Goal: Task Accomplishment & Management: Complete application form

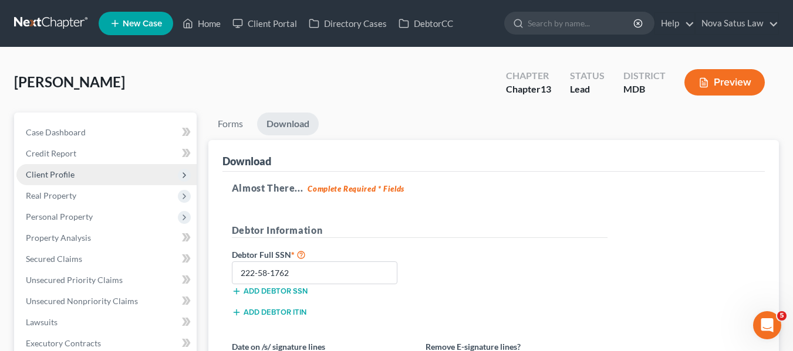
click at [60, 174] on span "Client Profile" at bounding box center [50, 175] width 49 height 10
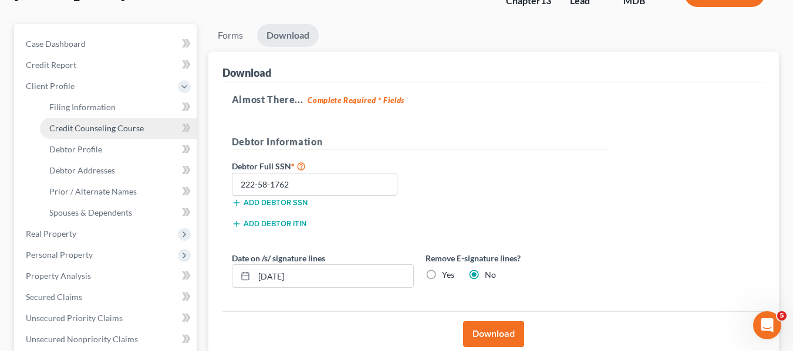
scroll to position [160, 0]
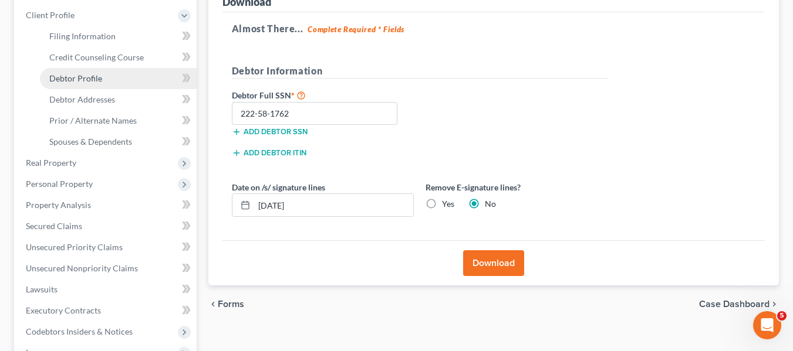
click at [62, 79] on span "Debtor Profile" at bounding box center [75, 78] width 53 height 10
select select "0"
select select "1"
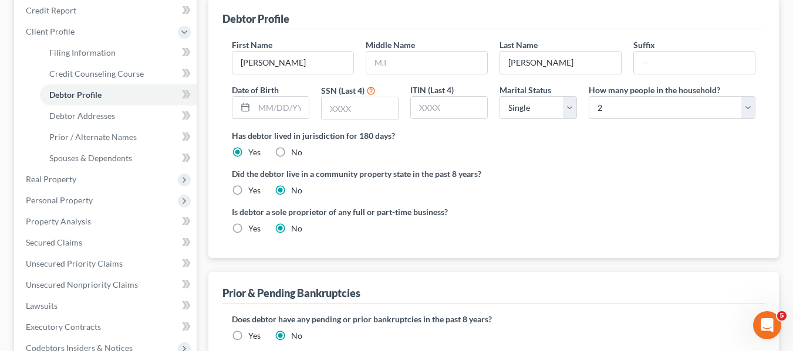
scroll to position [143, 0]
click at [421, 56] on input "text" at bounding box center [426, 63] width 121 height 22
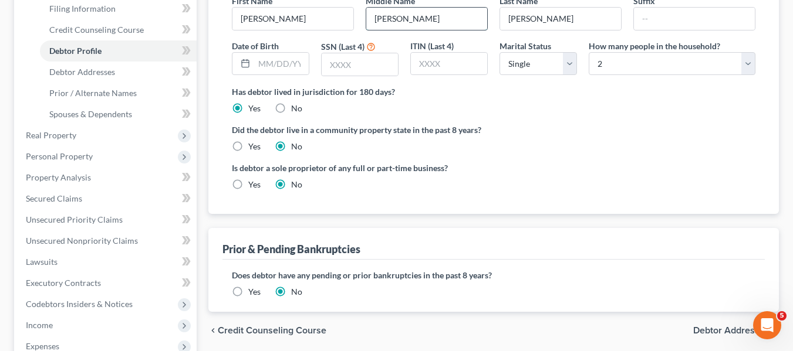
scroll to position [144, 0]
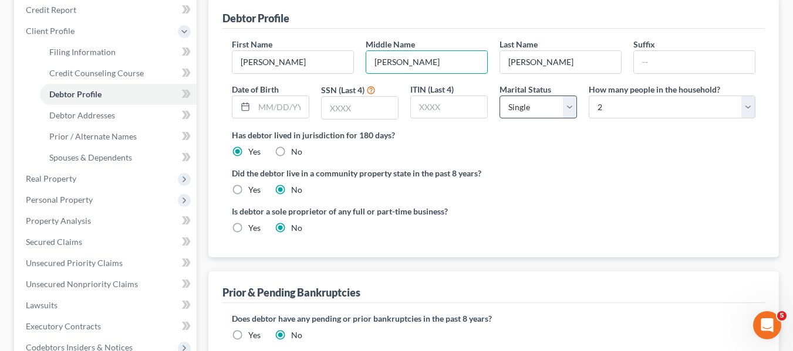
type input "[PERSON_NAME]"
click at [572, 109] on select "Select Single Married Separated Divorced Widowed" at bounding box center [537, 107] width 77 height 23
select select "3"
click at [499, 96] on select "Select Single Married Separated Divorced Widowed" at bounding box center [537, 107] width 77 height 23
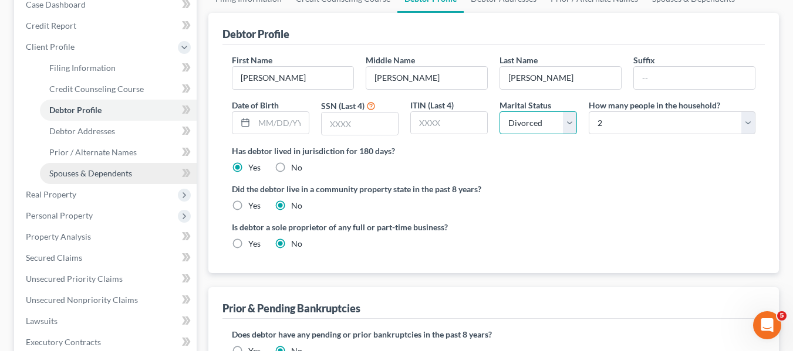
scroll to position [129, 0]
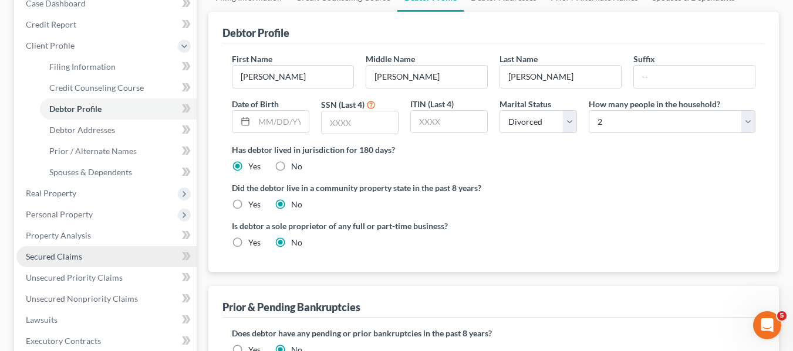
click at [63, 252] on span "Secured Claims" at bounding box center [54, 257] width 56 height 10
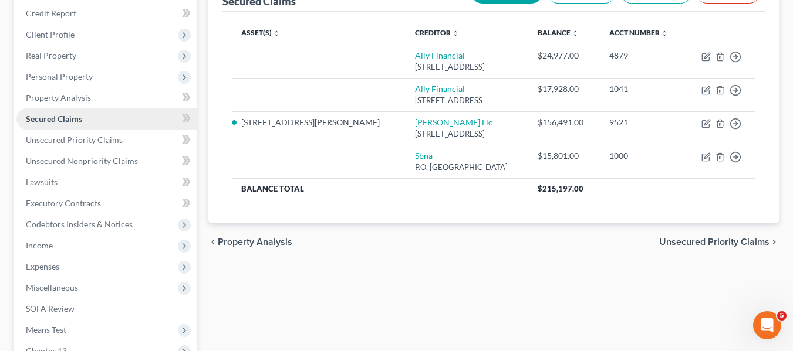
scroll to position [146, 0]
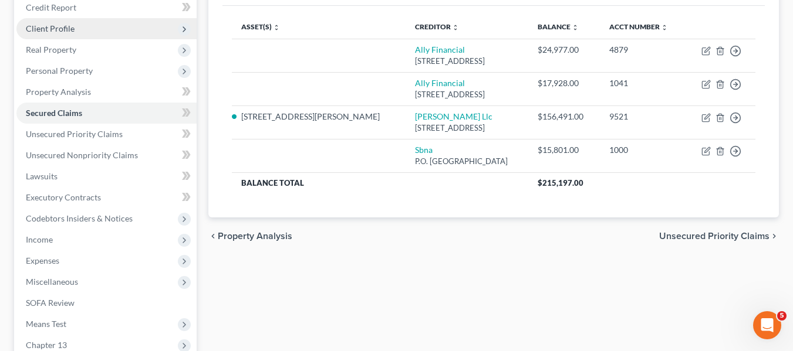
click at [36, 21] on span "Client Profile" at bounding box center [106, 28] width 180 height 21
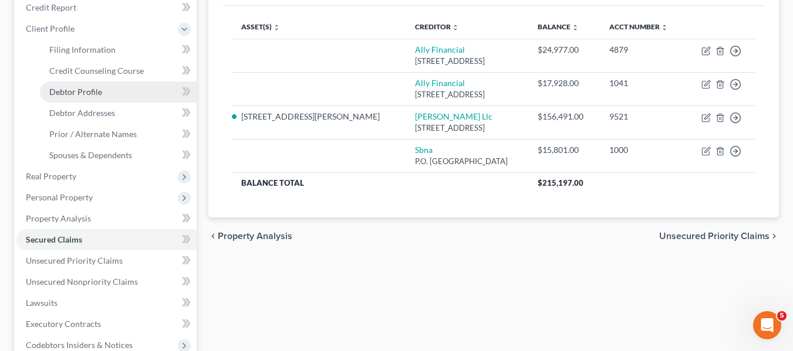
click at [84, 96] on span "Debtor Profile" at bounding box center [75, 92] width 53 height 10
select select "3"
select select "1"
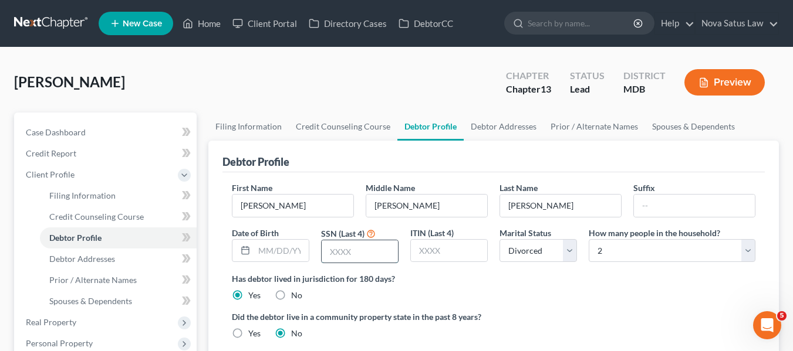
click at [375, 249] on input "text" at bounding box center [359, 252] width 76 height 22
type input "1762"
click at [254, 255] on input "text" at bounding box center [281, 251] width 55 height 22
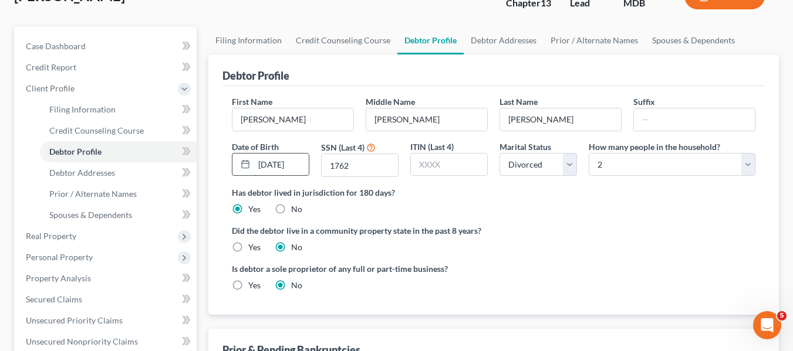
scroll to position [113, 0]
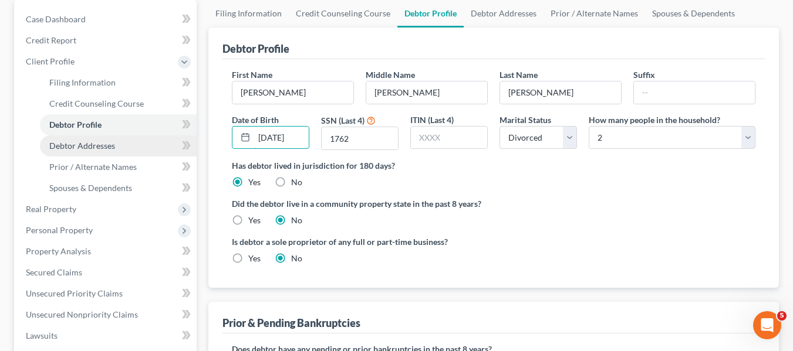
type input "[DATE]"
click at [100, 143] on span "Debtor Addresses" at bounding box center [82, 146] width 66 height 10
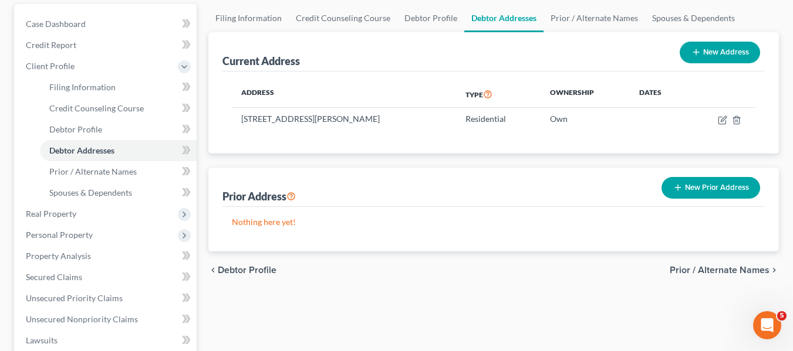
scroll to position [113, 0]
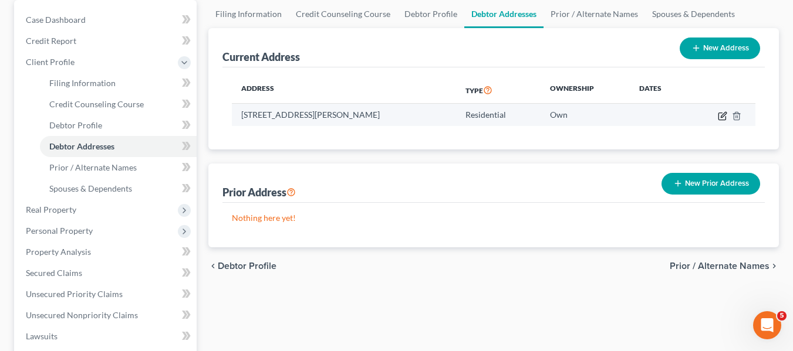
click at [724, 114] on icon "button" at bounding box center [721, 115] width 9 height 9
select select "21"
select select "22"
select select "0"
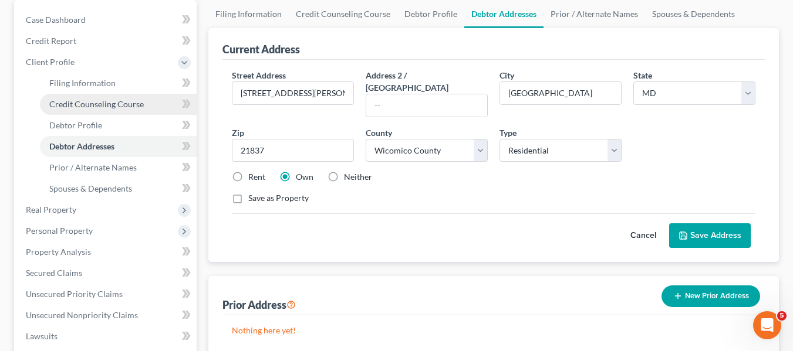
click at [114, 106] on span "Credit Counseling Course" at bounding box center [96, 104] width 94 height 10
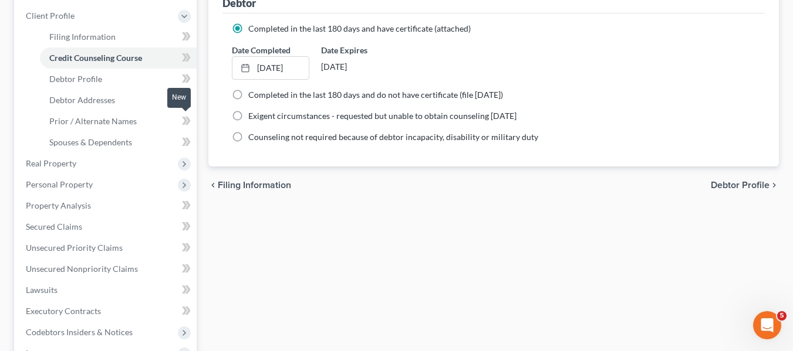
scroll to position [160, 0]
click at [63, 164] on span "Real Property" at bounding box center [51, 163] width 50 height 10
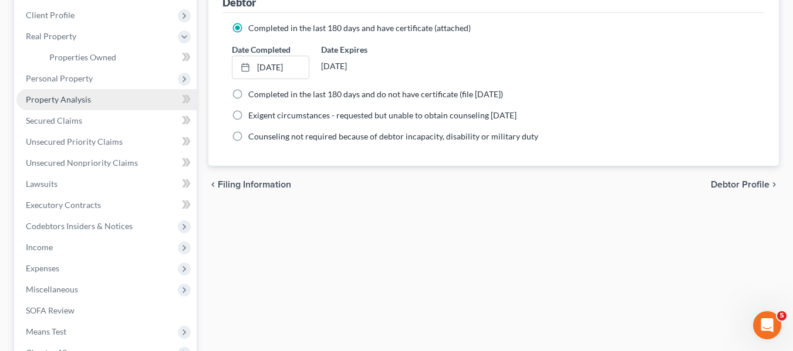
scroll to position [106, 0]
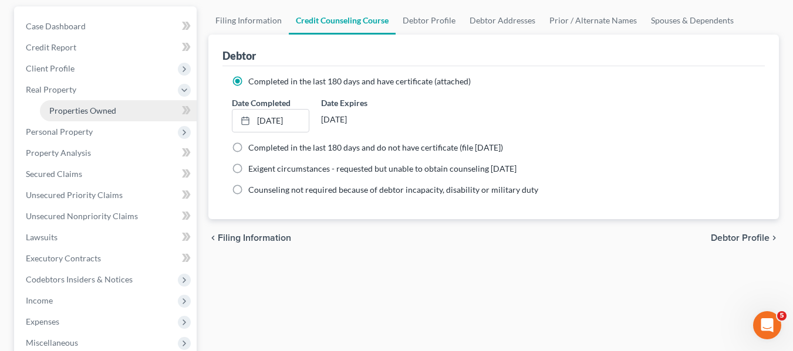
click at [62, 108] on span "Properties Owned" at bounding box center [82, 111] width 67 height 10
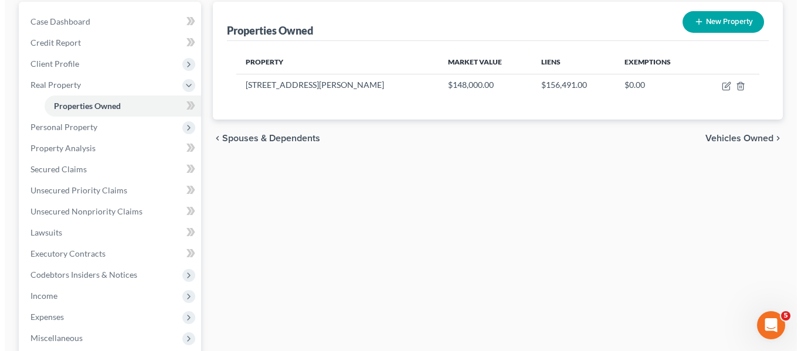
scroll to position [111, 0]
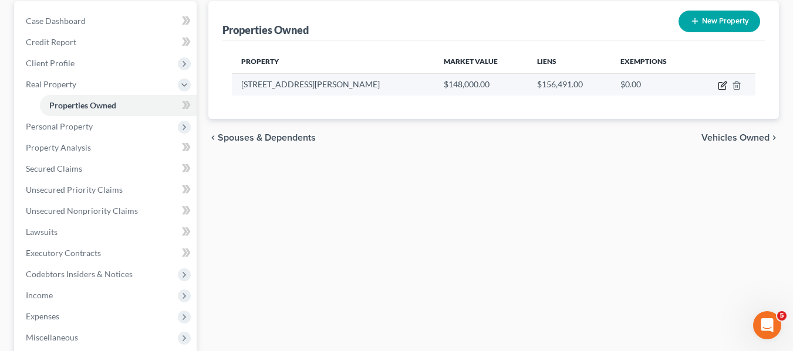
click at [719, 87] on icon "button" at bounding box center [721, 85] width 9 height 9
select select "21"
select select "22"
select select "3"
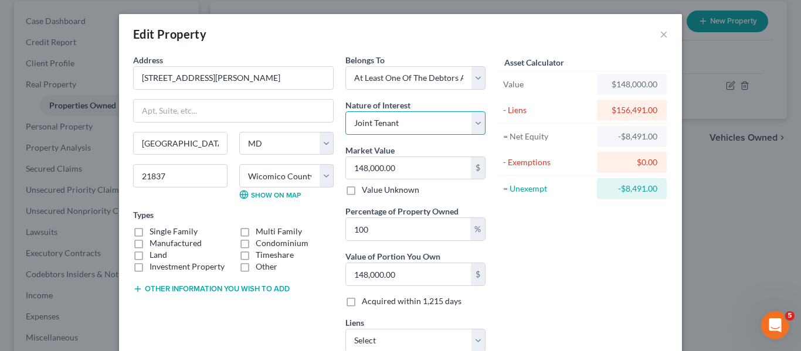
click at [442, 126] on select "Select Fee Simple Joint Tenant Life Estate Equitable Interest Future Interest T…" at bounding box center [416, 122] width 140 height 23
select select "0"
click at [346, 111] on select "Select Fee Simple Joint Tenant Life Estate Equitable Interest Future Interest T…" at bounding box center [416, 122] width 140 height 23
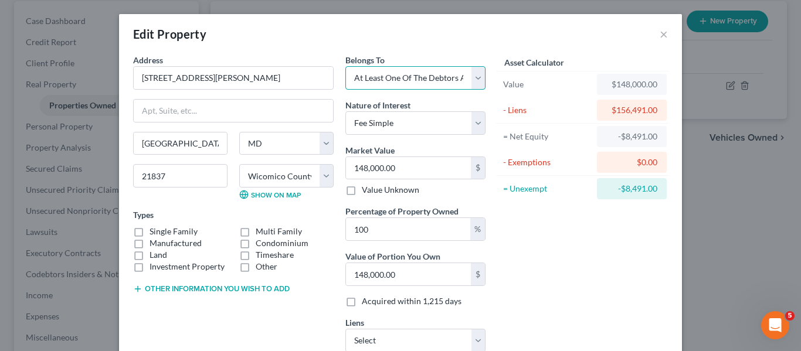
click at [424, 76] on select "Select Debtor 1 Only Debtor 2 Only Debtor 1 And Debtor 2 Only At Least One Of T…" at bounding box center [416, 77] width 140 height 23
select select "0"
click at [346, 66] on select "Select Debtor 1 Only Debtor 2 Only Debtor 1 And Debtor 2 Only At Least One Of T…" at bounding box center [416, 77] width 140 height 23
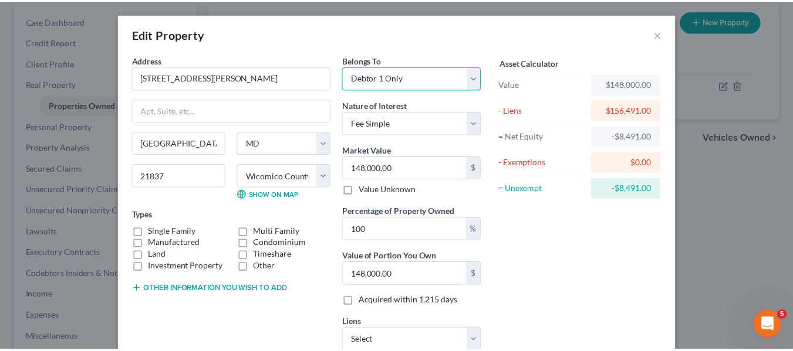
scroll to position [117, 0]
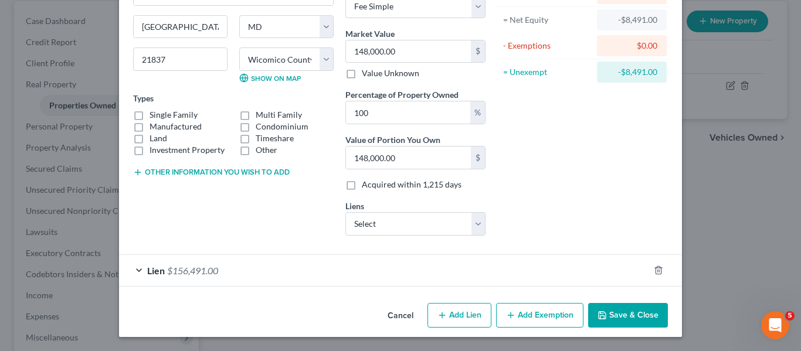
click at [598, 311] on icon "button" at bounding box center [602, 315] width 9 height 9
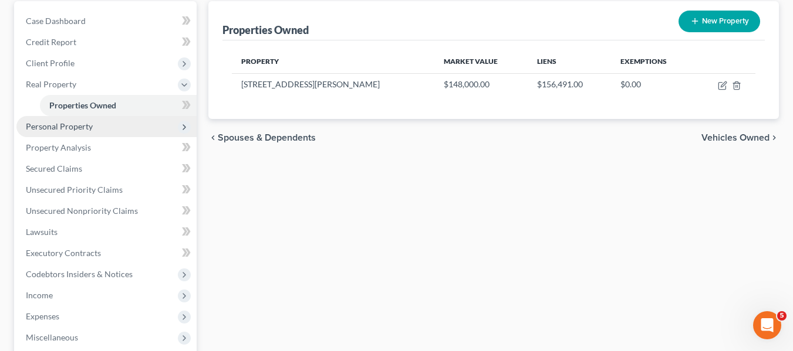
click at [57, 136] on span "Personal Property" at bounding box center [106, 126] width 180 height 21
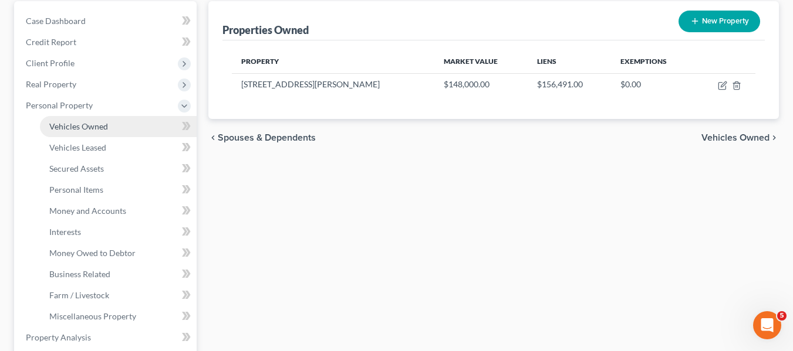
click at [67, 136] on link "Vehicles Owned" at bounding box center [118, 126] width 157 height 21
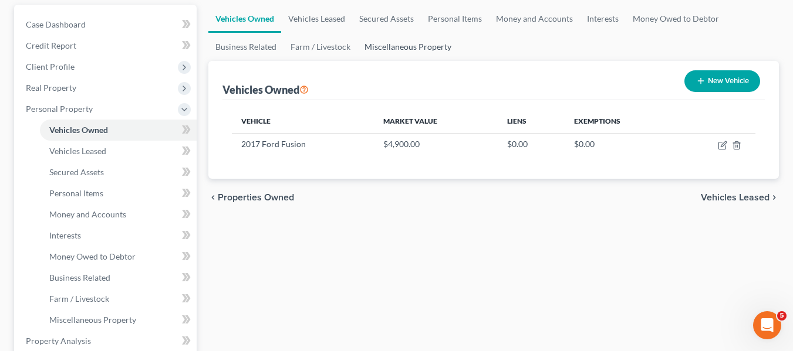
scroll to position [109, 0]
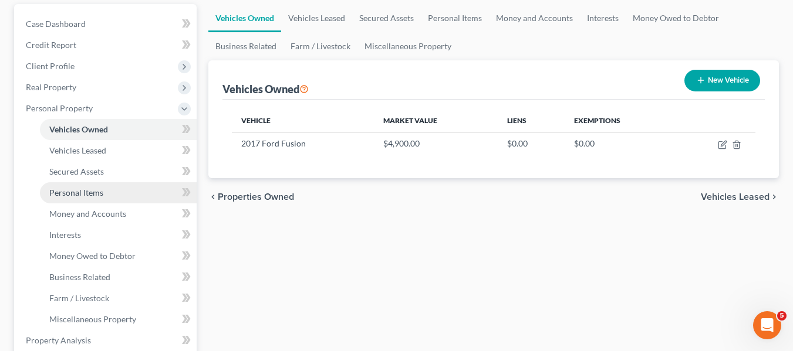
click at [94, 192] on span "Personal Items" at bounding box center [76, 193] width 54 height 10
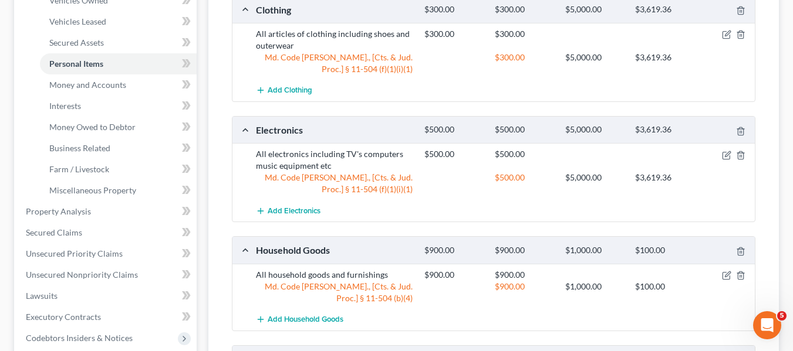
scroll to position [238, 0]
click at [118, 84] on span "Money and Accounts" at bounding box center [87, 84] width 77 height 10
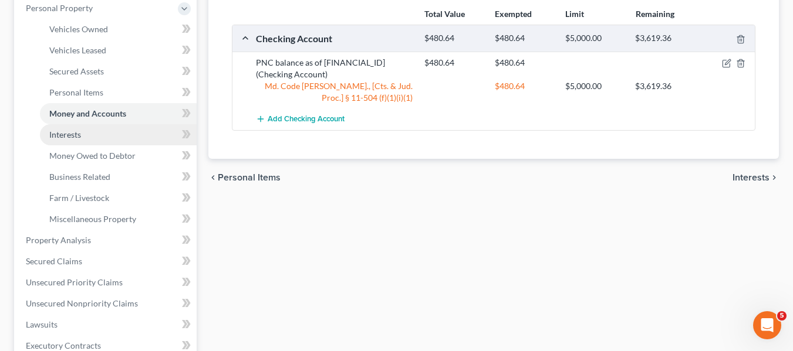
scroll to position [209, 0]
click at [93, 138] on link "Interests" at bounding box center [118, 134] width 157 height 21
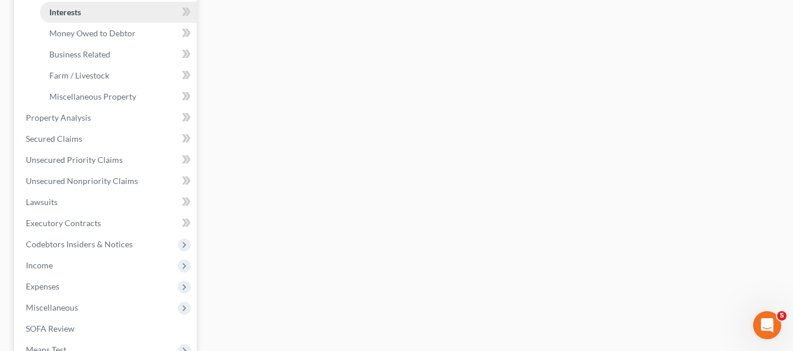
scroll to position [332, 0]
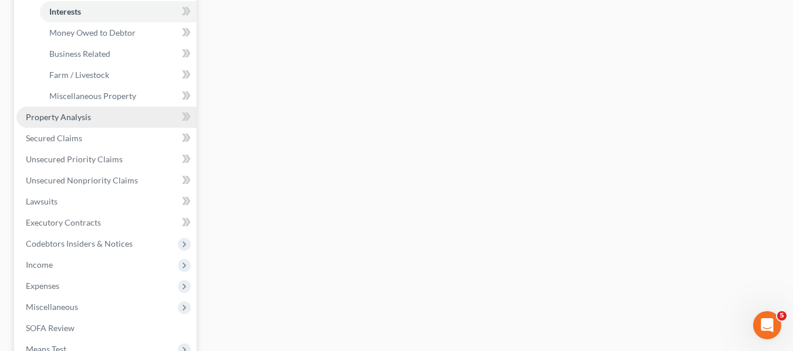
click at [71, 120] on span "Property Analysis" at bounding box center [58, 117] width 65 height 10
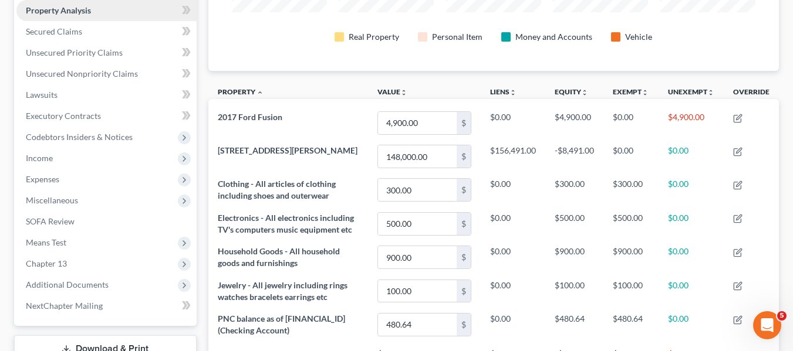
scroll to position [227, 0]
click at [39, 38] on link "Secured Claims" at bounding box center [106, 32] width 180 height 21
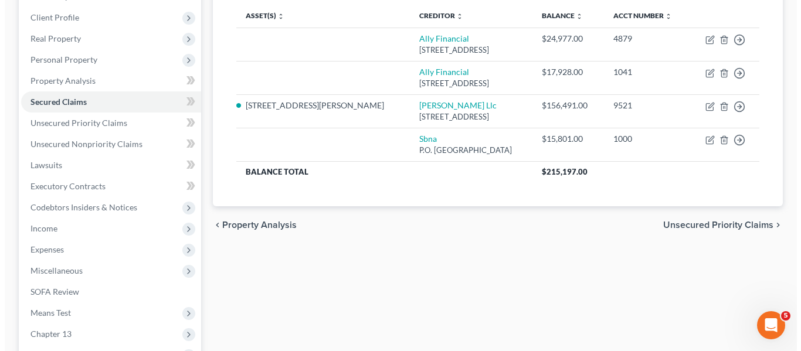
scroll to position [158, 0]
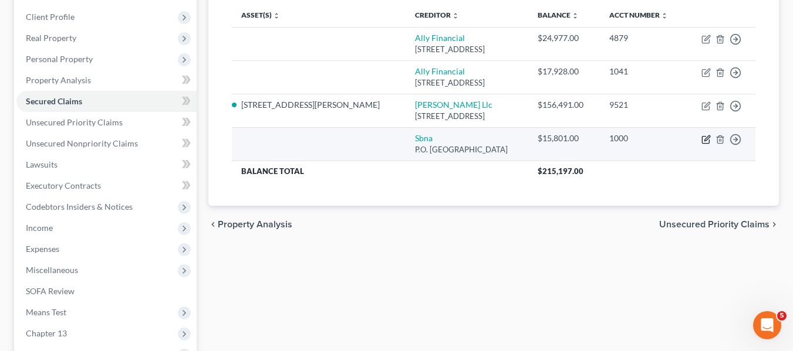
click at [702, 141] on icon "button" at bounding box center [705, 139] width 7 height 7
select select "45"
select select "0"
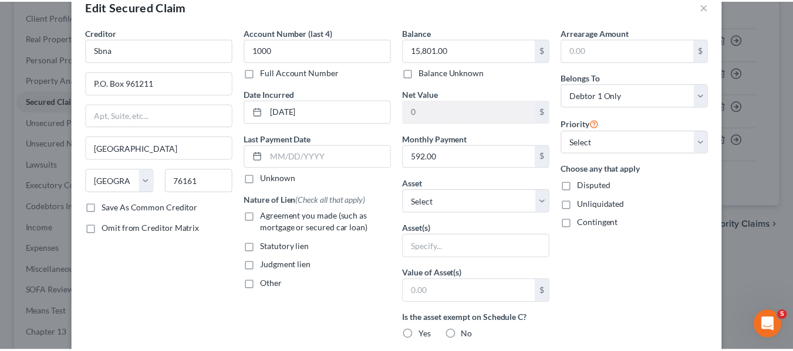
scroll to position [29, 0]
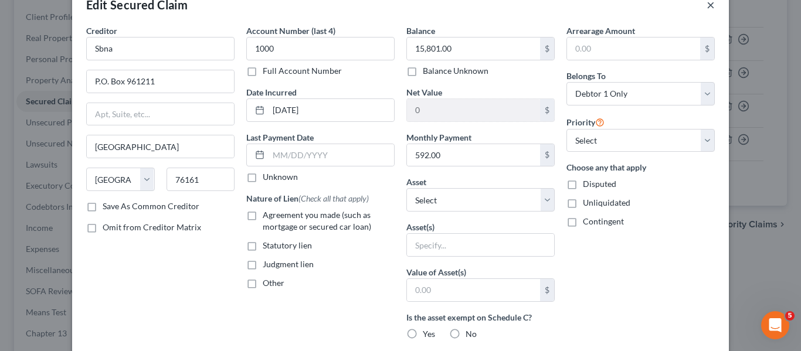
click at [707, 6] on button "×" at bounding box center [711, 5] width 8 height 14
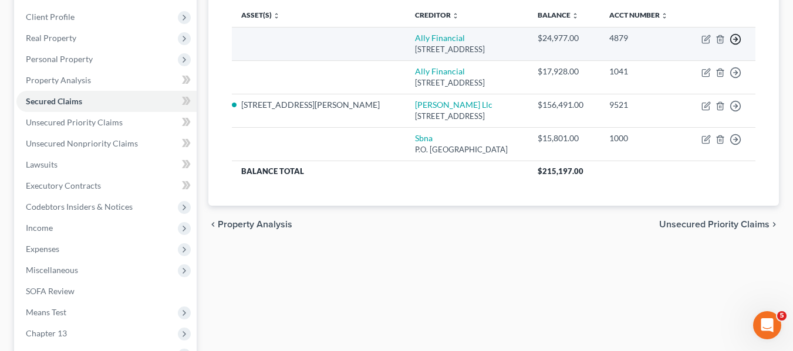
click at [734, 39] on icon "button" at bounding box center [735, 39] width 12 height 12
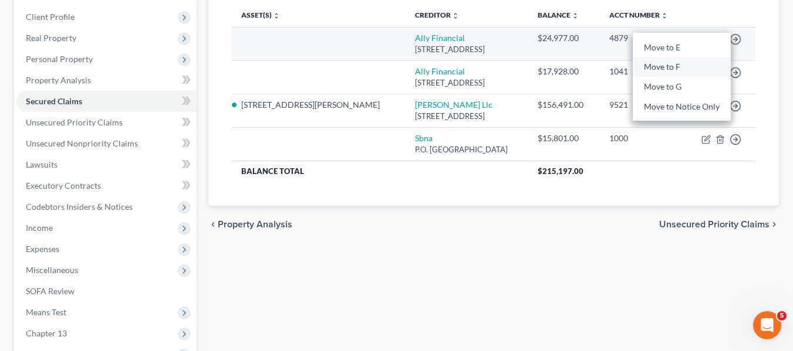
click at [675, 65] on link "Move to F" at bounding box center [681, 67] width 98 height 20
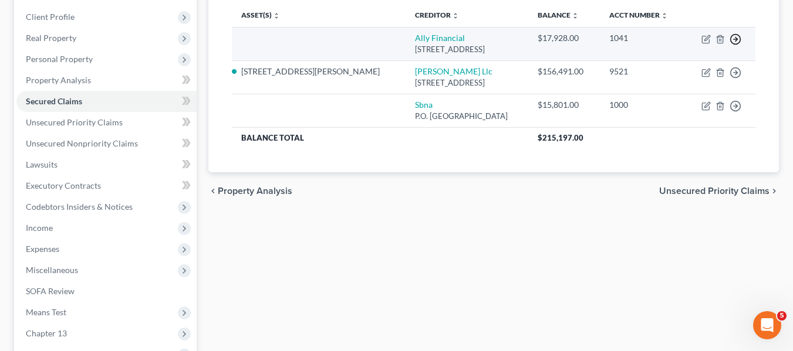
click at [733, 40] on icon "button" at bounding box center [735, 39] width 12 height 12
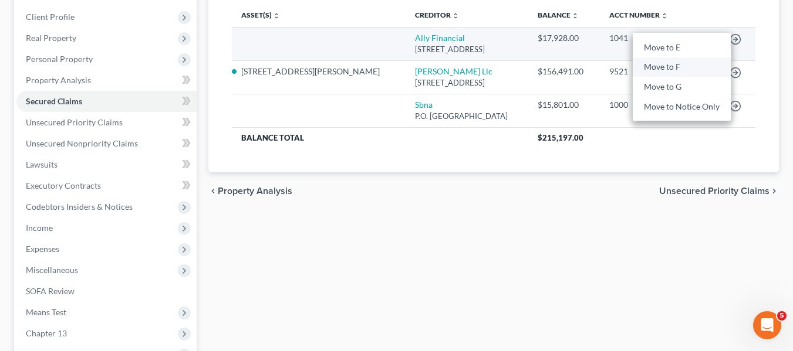
click at [683, 66] on link "Move to F" at bounding box center [681, 67] width 98 height 20
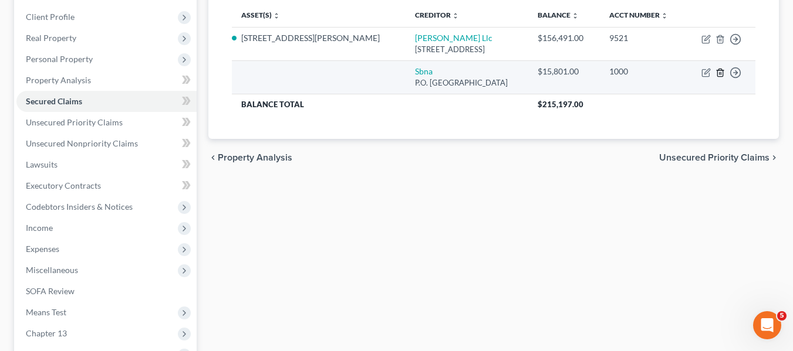
click at [720, 72] on icon "button" at bounding box center [719, 72] width 9 height 9
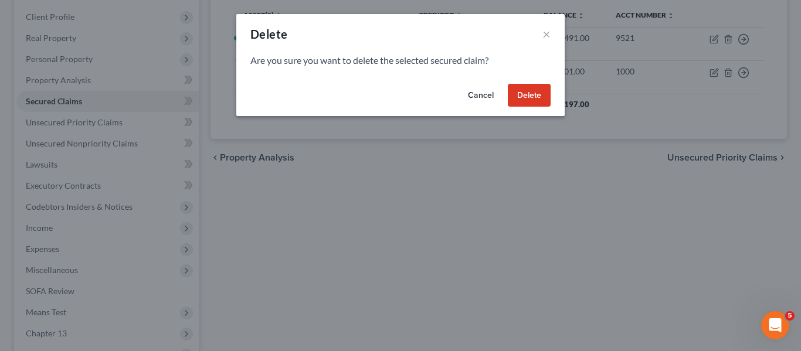
click at [532, 95] on button "Delete" at bounding box center [529, 95] width 43 height 23
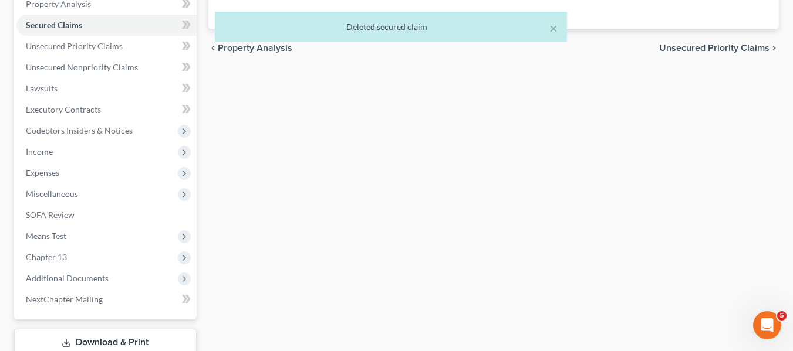
scroll to position [241, 0]
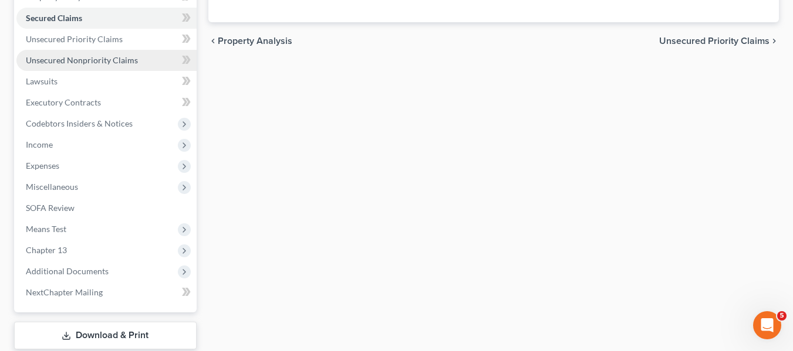
click at [118, 65] on span "Unsecured Nonpriority Claims" at bounding box center [82, 60] width 112 height 10
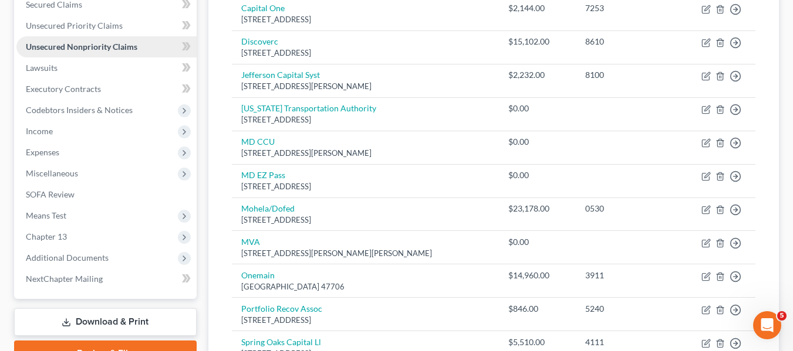
scroll to position [275, 0]
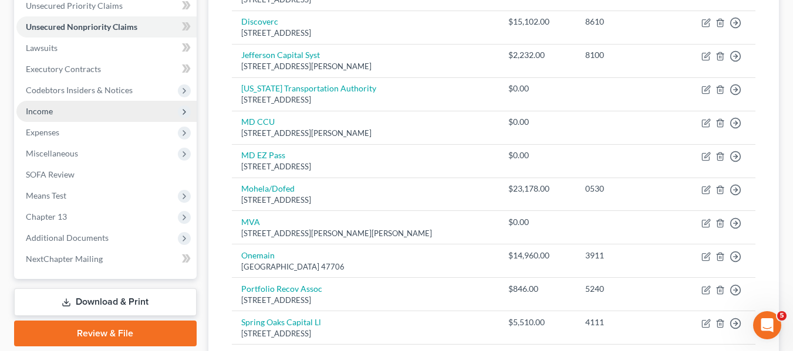
click at [65, 114] on span "Income" at bounding box center [106, 111] width 180 height 21
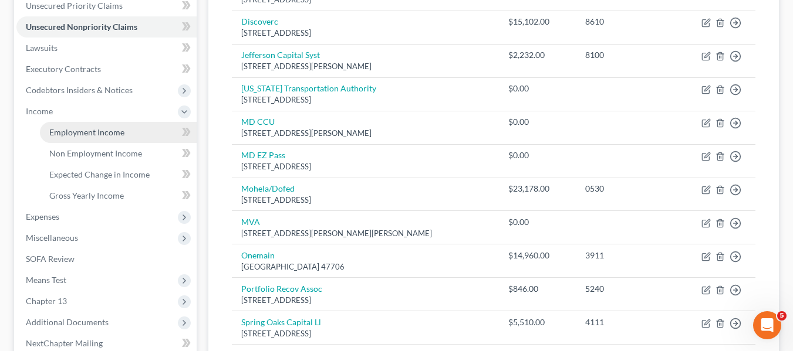
click at [87, 130] on span "Employment Income" at bounding box center [86, 132] width 75 height 10
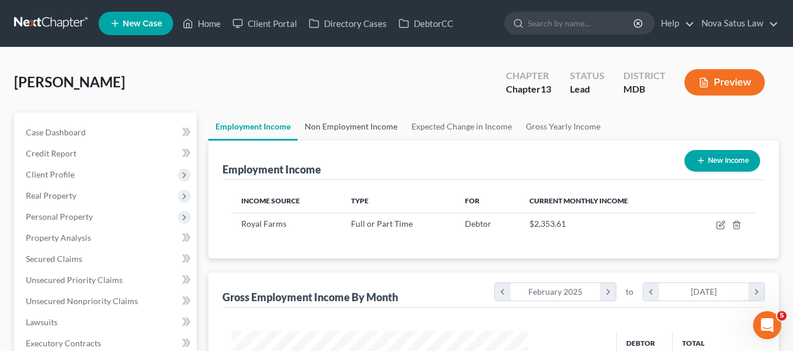
click at [352, 126] on link "Non Employment Income" at bounding box center [350, 127] width 107 height 28
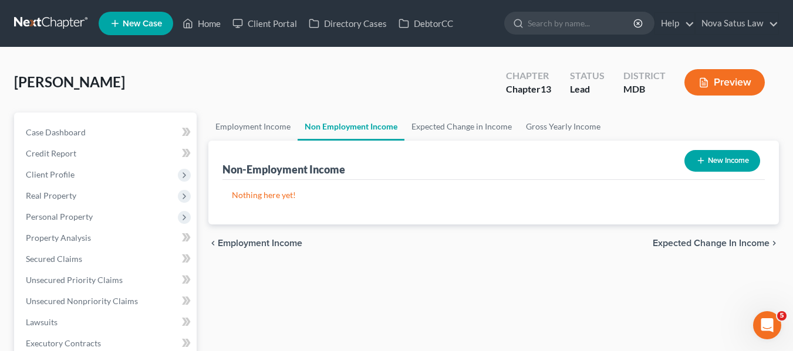
click at [717, 158] on button "New Income" at bounding box center [722, 161] width 76 height 22
select select "0"
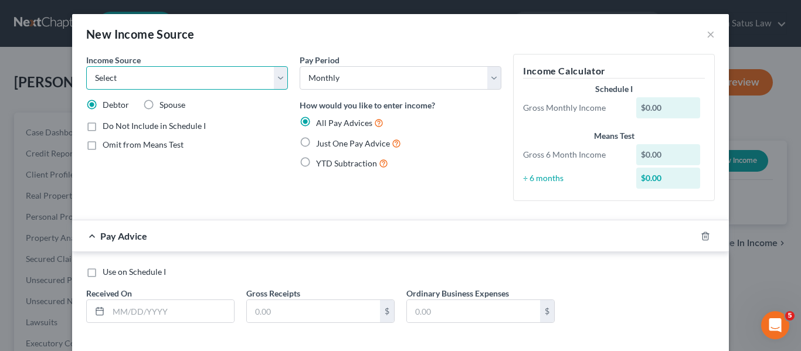
click at [223, 81] on select "Select Unemployment Disability (from employer) Pension Retirement Social Securi…" at bounding box center [187, 77] width 202 height 23
select select "8"
click at [86, 66] on select "Select Unemployment Disability (from employer) Pension Retirement Social Securi…" at bounding box center [187, 77] width 202 height 23
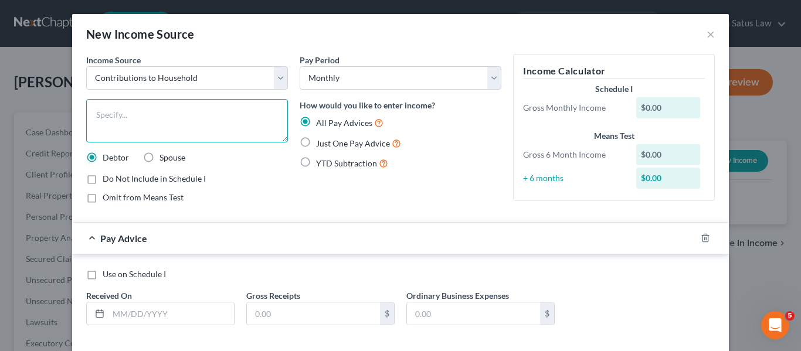
click at [129, 107] on textarea at bounding box center [187, 120] width 202 height 43
type textarea "Contribution from daughter"
click at [316, 144] on label "Just One Pay Advice" at bounding box center [358, 143] width 85 height 13
click at [321, 144] on input "Just One Pay Advice" at bounding box center [325, 141] width 8 height 8
radio input "true"
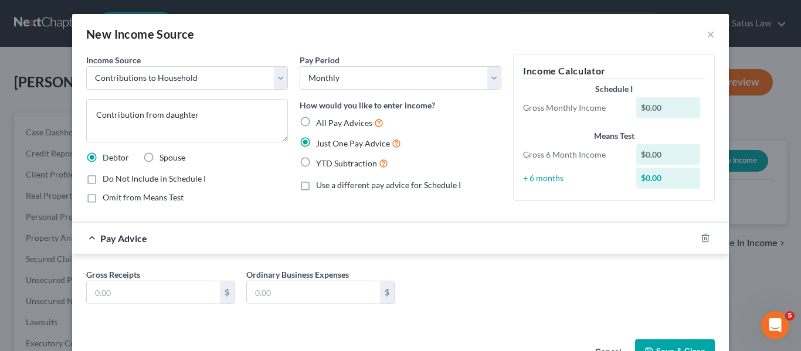
scroll to position [36, 0]
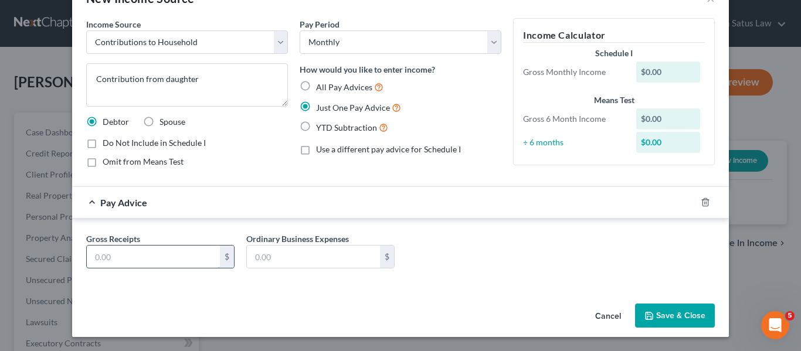
click at [151, 250] on input "text" at bounding box center [153, 257] width 133 height 22
type input "300"
click at [668, 313] on button "Save & Close" at bounding box center [675, 316] width 80 height 25
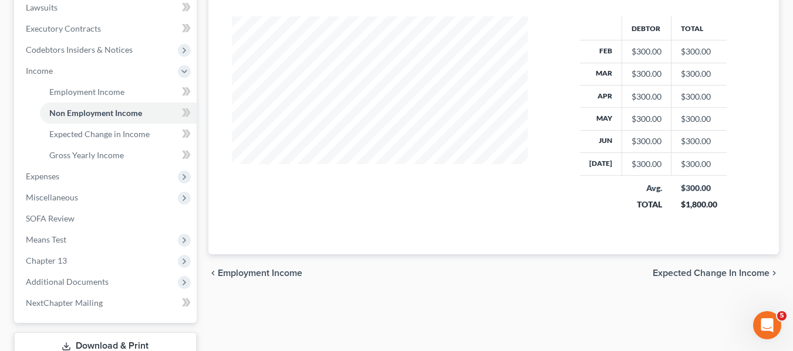
scroll to position [317, 0]
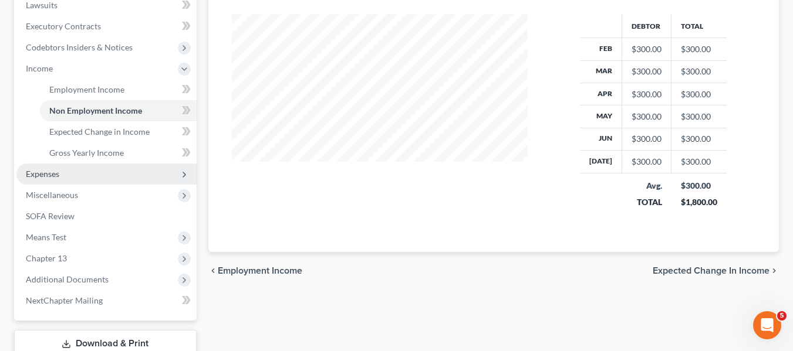
click at [38, 182] on span "Expenses" at bounding box center [106, 174] width 180 height 21
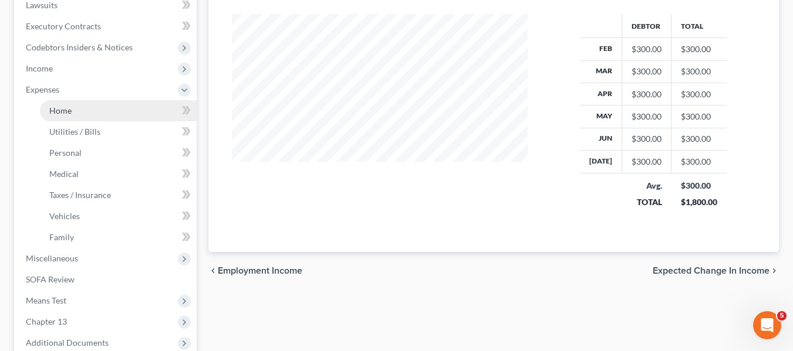
click at [56, 110] on span "Home" at bounding box center [60, 111] width 22 height 10
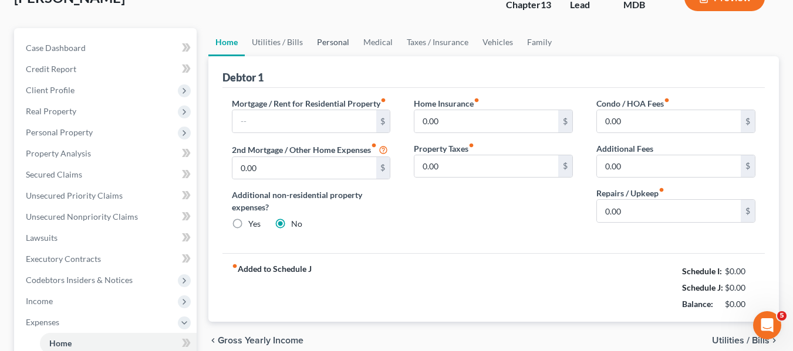
scroll to position [85, 0]
click at [310, 126] on input "text" at bounding box center [304, 121] width 144 height 22
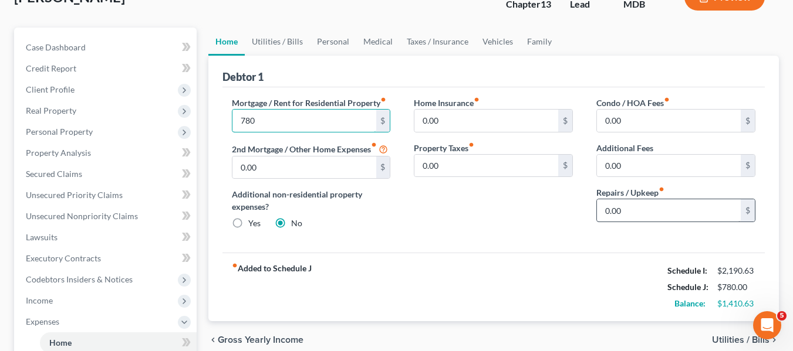
type input "780"
click at [660, 220] on input "0.00" at bounding box center [669, 210] width 144 height 22
type input "100"
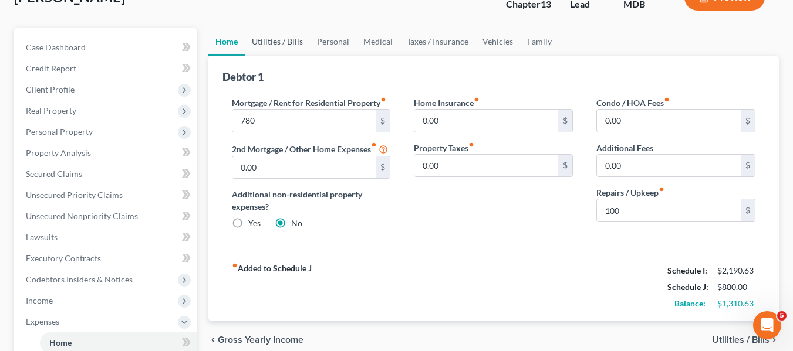
click at [262, 39] on link "Utilities / Bills" at bounding box center [277, 42] width 65 height 28
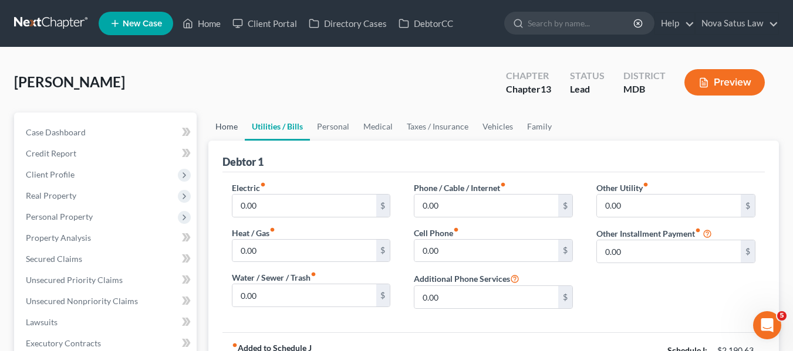
click at [223, 123] on link "Home" at bounding box center [226, 127] width 36 height 28
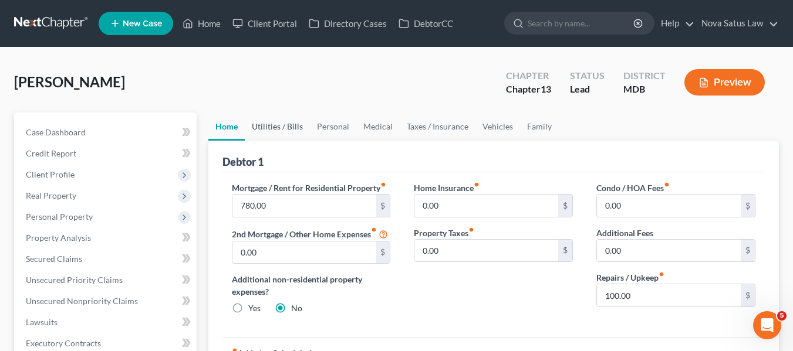
click at [285, 128] on link "Utilities / Bills" at bounding box center [277, 127] width 65 height 28
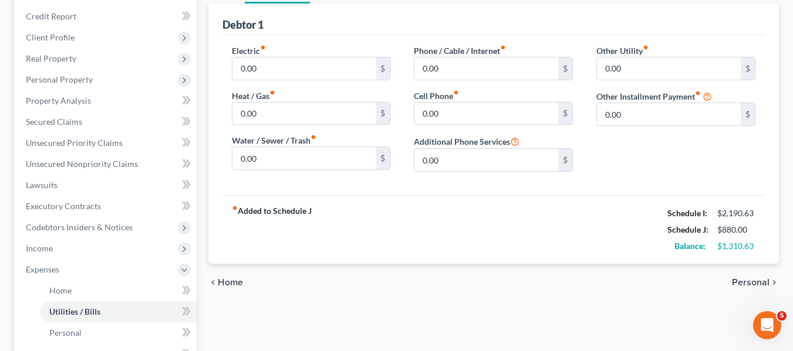
scroll to position [138, 0]
click at [280, 70] on input "0.00" at bounding box center [304, 68] width 144 height 22
type input "200"
click at [443, 66] on input "0.00" at bounding box center [486, 68] width 144 height 22
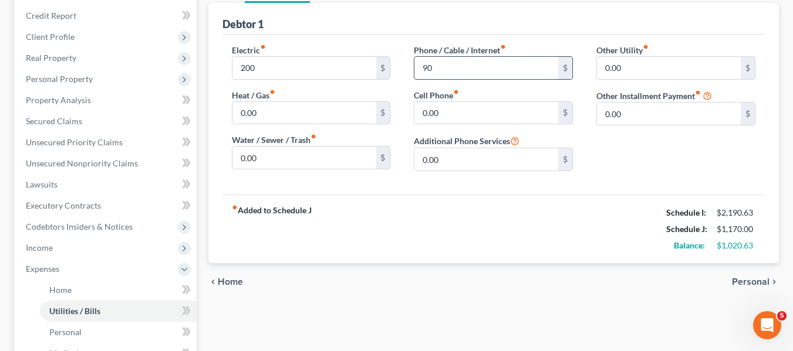
scroll to position [56, 0]
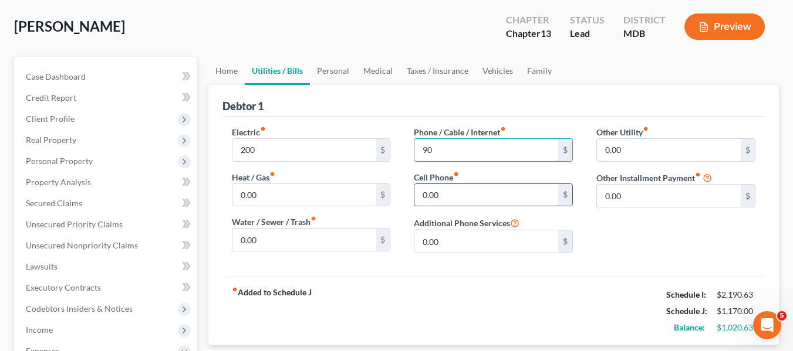
type input "90"
click at [459, 196] on input "0.00" at bounding box center [486, 195] width 144 height 22
type input "4"
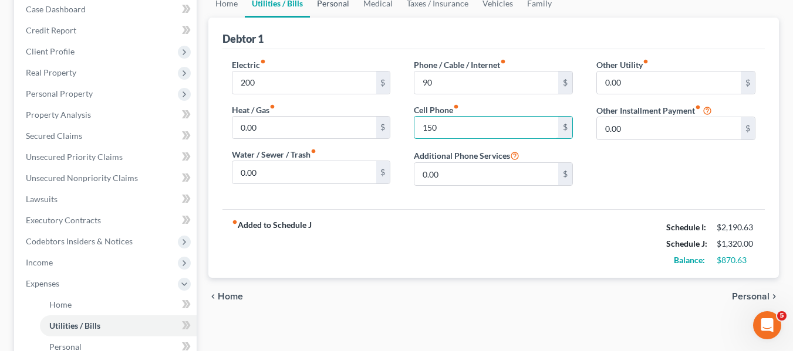
scroll to position [0, 0]
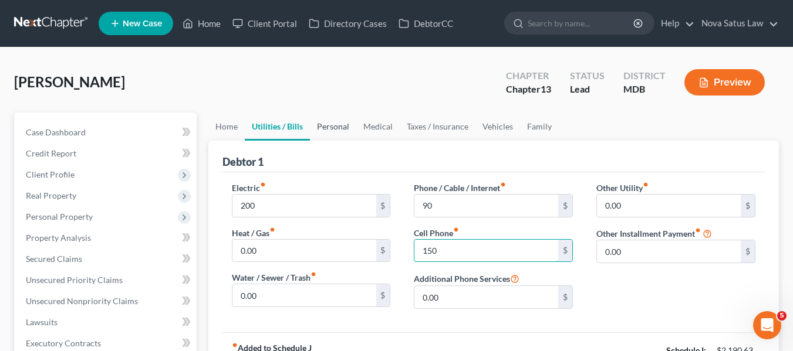
type input "150"
click at [326, 125] on link "Personal" at bounding box center [333, 127] width 46 height 28
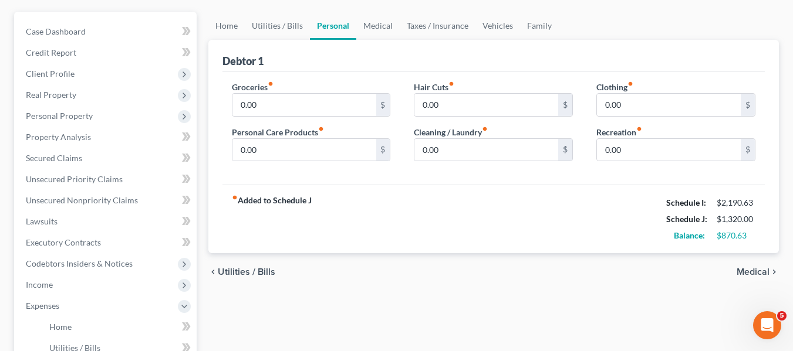
scroll to position [101, 0]
click at [277, 154] on input "0.00" at bounding box center [304, 149] width 144 height 22
type input "75"
click at [631, 105] on input "0.00" at bounding box center [669, 104] width 144 height 22
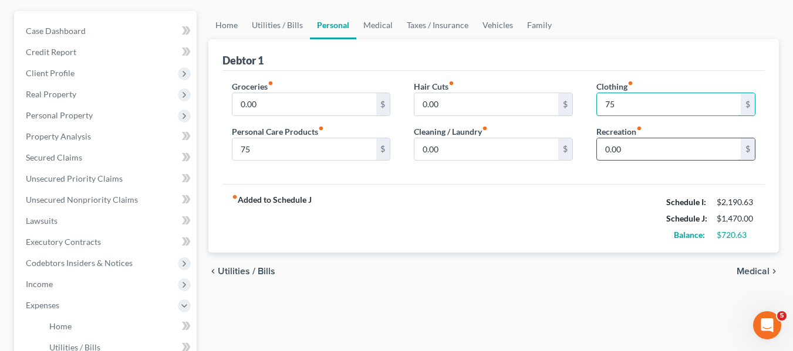
type input "75"
click at [622, 149] on input "0.00" at bounding box center [669, 149] width 144 height 22
type input "200"
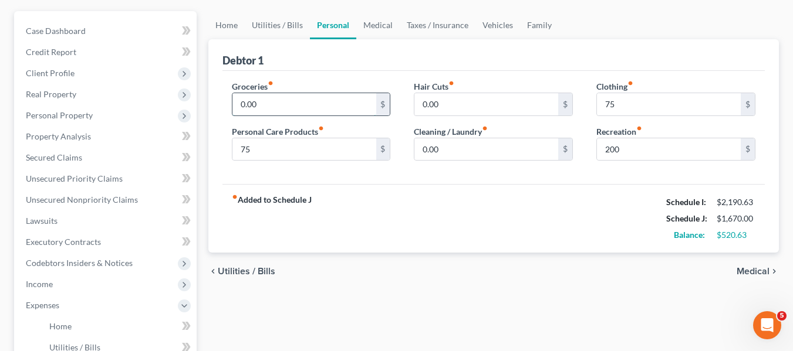
click at [306, 102] on input "0.00" at bounding box center [304, 104] width 144 height 22
type input "350"
click at [377, 26] on link "Medical" at bounding box center [377, 25] width 43 height 28
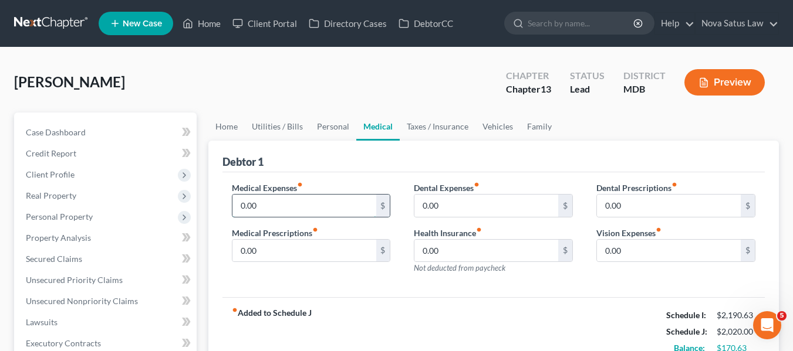
click at [296, 209] on input "0.00" at bounding box center [304, 206] width 144 height 22
type input "75"
click at [322, 128] on link "Personal" at bounding box center [333, 127] width 46 height 28
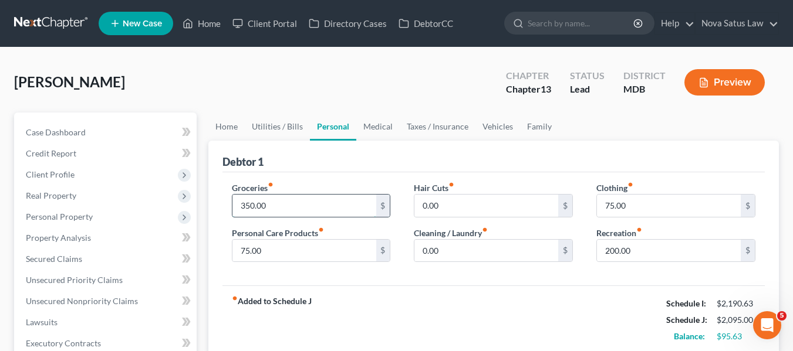
click at [296, 201] on input "350.00" at bounding box center [304, 206] width 144 height 22
click at [383, 128] on link "Medical" at bounding box center [377, 127] width 43 height 28
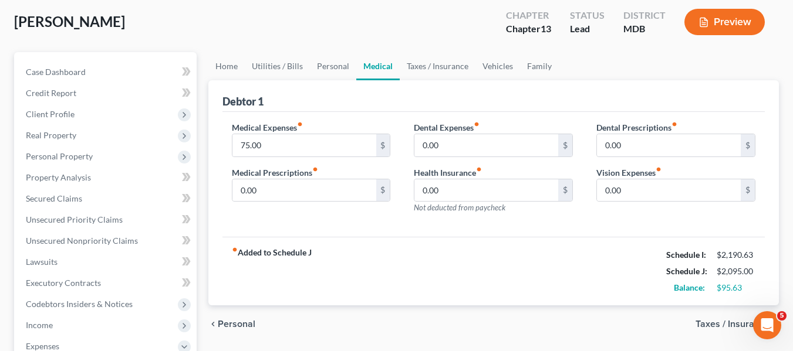
scroll to position [61, 0]
click at [489, 67] on link "Vehicles" at bounding box center [497, 66] width 45 height 28
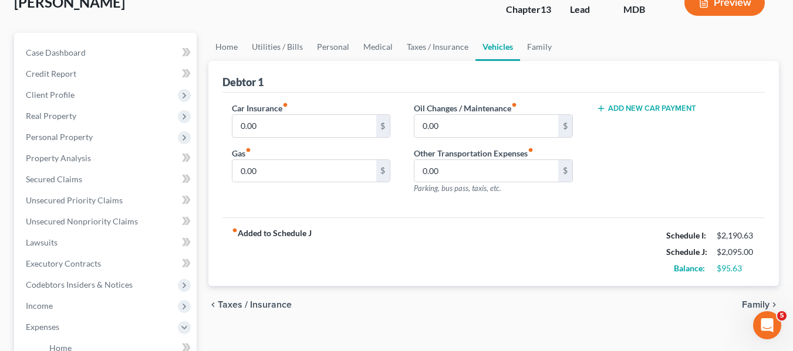
scroll to position [73, 0]
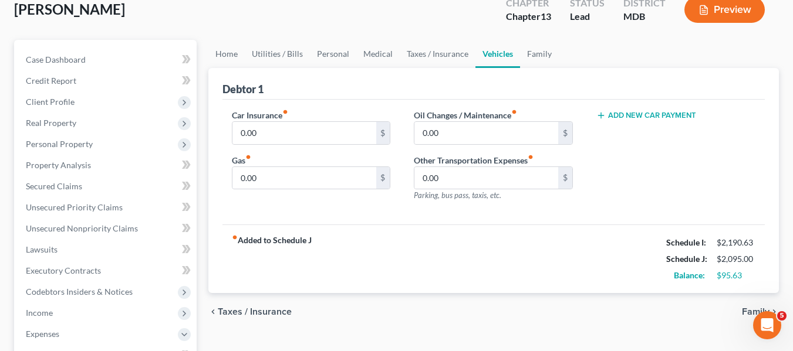
click at [615, 113] on button "Add New Car Payment" at bounding box center [646, 115] width 100 height 9
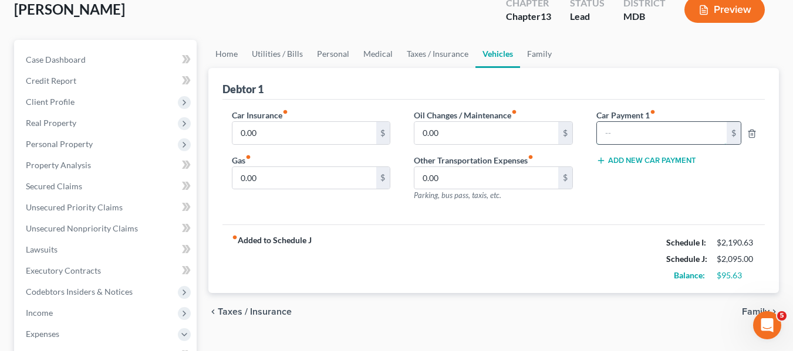
click at [613, 128] on input "text" at bounding box center [662, 133] width 130 height 22
type input "400"
click at [446, 137] on input "0.00" at bounding box center [486, 133] width 144 height 22
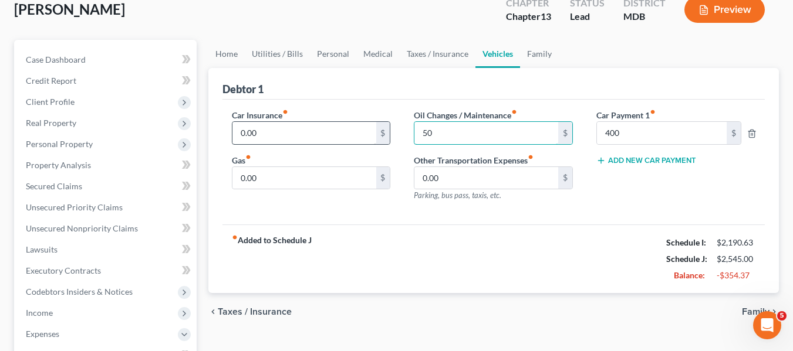
type input "50"
click at [304, 131] on input "0.00" at bounding box center [304, 133] width 144 height 22
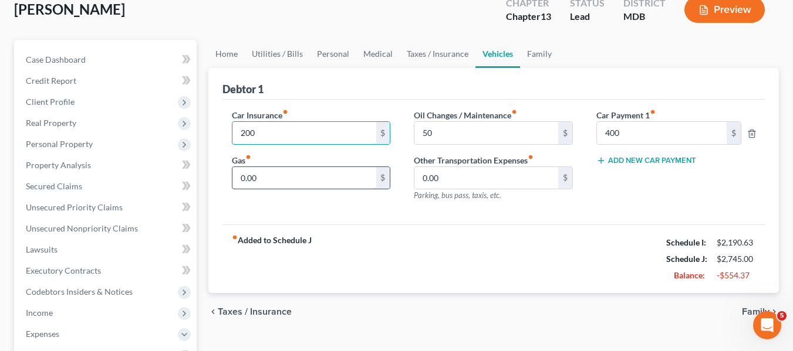
type input "200"
click at [265, 177] on input "0.00" at bounding box center [304, 178] width 144 height 22
type input "7"
click at [299, 180] on input "text" at bounding box center [304, 178] width 144 height 22
type input "100"
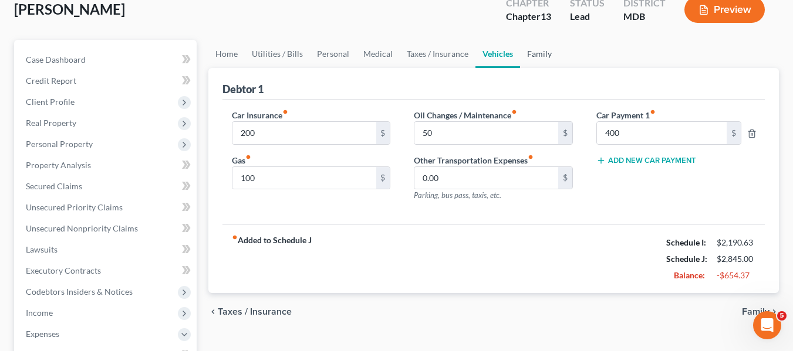
click at [531, 59] on link "Family" at bounding box center [539, 54] width 39 height 28
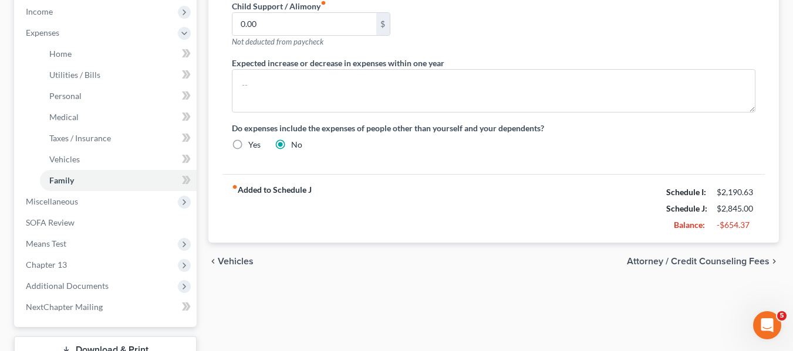
scroll to position [462, 0]
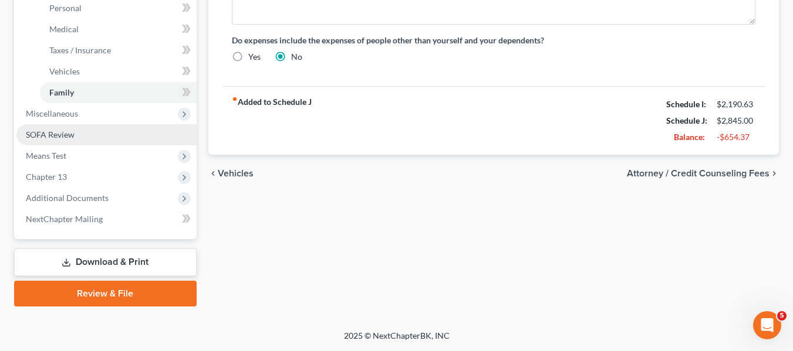
click at [83, 136] on link "SOFA Review" at bounding box center [106, 134] width 180 height 21
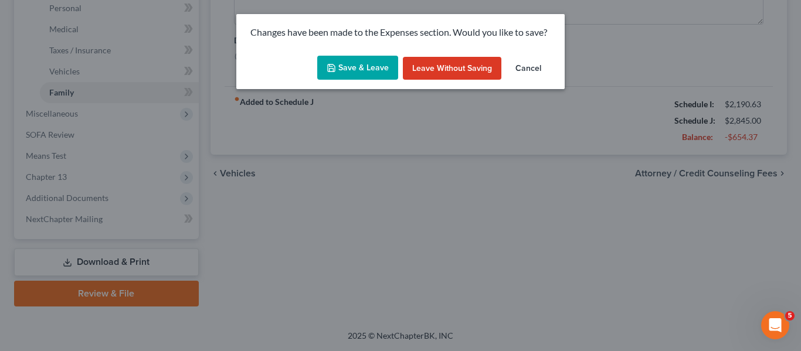
click at [340, 72] on button "Save & Leave" at bounding box center [357, 68] width 81 height 25
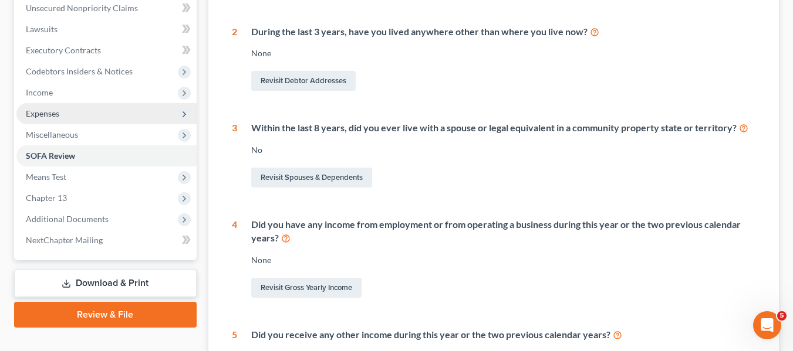
scroll to position [294, 0]
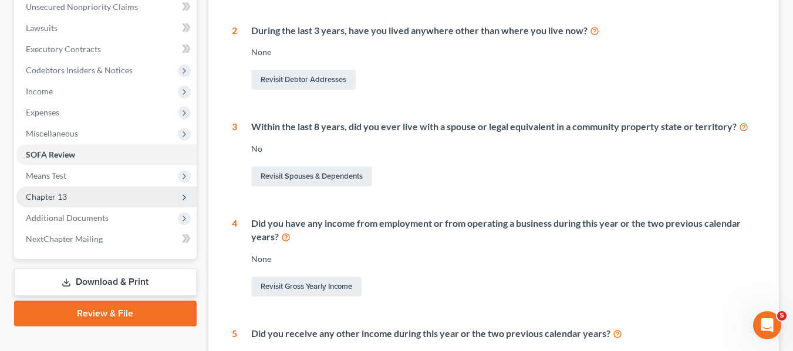
drag, startPoint x: 167, startPoint y: 231, endPoint x: 51, endPoint y: 199, distance: 119.7
click at [51, 199] on span "Chapter 13" at bounding box center [46, 197] width 41 height 10
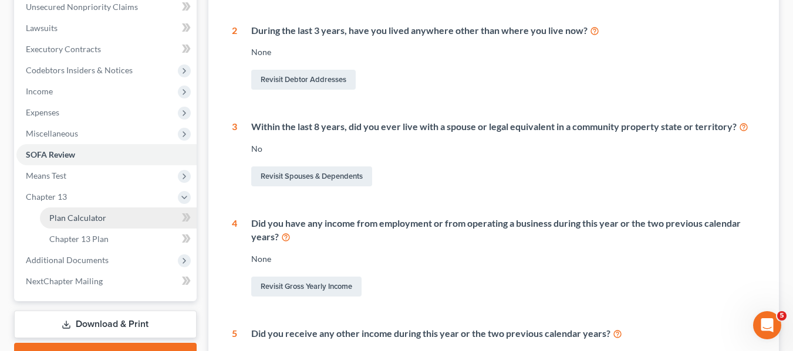
click at [65, 216] on span "Plan Calculator" at bounding box center [77, 218] width 57 height 10
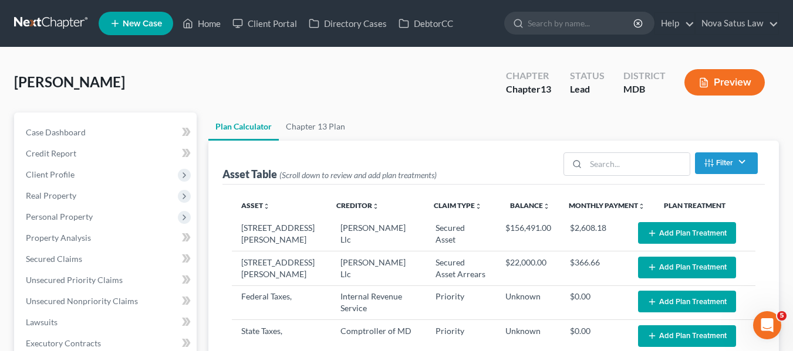
select select "59"
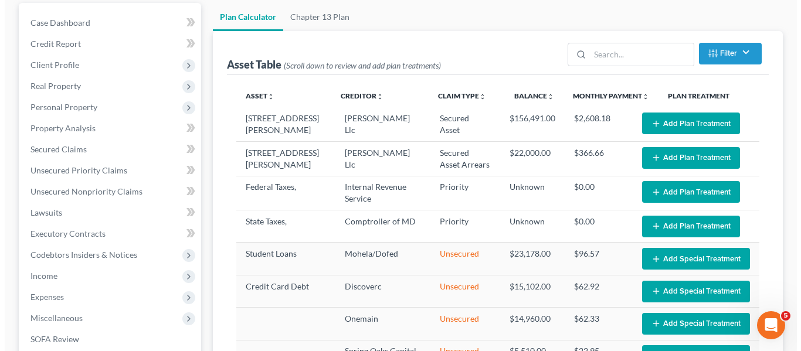
scroll to position [117, 0]
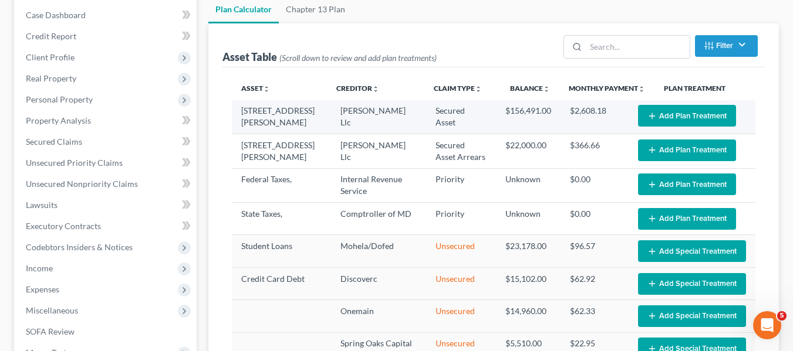
click at [671, 116] on button "Add Plan Treatment" at bounding box center [687, 116] width 98 height 22
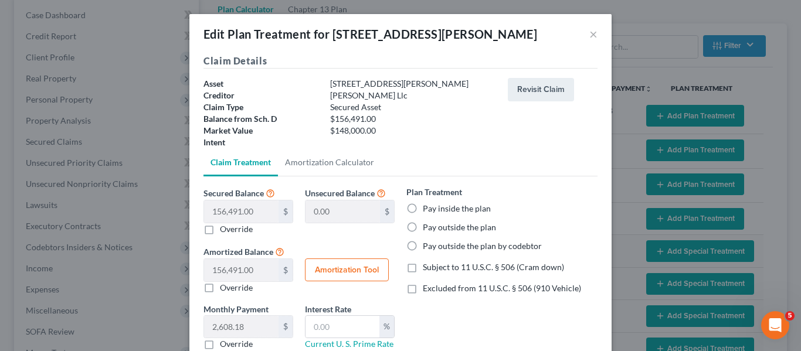
click at [423, 225] on label "Pay outside the plan" at bounding box center [459, 228] width 73 height 12
click at [428, 225] on input "Pay outside the plan" at bounding box center [432, 226] width 8 height 8
radio input "true"
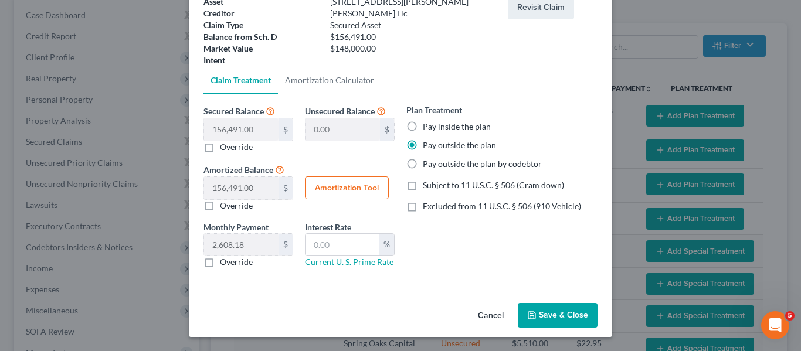
click at [552, 316] on button "Save & Close" at bounding box center [558, 315] width 80 height 25
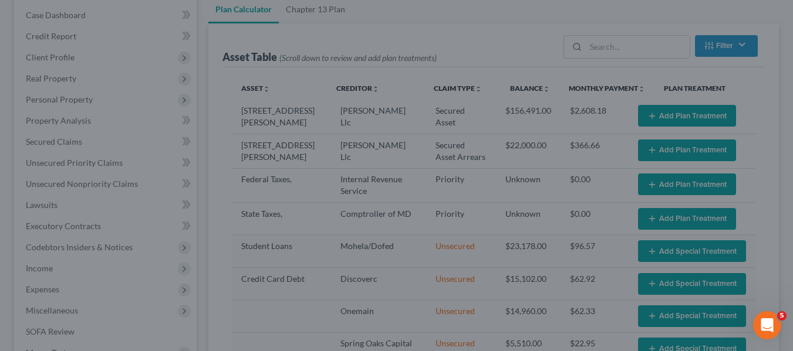
select select "59"
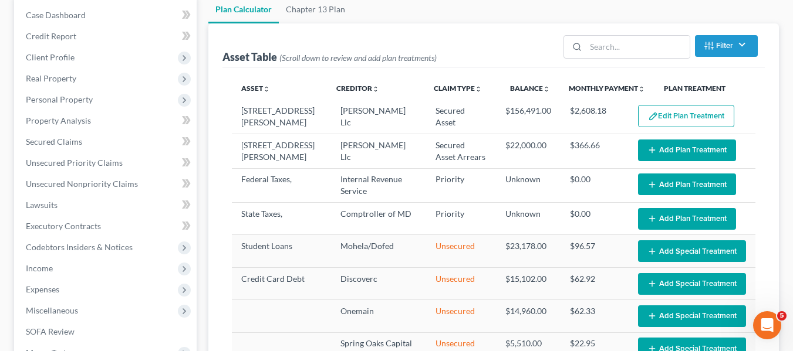
click at [647, 151] on icon "button" at bounding box center [651, 149] width 9 height 9
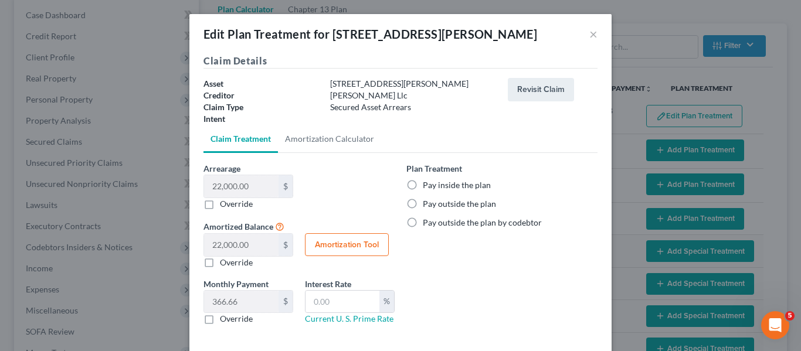
click at [423, 186] on label "Pay inside the plan" at bounding box center [457, 186] width 68 height 12
click at [428, 186] on input "Pay inside the plan" at bounding box center [432, 184] width 8 height 8
radio input "true"
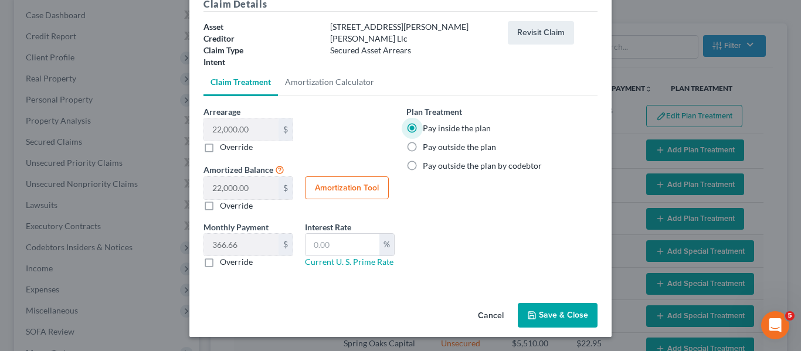
click at [542, 310] on button "Save & Close" at bounding box center [558, 315] width 80 height 25
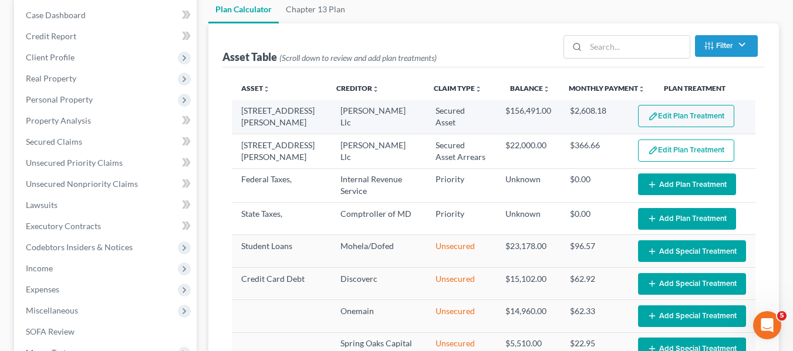
select select "59"
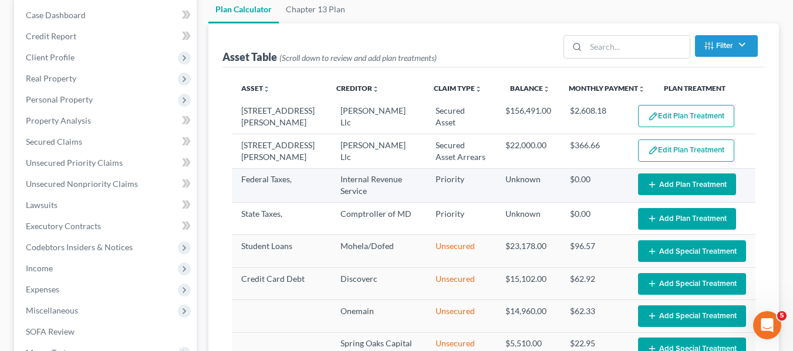
click at [673, 182] on button "Add Plan Treatment" at bounding box center [687, 185] width 98 height 22
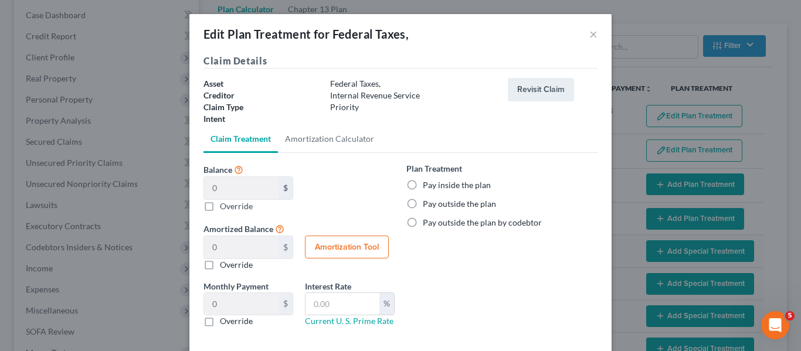
click at [423, 185] on label "Pay inside the plan" at bounding box center [457, 186] width 68 height 12
click at [428, 185] on input "Pay inside the plan" at bounding box center [432, 184] width 8 height 8
radio input "true"
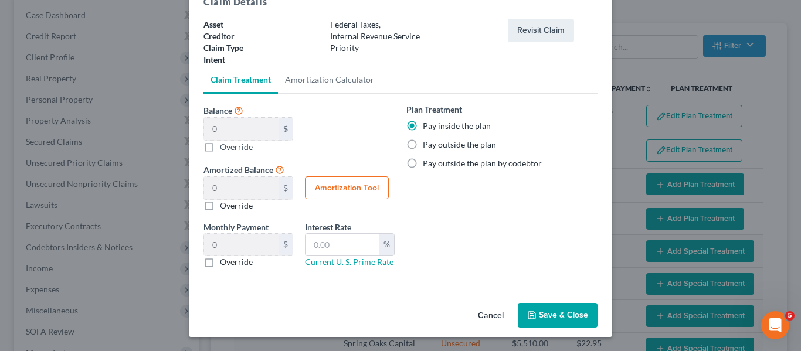
click at [541, 321] on button "Save & Close" at bounding box center [558, 315] width 80 height 25
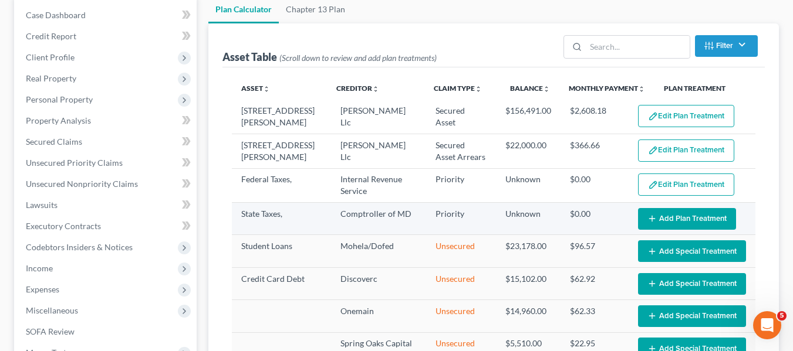
select select "59"
click at [673, 214] on button "Add Plan Treatment" at bounding box center [687, 219] width 98 height 22
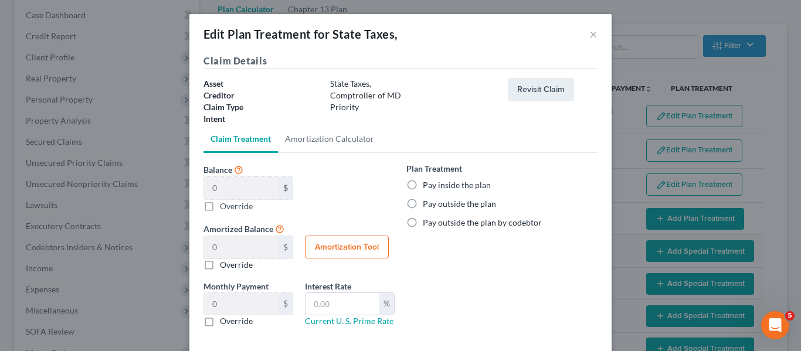
click at [423, 187] on label "Pay inside the plan" at bounding box center [457, 186] width 68 height 12
click at [428, 187] on input "Pay inside the plan" at bounding box center [432, 184] width 8 height 8
radio input "true"
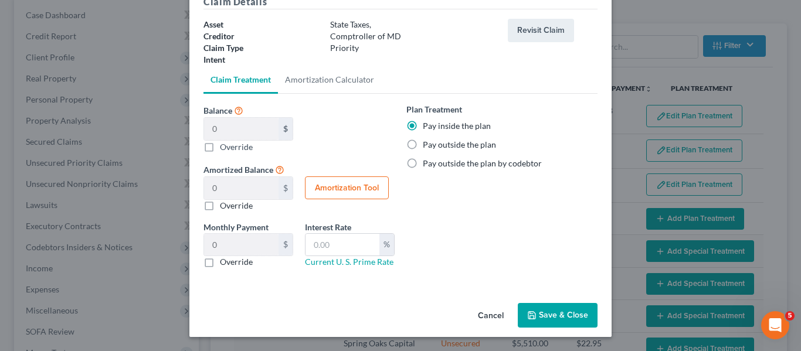
click at [528, 311] on icon "button" at bounding box center [531, 315] width 9 height 9
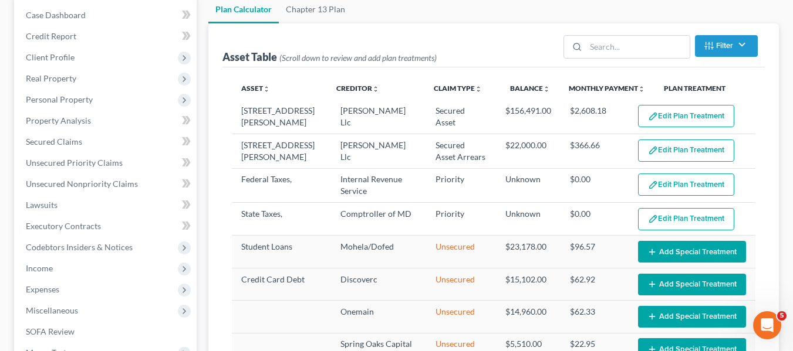
select select "59"
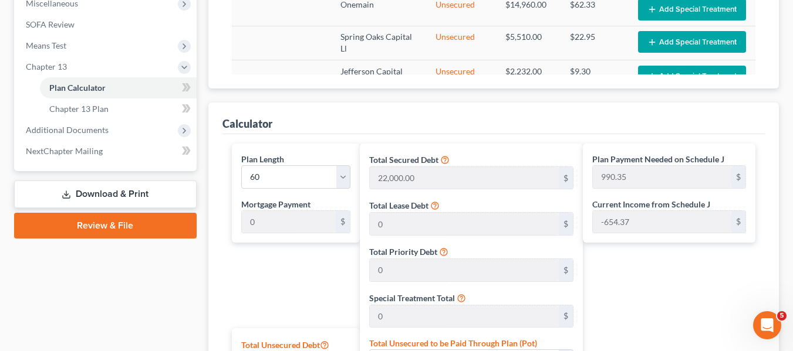
scroll to position [732, 0]
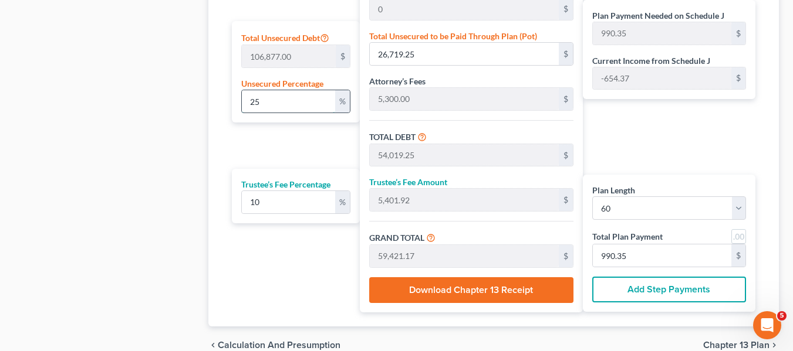
click at [279, 99] on input "25" at bounding box center [288, 101] width 93 height 22
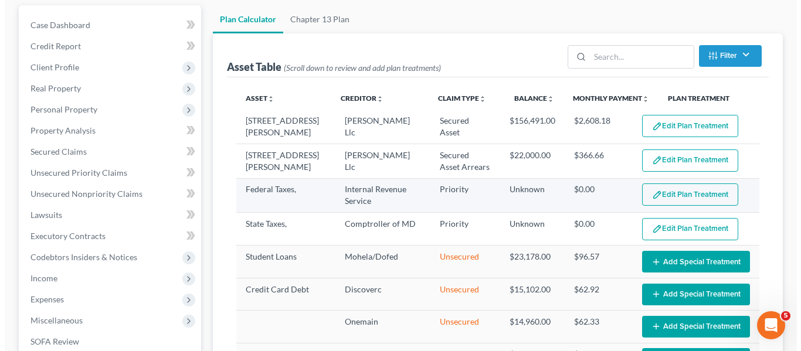
scroll to position [106, 0]
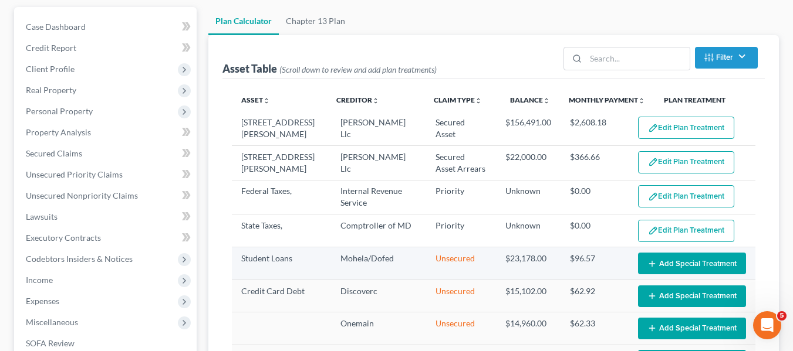
click at [649, 260] on button "Add Special Treatment" at bounding box center [692, 264] width 108 height 22
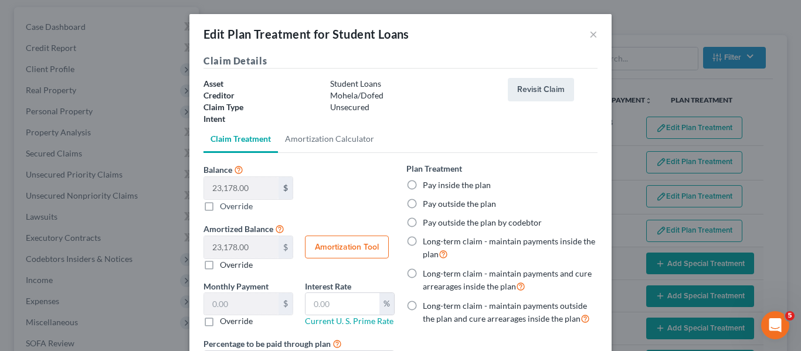
scroll to position [65, 0]
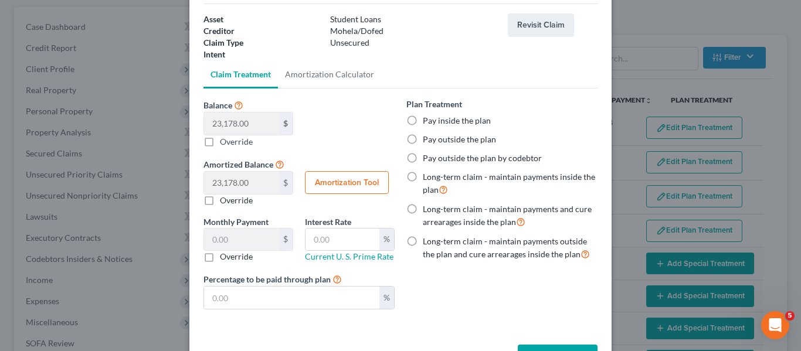
click at [423, 241] on label "Long-term claim - maintain payments outside the plan and cure arrearages inside…" at bounding box center [510, 248] width 175 height 25
click at [428, 241] on input "Long-term claim - maintain payments outside the plan and cure arrearages inside…" at bounding box center [432, 240] width 8 height 8
radio input "true"
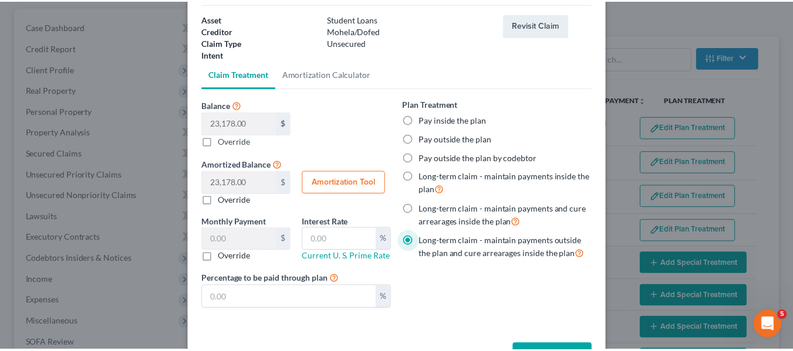
scroll to position [106, 0]
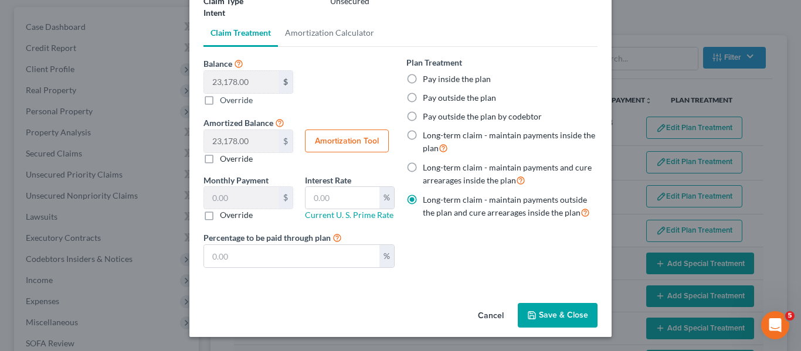
click at [551, 312] on button "Save & Close" at bounding box center [558, 315] width 80 height 25
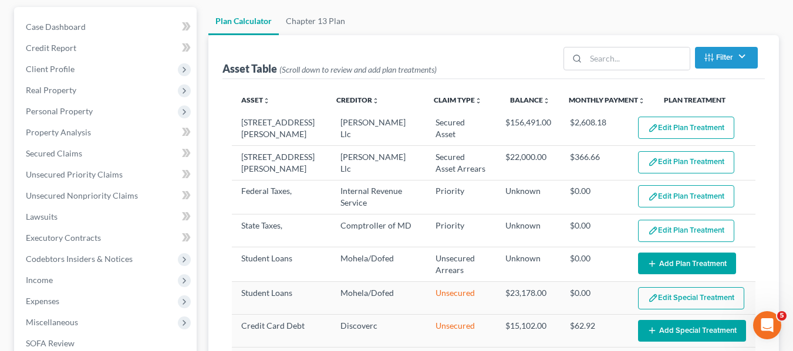
select select "59"
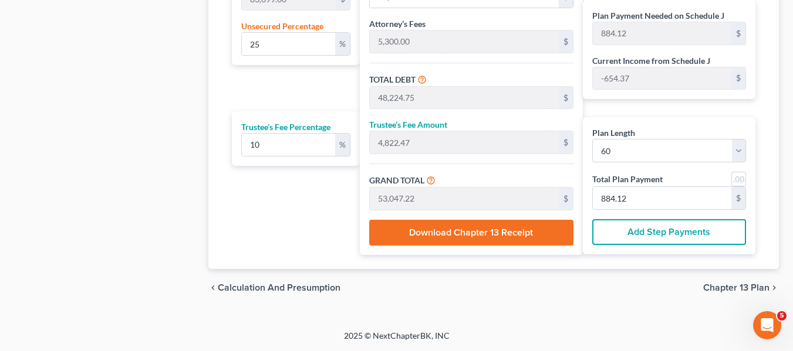
scroll to position [704, 0]
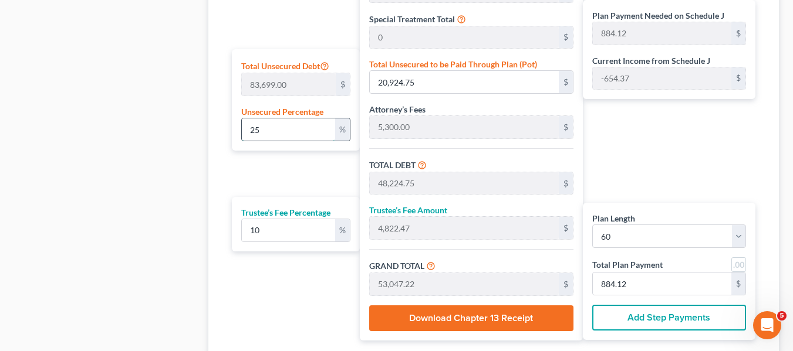
click at [280, 133] on input "25" at bounding box center [288, 129] width 93 height 22
type input "1"
type input "836.99"
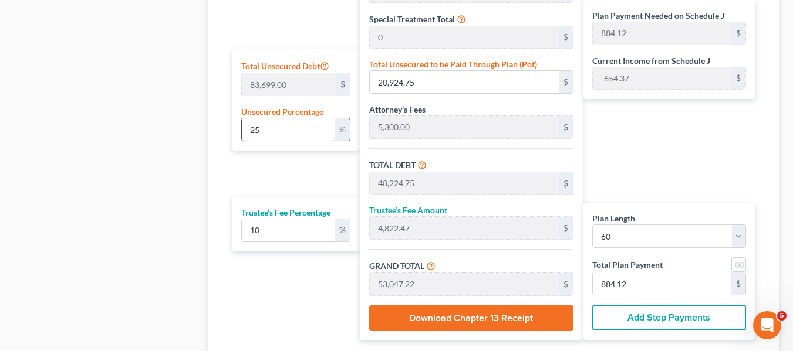
type input "28,136.99"
type input "2,813.69"
type input "30,950.68"
type input "515.84"
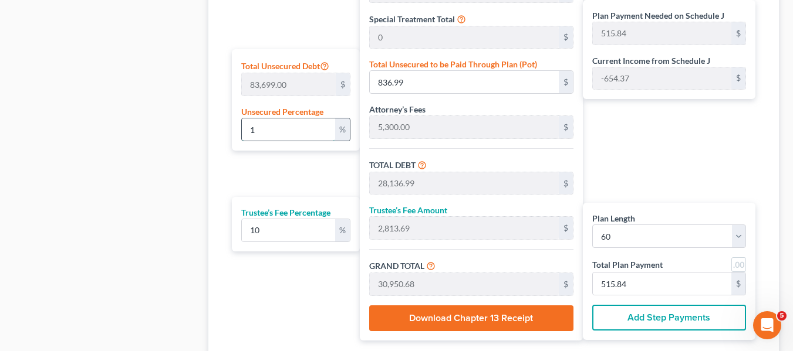
type input "10"
type input "8,369.90"
type input "35,669.90"
type input "3,566.99"
type input "39,236.89"
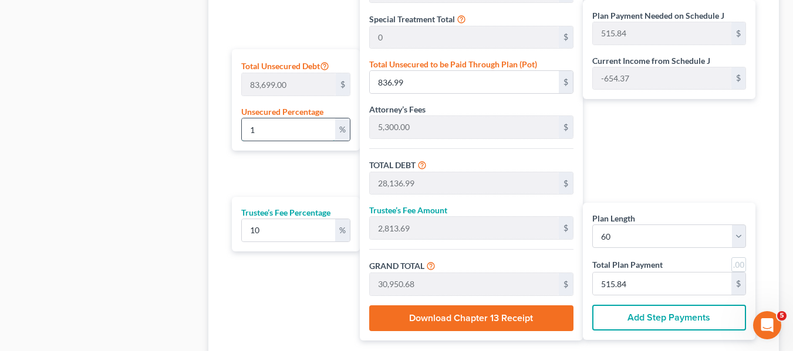
type input "653.94"
type input "10"
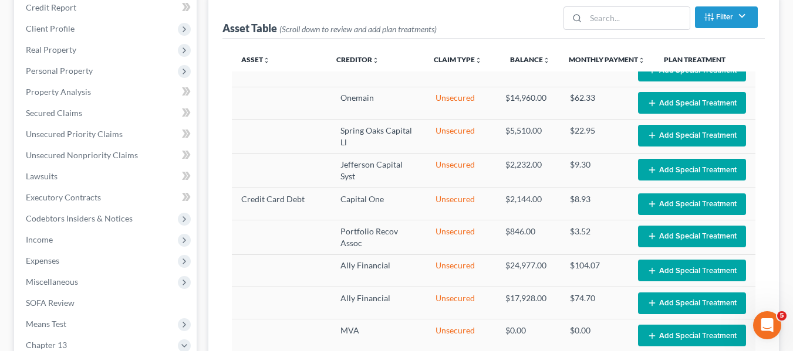
scroll to position [145, 0]
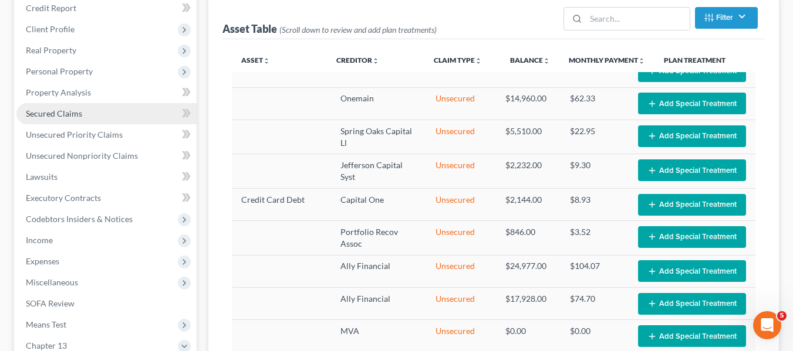
click at [78, 110] on span "Secured Claims" at bounding box center [54, 114] width 56 height 10
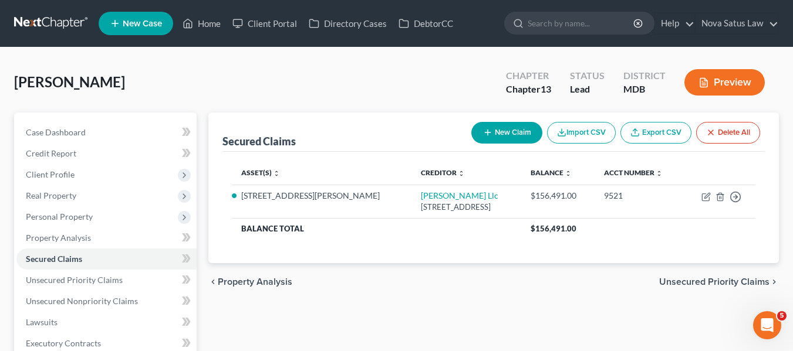
click at [499, 128] on button "New Claim" at bounding box center [506, 133] width 71 height 22
select select "0"
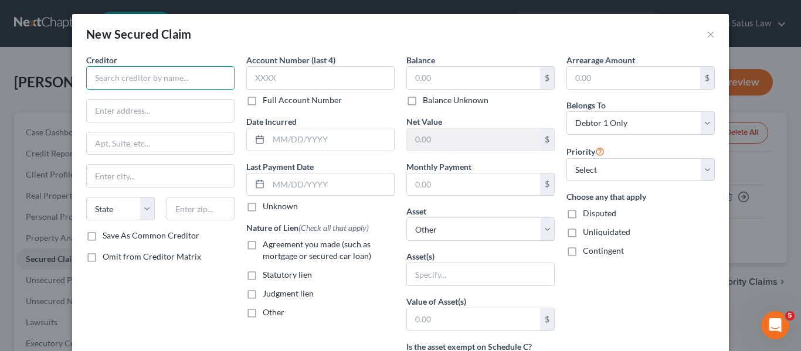
click at [133, 79] on input "text" at bounding box center [160, 77] width 148 height 23
paste input "Bi Rite Auto Sales [STREET_ADDRESS]"
type input "Bi Rite Auto Sales [STREET_ADDRESS]"
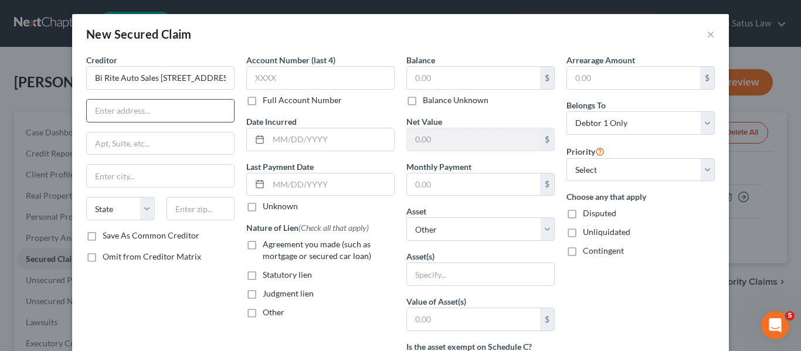
click at [116, 118] on input "text" at bounding box center [160, 111] width 147 height 22
paste input "Bi Rite Auto Sales [STREET_ADDRESS]"
type input "Bi Rite Auto Sales [STREET_ADDRESS]"
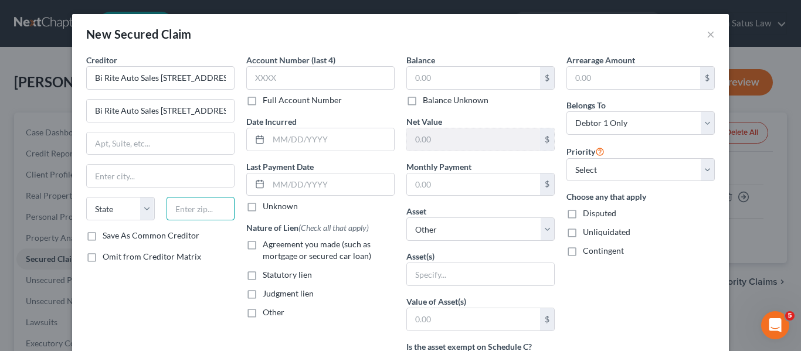
click at [188, 216] on input "text" at bounding box center [201, 208] width 69 height 23
type input "19973"
type input "Seaford"
select select "7"
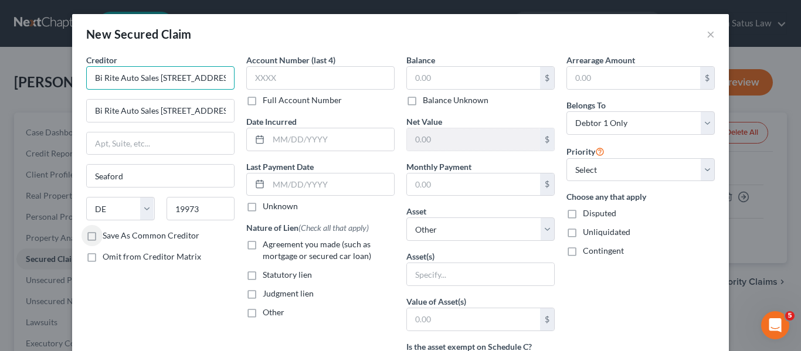
click at [153, 76] on input "Bi Rite Auto Sales [STREET_ADDRESS]" at bounding box center [160, 77] width 148 height 23
type input "Bi Rite Auto Sales"
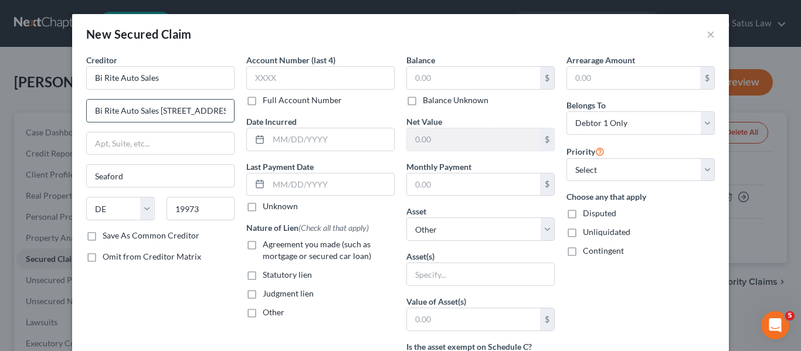
click at [89, 107] on input "Bi Rite Auto Sales [STREET_ADDRESS]" at bounding box center [160, 111] width 147 height 22
click at [160, 109] on input "[STREET_ADDRESS]" at bounding box center [160, 111] width 147 height 22
type input "[STREET_ADDRESS]"
click at [438, 77] on input "text" at bounding box center [473, 78] width 133 height 22
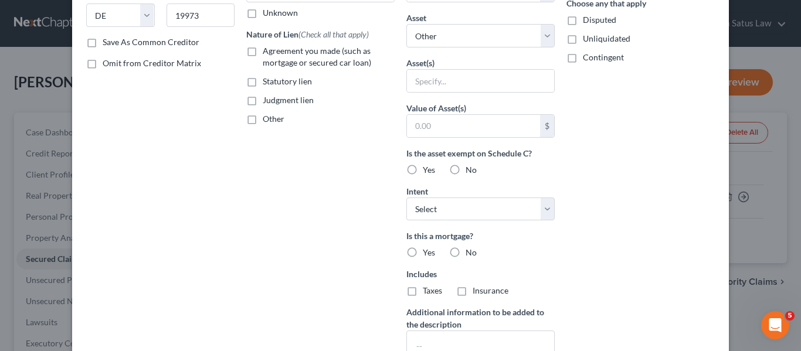
scroll to position [300, 0]
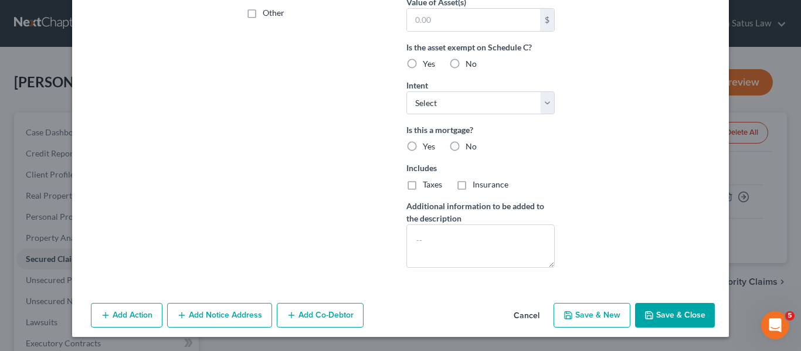
type input "10,000"
click at [645, 315] on icon "button" at bounding box center [649, 315] width 9 height 9
select select
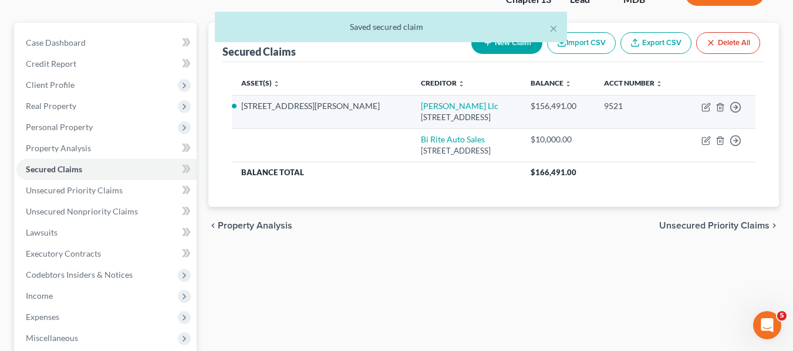
scroll to position [90, 0]
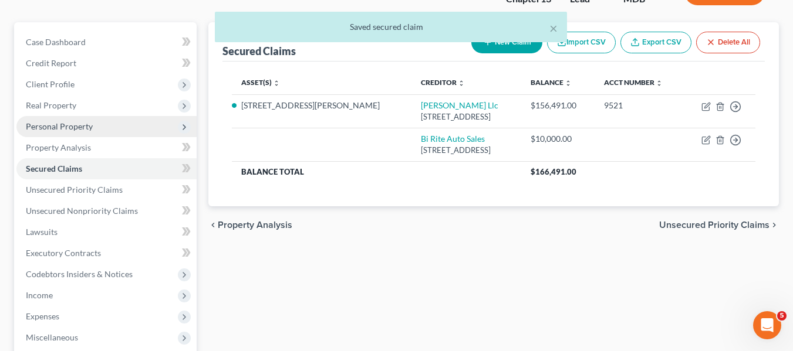
click at [62, 123] on span "Personal Property" at bounding box center [59, 126] width 67 height 10
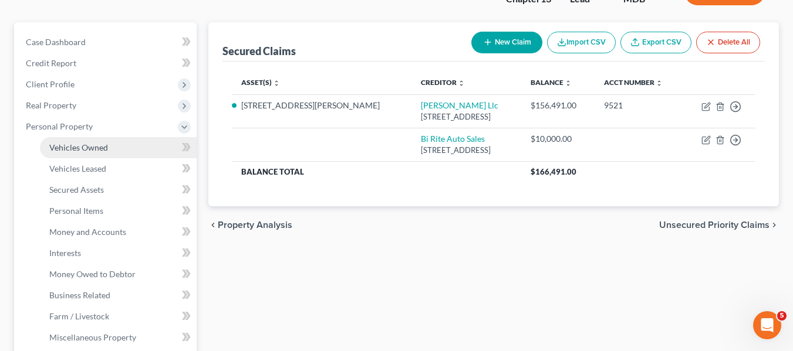
click at [84, 144] on span "Vehicles Owned" at bounding box center [78, 148] width 59 height 10
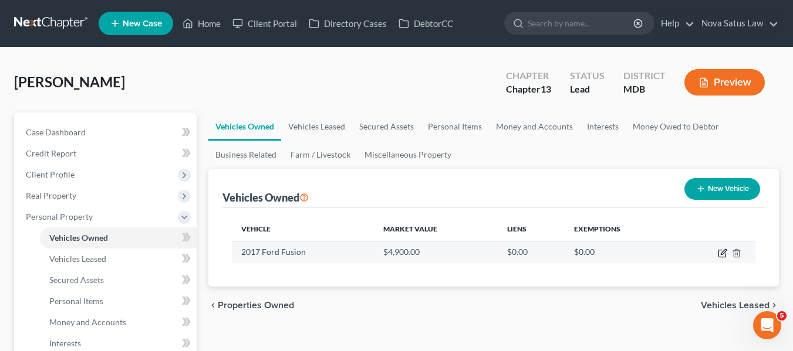
click at [720, 253] on icon "button" at bounding box center [721, 253] width 9 height 9
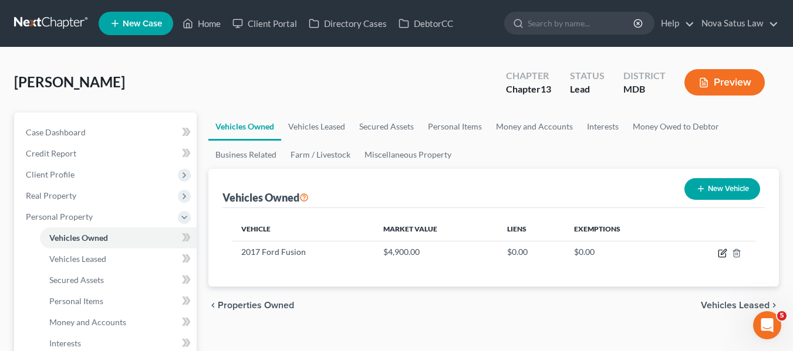
select select "0"
select select "9"
select select "2"
select select "0"
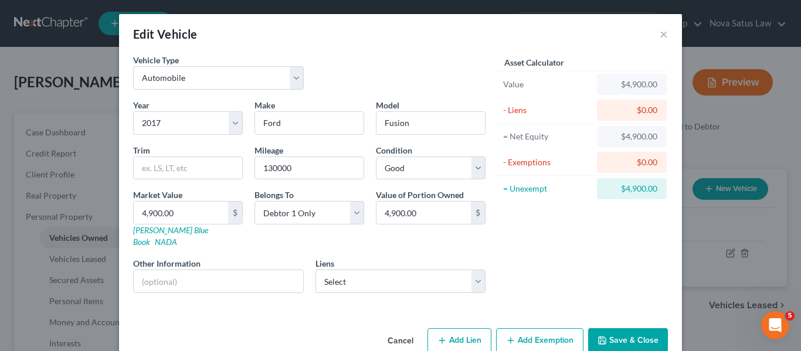
scroll to position [13, 0]
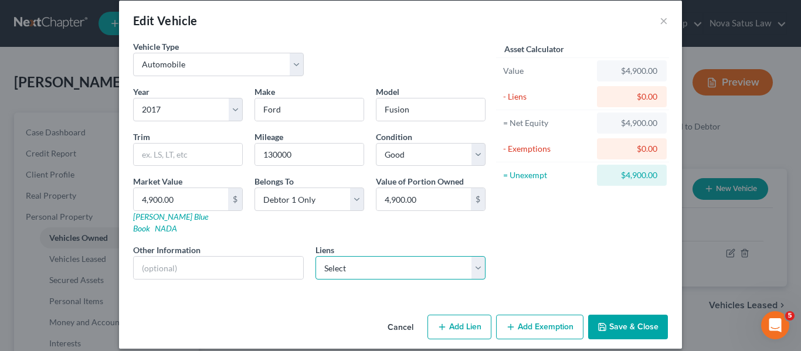
click at [428, 256] on select "Select Bi Rite Auto Sales - $10,000.00" at bounding box center [401, 267] width 171 height 23
select select "7"
select select "0"
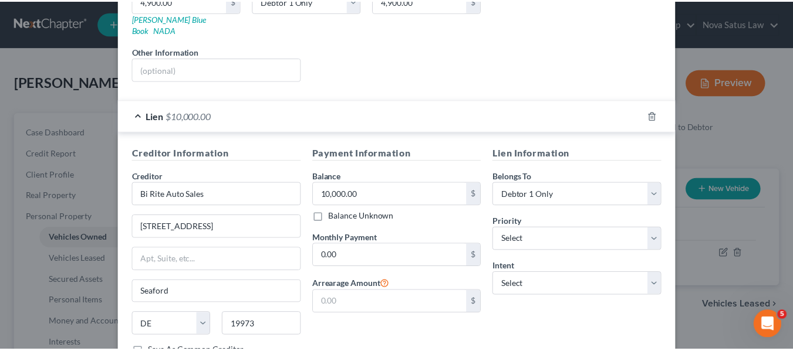
scroll to position [290, 0]
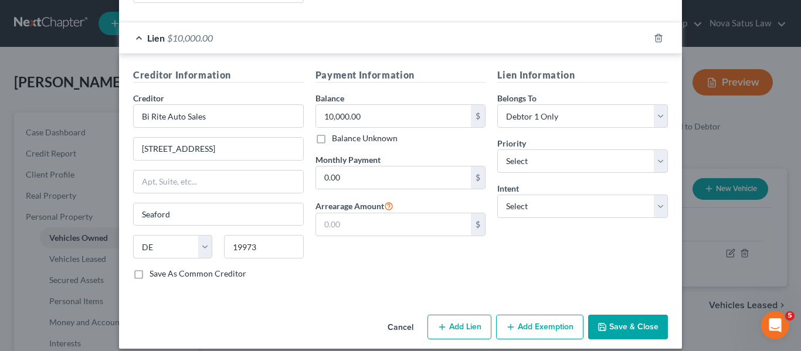
click at [598, 323] on icon "button" at bounding box center [602, 327] width 9 height 9
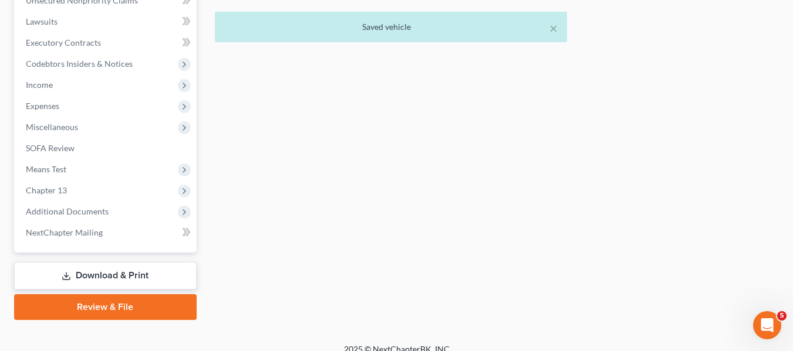
scroll to position [526, 0]
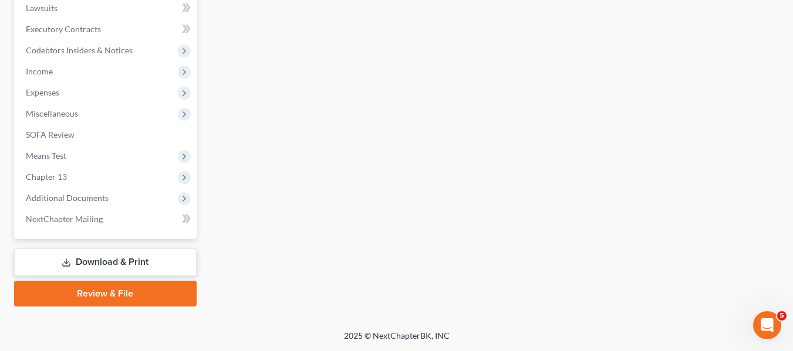
click at [97, 255] on link "Download & Print" at bounding box center [105, 263] width 182 height 28
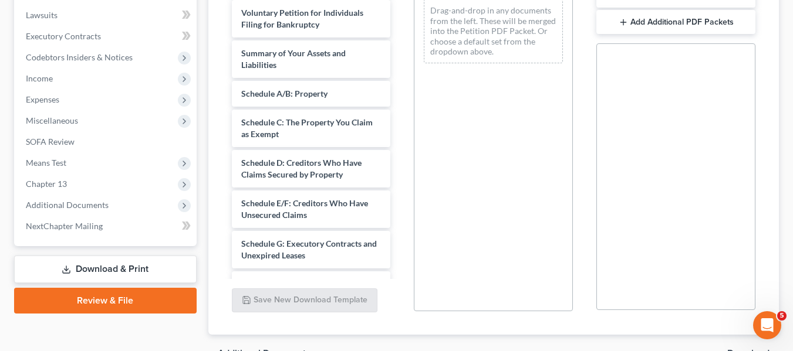
scroll to position [373, 0]
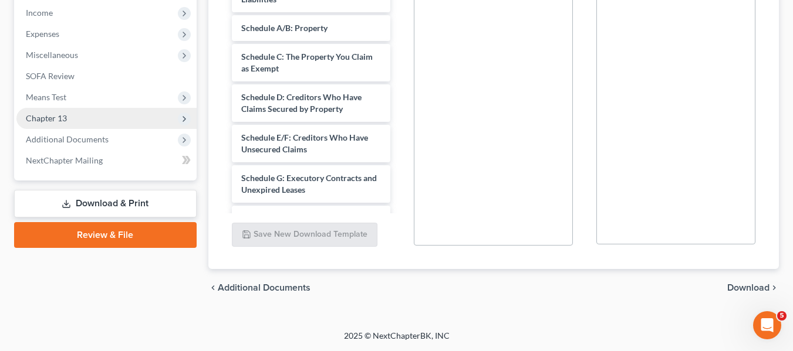
click at [47, 114] on span "Chapter 13" at bounding box center [46, 118] width 41 height 10
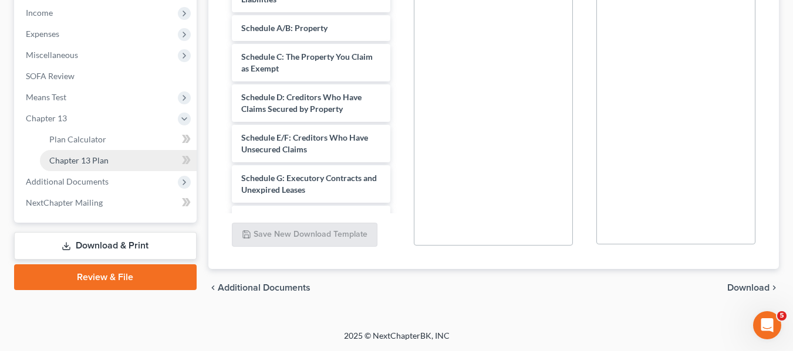
click at [73, 153] on link "Chapter 13 Plan" at bounding box center [118, 160] width 157 height 21
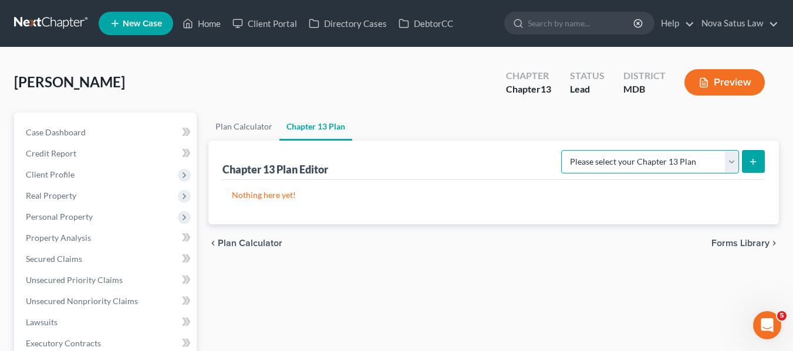
click at [732, 161] on select "Please select your Chapter 13 Plan District of [US_STATE][GEOGRAPHIC_DATA] of […" at bounding box center [650, 161] width 178 height 23
select select "1"
click at [565, 150] on select "Please select your Chapter 13 Plan District of [US_STATE][GEOGRAPHIC_DATA] of […" at bounding box center [650, 161] width 178 height 23
click at [747, 159] on button "submit" at bounding box center [752, 161] width 23 height 23
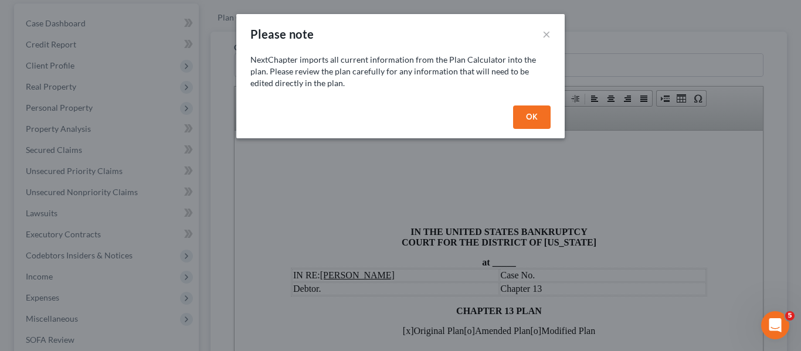
click at [523, 111] on button "OK" at bounding box center [532, 117] width 38 height 23
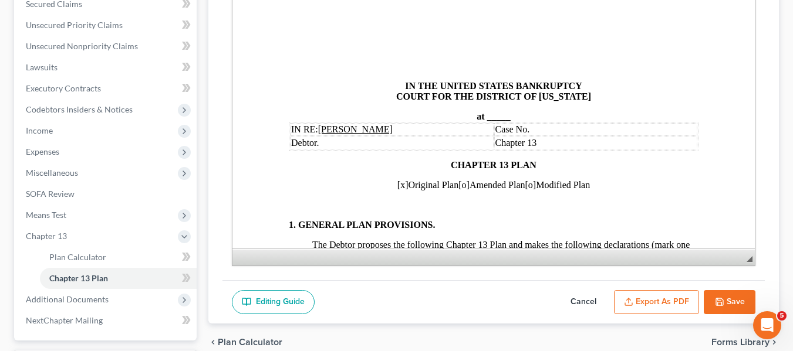
scroll to position [257, 0]
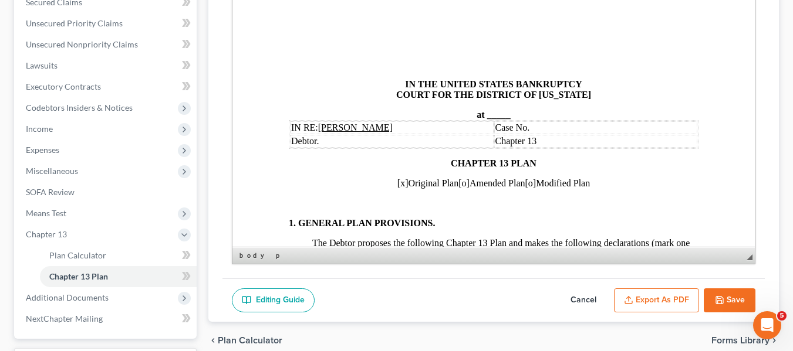
click at [486, 113] on span "_____" at bounding box center [497, 115] width 23 height 10
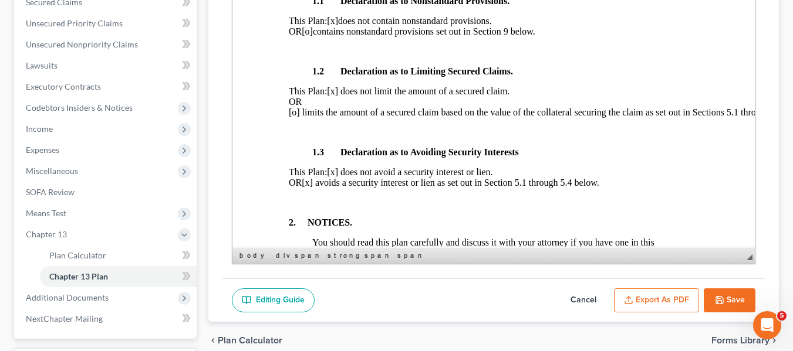
scroll to position [315, 0]
click at [341, 187] on span "[x] avoids a security interest or lien as set out in Section 5.1 through 5.4 be…" at bounding box center [449, 182] width 297 height 10
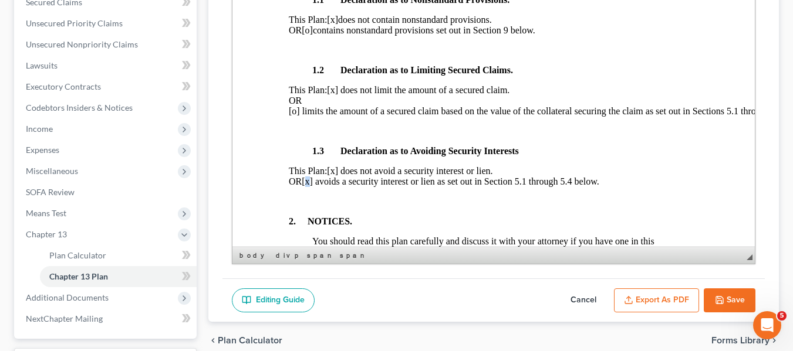
click at [341, 187] on span "[x] avoids a security interest or lien as set out in Section 5.1 through 5.4 be…" at bounding box center [449, 182] width 297 height 10
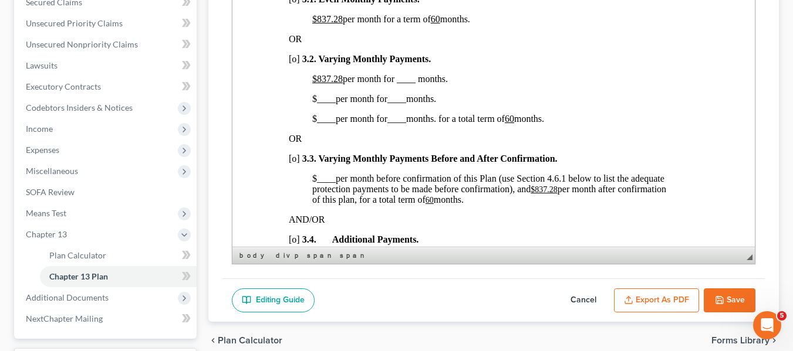
scroll to position [820, 0]
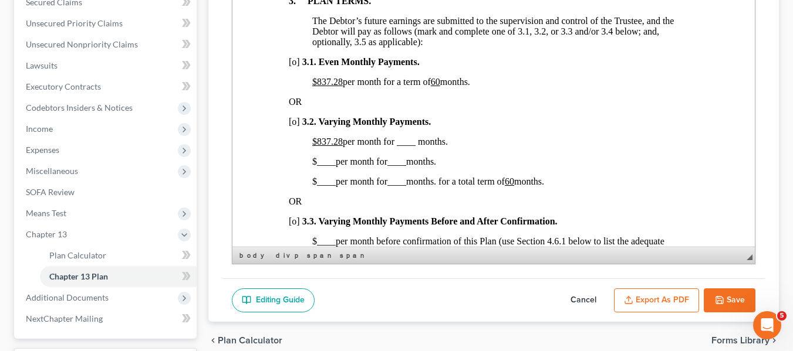
click at [317, 87] on u "$837.28" at bounding box center [326, 82] width 31 height 10
click at [414, 87] on u "60" at bounding box center [408, 82] width 9 height 10
click at [292, 127] on span "[o]" at bounding box center [293, 122] width 11 height 10
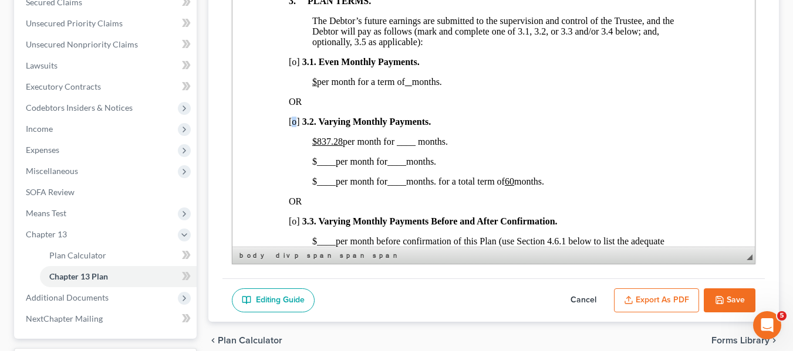
click at [292, 127] on span "[o]" at bounding box center [293, 122] width 11 height 10
click at [316, 147] on u "$837.28" at bounding box center [326, 142] width 31 height 10
click at [400, 147] on span "$350.00 per month for ____ months." at bounding box center [379, 142] width 136 height 10
click at [316, 167] on span "____" at bounding box center [325, 162] width 19 height 10
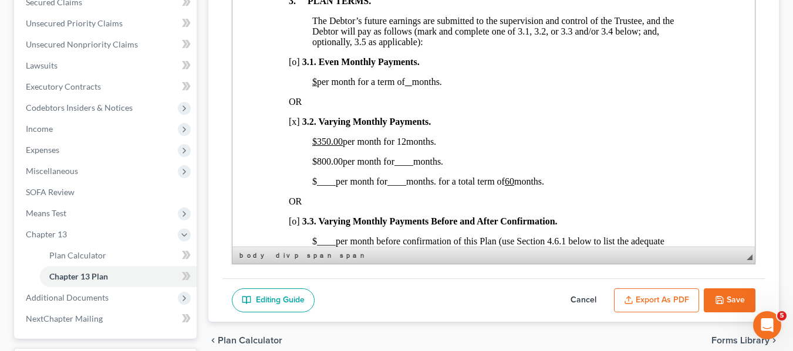
click at [398, 167] on span "____" at bounding box center [403, 162] width 19 height 10
click at [311, 187] on span "$ ____ per month for ____ months. for a total term of 60 months." at bounding box center [427, 182] width 232 height 10
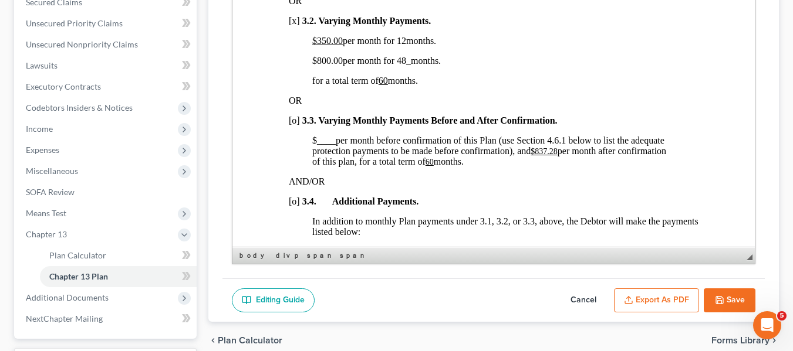
scroll to position [921, 0]
click at [535, 155] on u "$837.28" at bounding box center [543, 151] width 27 height 9
click at [386, 166] on u "60" at bounding box center [382, 161] width 8 height 9
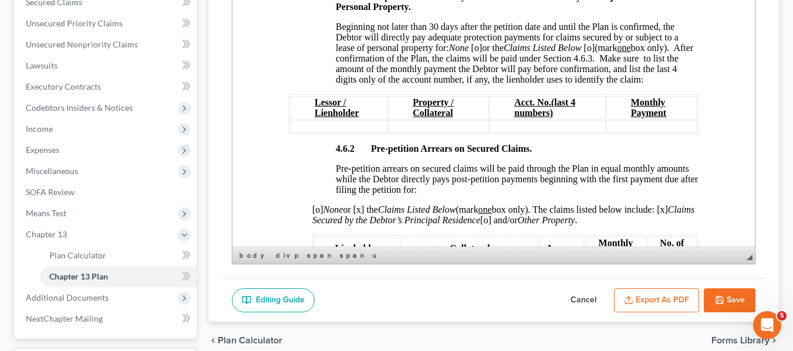
scroll to position [1963, 0]
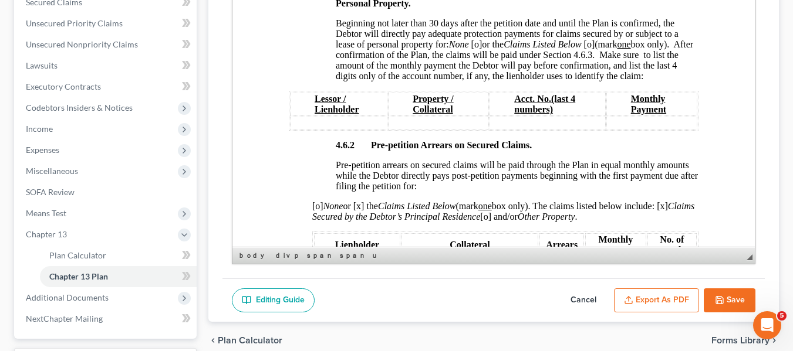
click at [476, 49] on span "[o]" at bounding box center [475, 44] width 11 height 10
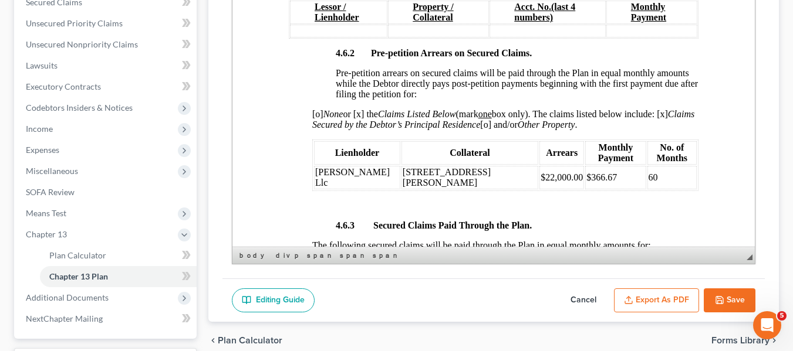
scroll to position [2056, 0]
click at [584, 181] on td "$366.67" at bounding box center [614, 176] width 60 height 23
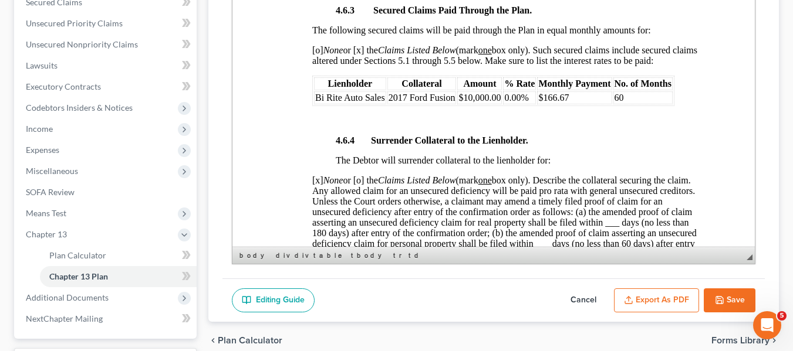
scroll to position [2270, 0]
click at [316, 53] on span "[o] None or [x] the Claims Listed Below (mark one box only). Such secured claim…" at bounding box center [503, 56] width 385 height 21
click at [360, 53] on span "[x] None or [x] the Claims Listed Below (mark one box only). Such secured claim…" at bounding box center [503, 56] width 385 height 21
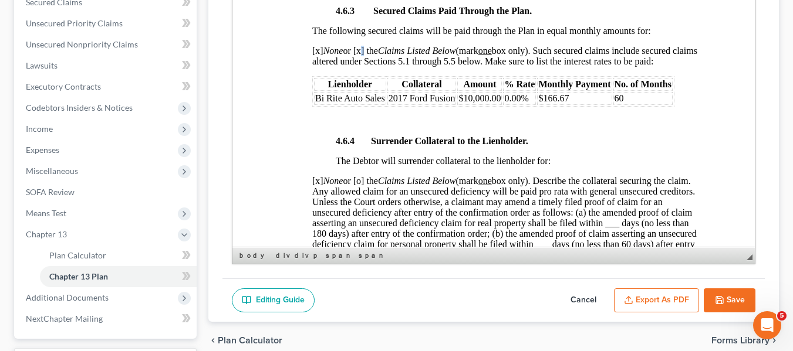
click at [360, 53] on span "[x] None or [x] the Claims Listed Below (mark one box only). Such secured claim…" at bounding box center [503, 56] width 385 height 21
click at [315, 99] on span "Bi Rite Auto Sales" at bounding box center [349, 98] width 70 height 10
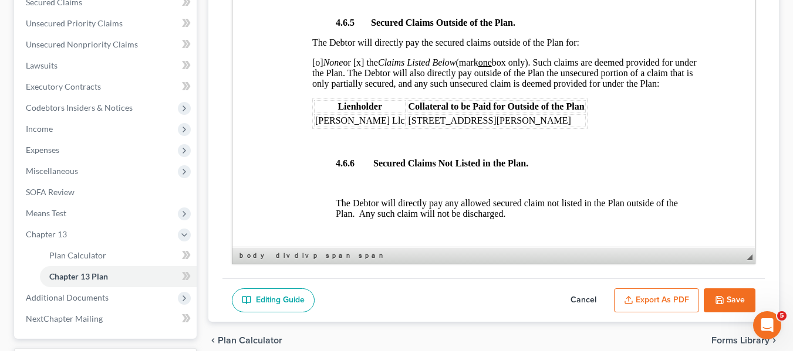
scroll to position [0, 0]
click at [297, 145] on div "3. PLAN TERMS. The Debtor’s future earnings are submitted to the supervision an…" at bounding box center [492, 23] width 409 height 3640
click at [316, 126] on span "[PERSON_NAME] Llc" at bounding box center [358, 121] width 89 height 10
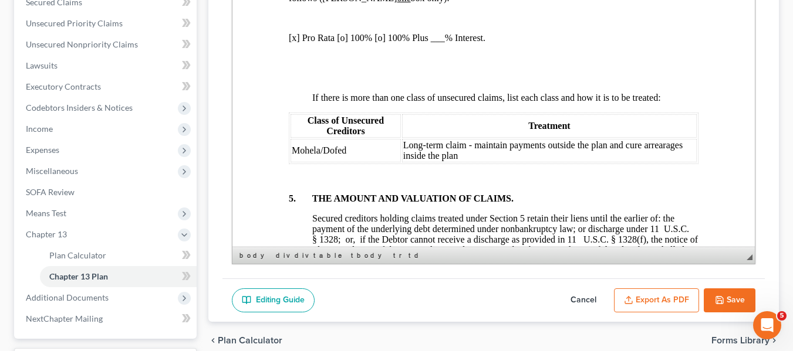
scroll to position [2955, 0]
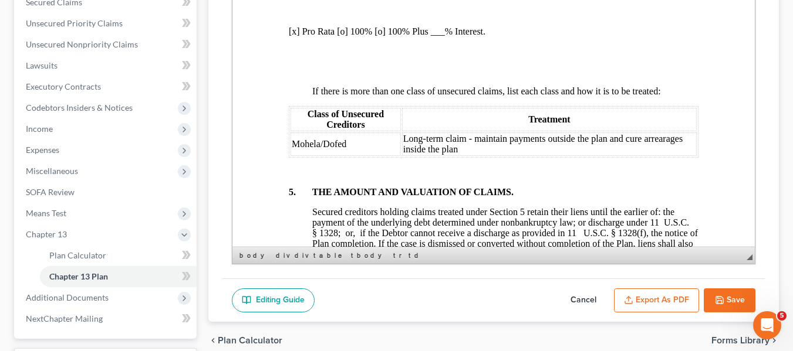
click at [291, 149] on span "Mohela/Dofed" at bounding box center [318, 144] width 55 height 10
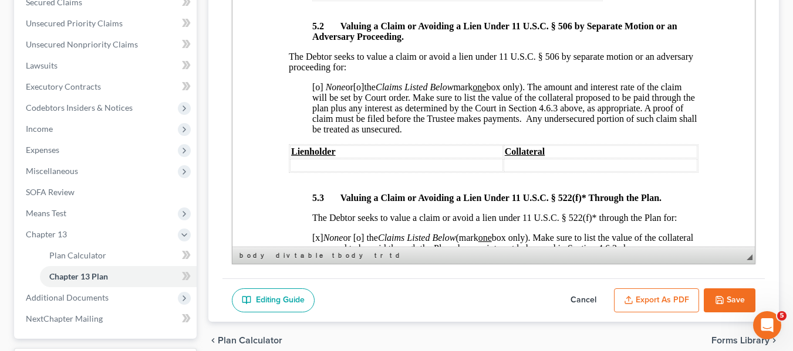
scroll to position [3399, 0]
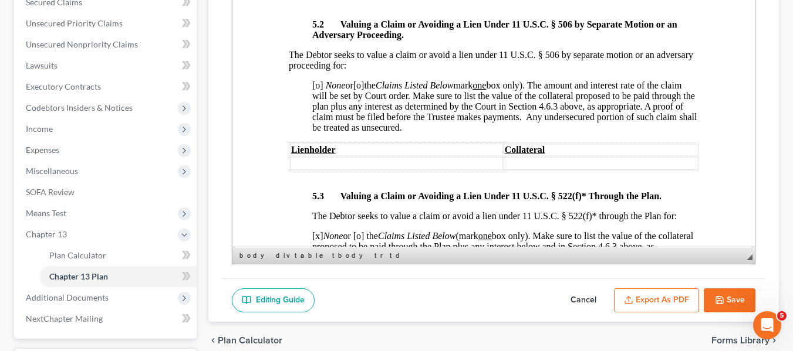
click at [316, 90] on span "[o]" at bounding box center [316, 85] width 11 height 10
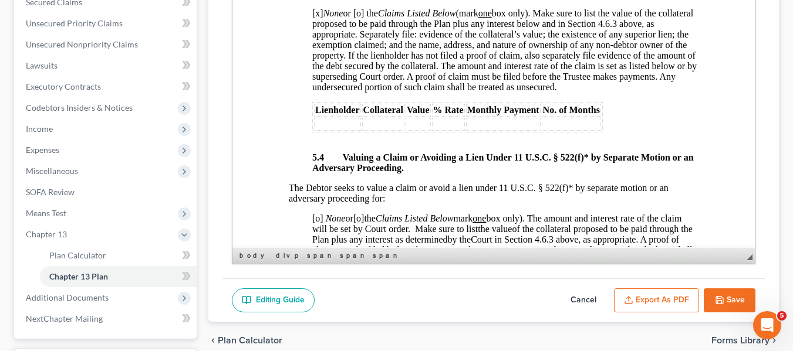
scroll to position [3664, 0]
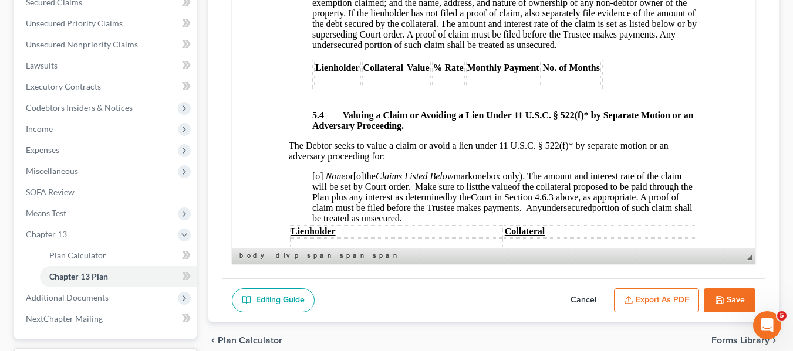
click at [315, 181] on span "[o]" at bounding box center [316, 176] width 11 height 10
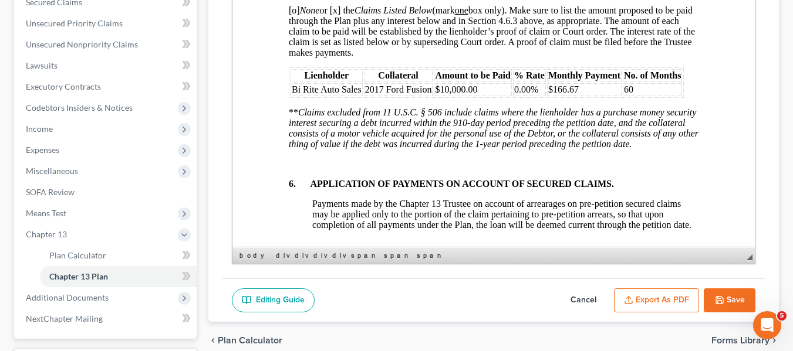
scroll to position [4023, 0]
click at [292, 31] on span "[o] None or [x] the Claims Listed Below (mark one box only). Make sure to list …" at bounding box center [491, 31] width 406 height 52
click at [337, 33] on span "[x] None or [x] the Claims Listed Below (mark one box only). Make sure to list …" at bounding box center [491, 31] width 406 height 52
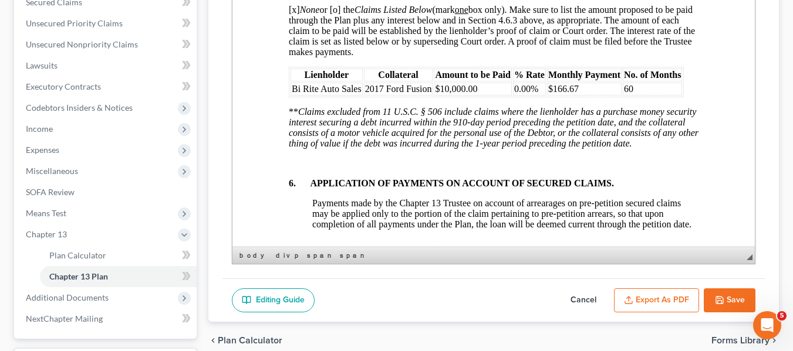
click at [291, 94] on span "Bi Rite Auto Sales" at bounding box center [326, 89] width 70 height 10
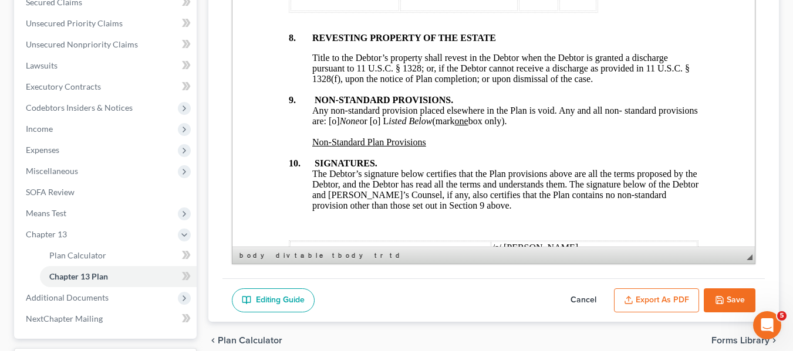
scroll to position [4402, 0]
click at [373, 126] on span "Any non-standard provision placed elsewhere in the Plan is void. Any and all no…" at bounding box center [503, 115] width 385 height 21
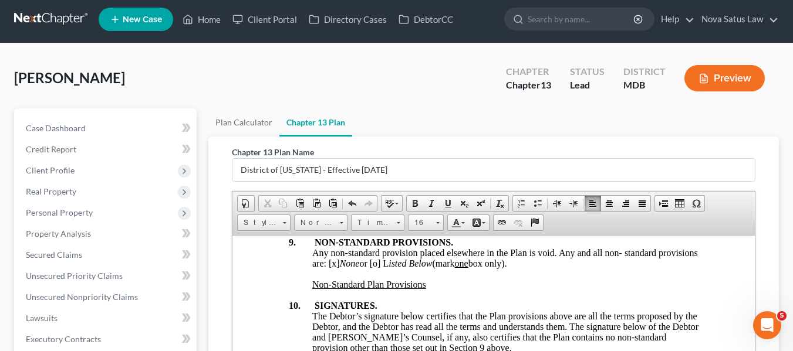
scroll to position [0, 0]
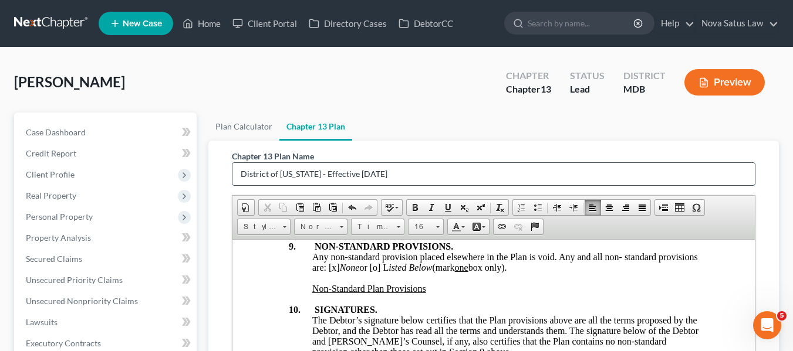
click at [401, 168] on input "District of [US_STATE] - Effective [DATE]" at bounding box center [493, 174] width 522 height 22
type input "D"
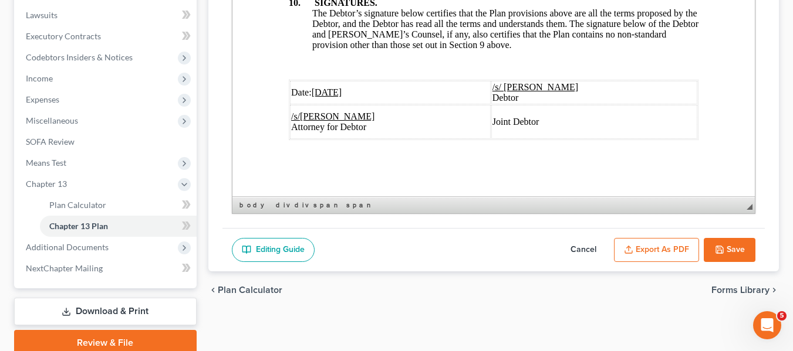
type input "original plan"
click at [628, 251] on icon "button" at bounding box center [628, 249] width 9 height 9
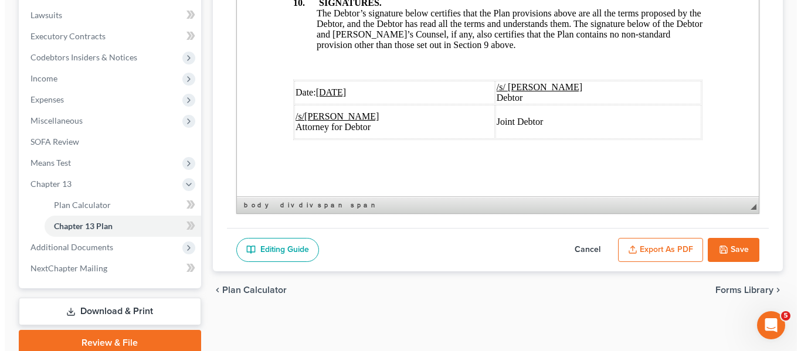
scroll to position [4510, 0]
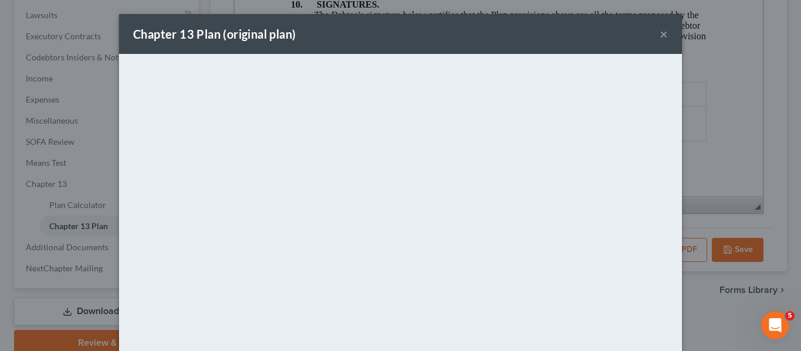
click at [378, 33] on div "Chapter 13 Plan (original plan) ×" at bounding box center [400, 34] width 563 height 40
click at [661, 32] on button "×" at bounding box center [664, 34] width 8 height 14
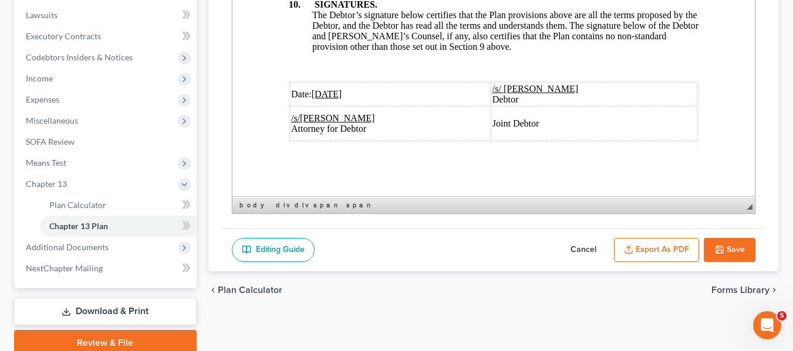
scroll to position [4552, 0]
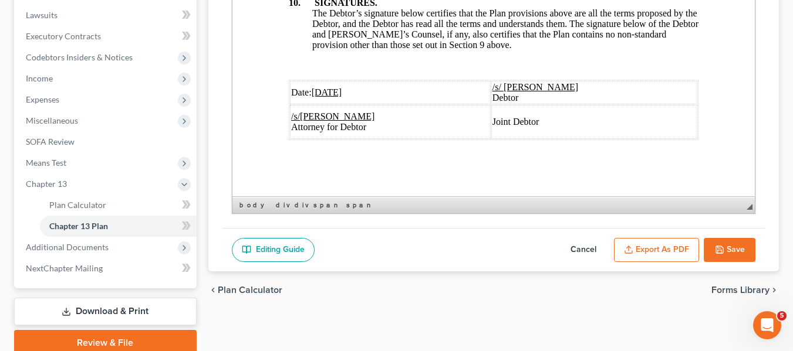
click at [719, 250] on icon "button" at bounding box center [719, 249] width 9 height 9
select select "1"
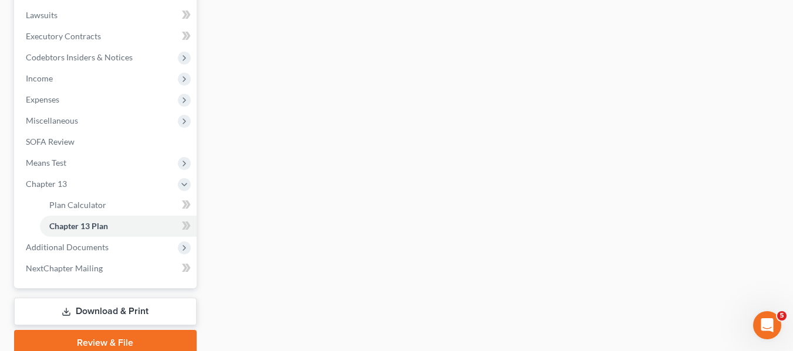
click at [392, 217] on div "Plan Calculator Chapter 13 Plan Chapter 13 Plan Editor Please select your Chapt…" at bounding box center [493, 80] width 582 height 551
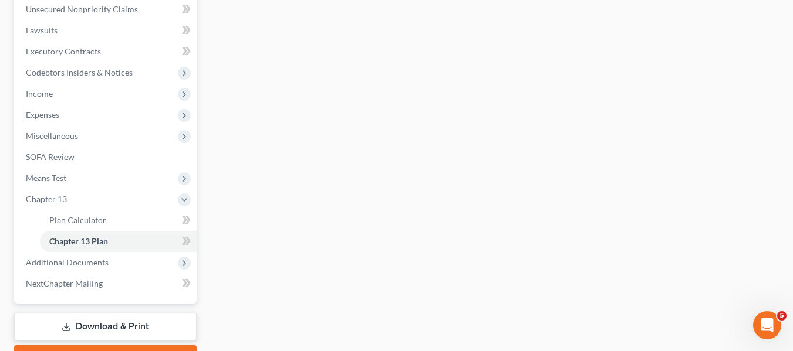
scroll to position [293, 0]
click at [98, 222] on span "Plan Calculator" at bounding box center [77, 220] width 57 height 10
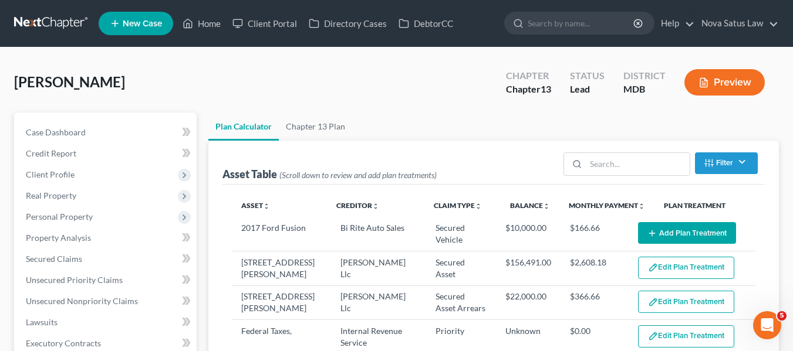
select select "59"
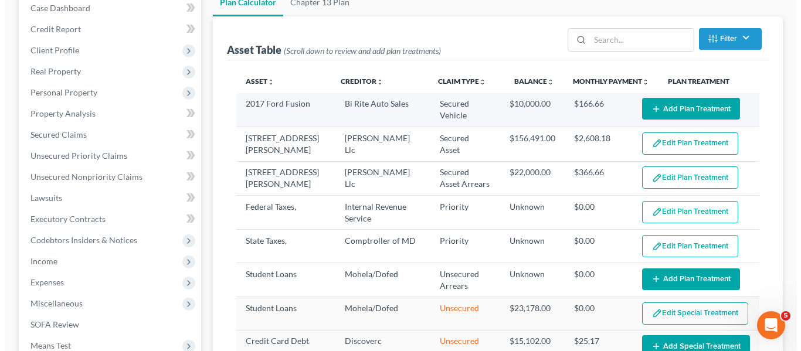
scroll to position [125, 0]
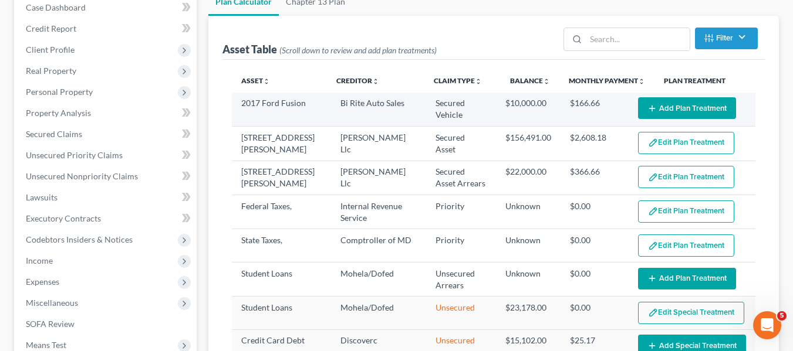
click at [675, 111] on button "Add Plan Treatment" at bounding box center [687, 108] width 98 height 22
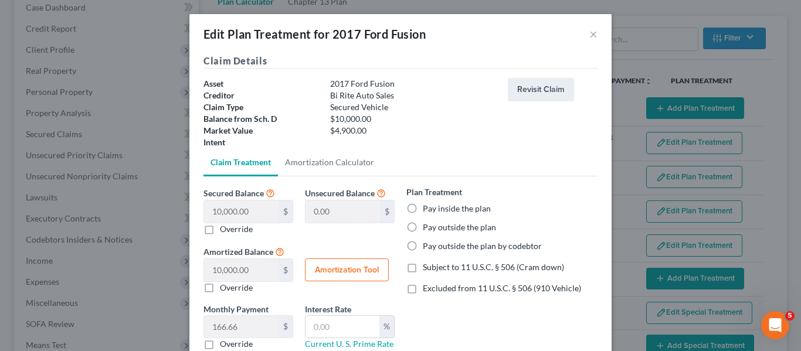
click at [423, 228] on label "Pay outside the plan" at bounding box center [459, 228] width 73 height 12
click at [428, 228] on input "Pay outside the plan" at bounding box center [432, 226] width 8 height 8
radio input "true"
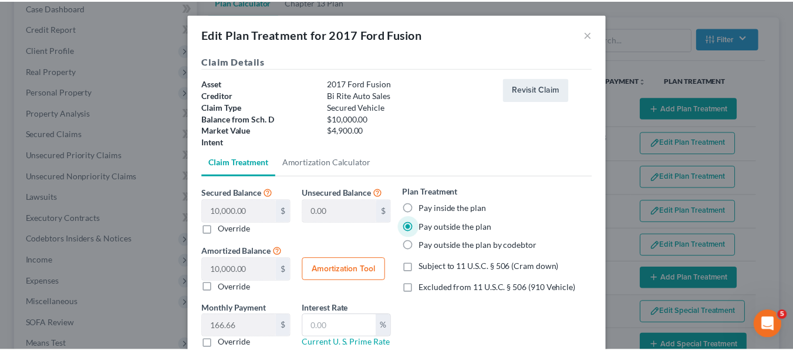
scroll to position [82, 0]
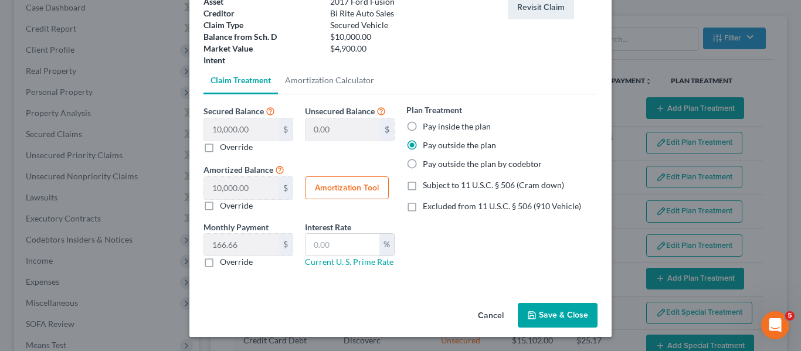
click at [544, 313] on button "Save & Close" at bounding box center [558, 315] width 80 height 25
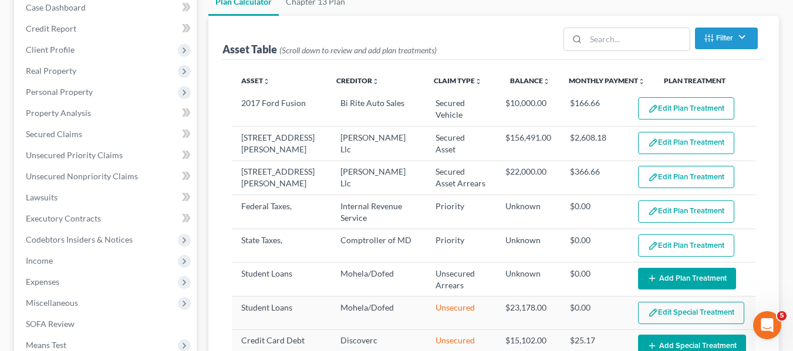
select select "59"
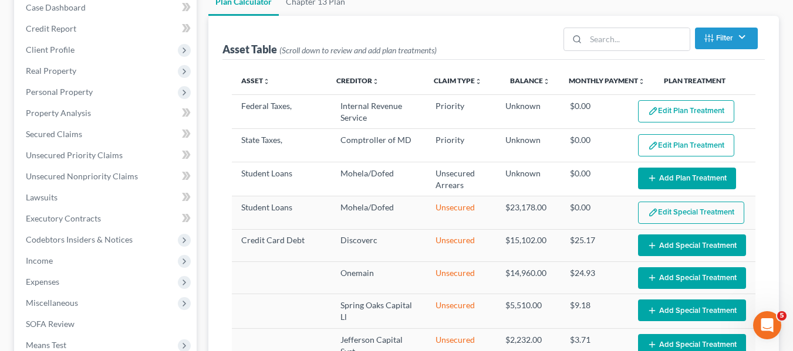
scroll to position [101, 0]
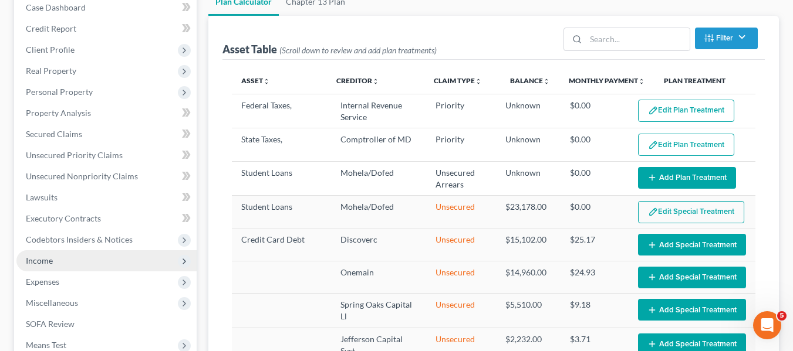
click at [52, 256] on span "Income" at bounding box center [39, 261] width 27 height 10
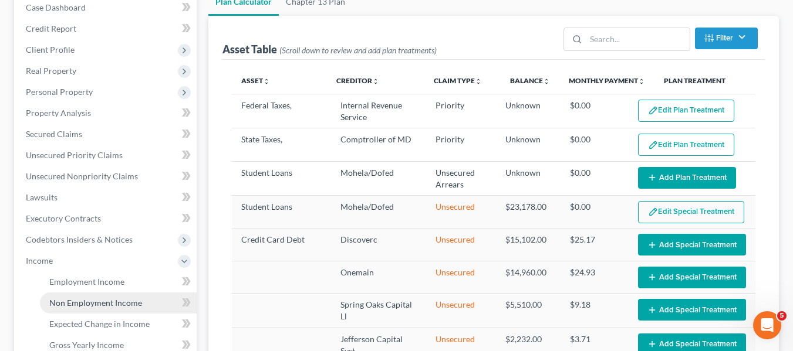
click at [79, 303] on span "Non Employment Income" at bounding box center [95, 303] width 93 height 10
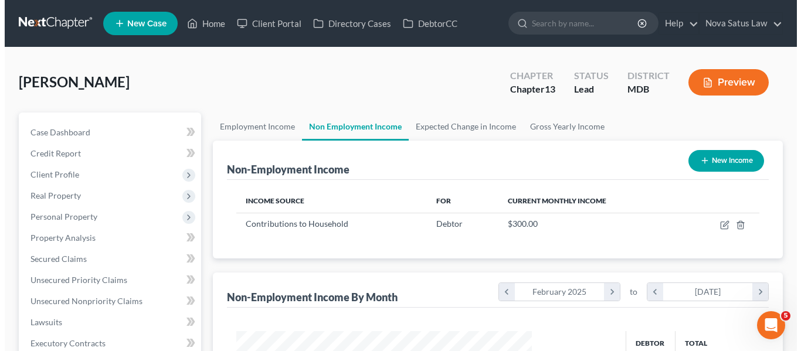
scroll to position [211, 319]
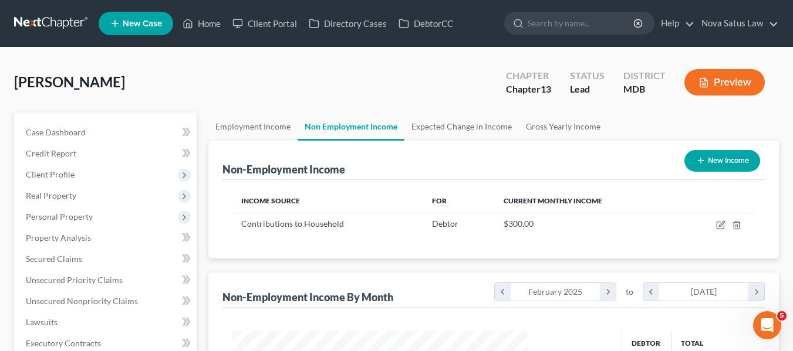
click at [696, 161] on icon "button" at bounding box center [700, 160] width 9 height 9
select select "0"
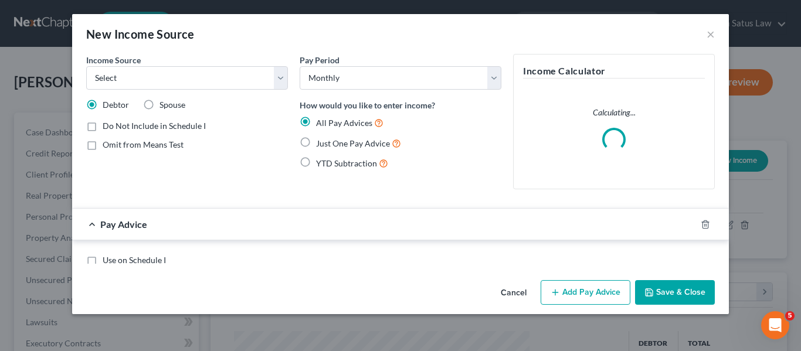
scroll to position [211, 323]
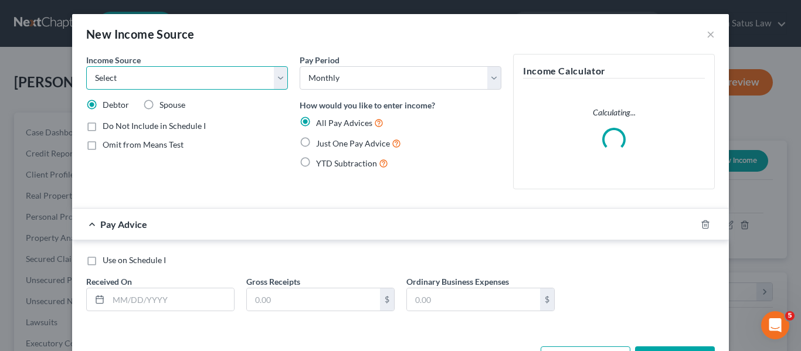
click at [177, 86] on select "Select Unemployment Disability (from employer) Pension Retirement Social Securi…" at bounding box center [187, 77] width 202 height 23
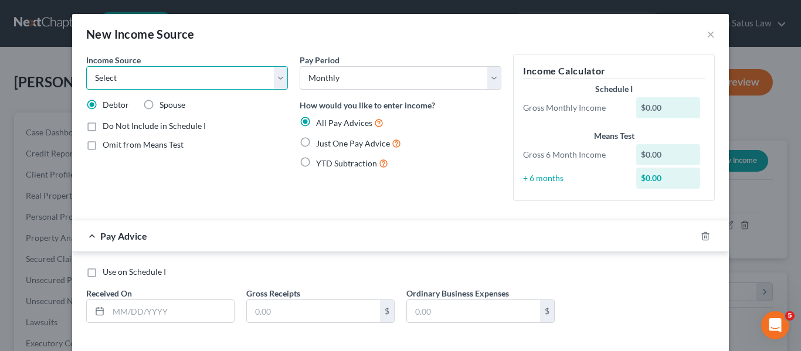
select select "5"
click at [86, 66] on select "Select Unemployment Disability (from employer) Pension Retirement Social Securi…" at bounding box center [187, 77] width 202 height 23
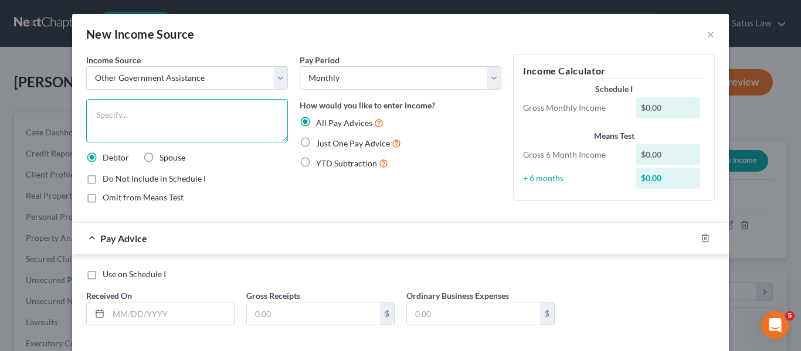
click at [108, 127] on textarea at bounding box center [187, 120] width 202 height 43
type textarea "SNAP"
click at [316, 141] on label "Just One Pay Advice" at bounding box center [358, 143] width 85 height 13
click at [321, 141] on input "Just One Pay Advice" at bounding box center [325, 141] width 8 height 8
radio input "true"
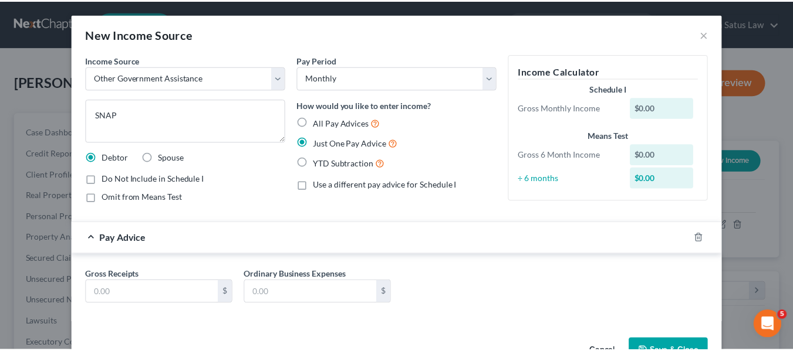
scroll to position [36, 0]
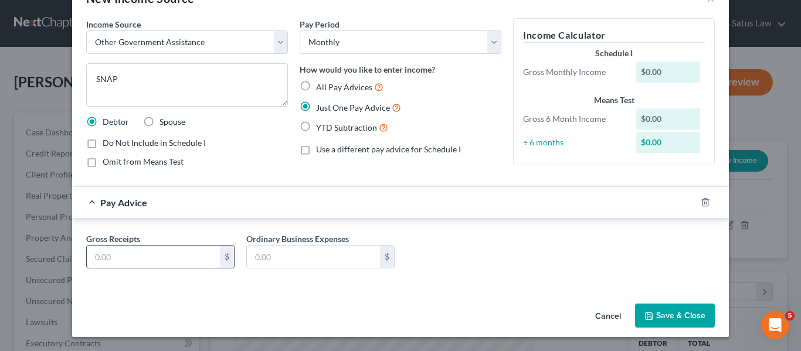
click at [117, 260] on input "text" at bounding box center [153, 257] width 133 height 22
type input "250.00"
click at [635, 309] on button "Save & Close" at bounding box center [675, 316] width 80 height 25
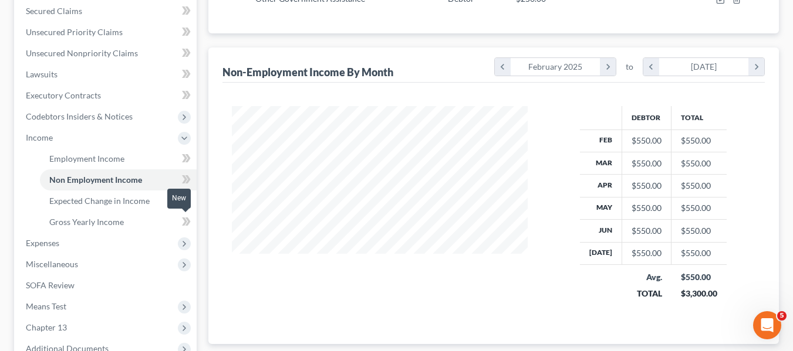
scroll to position [252, 0]
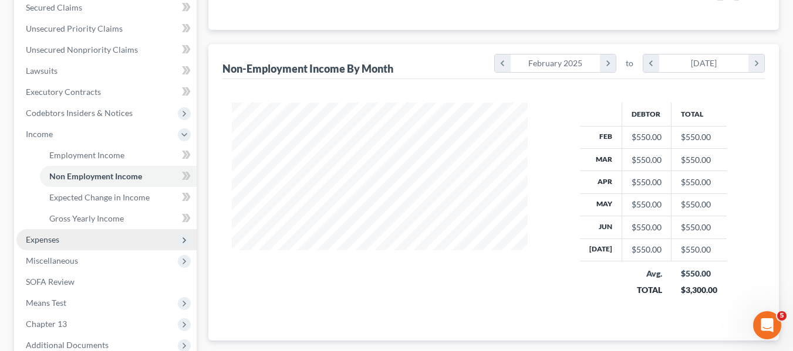
click at [67, 242] on span "Expenses" at bounding box center [106, 239] width 180 height 21
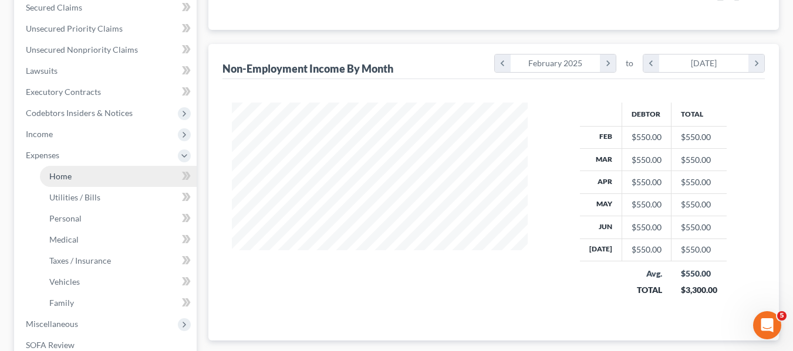
click at [69, 174] on span "Home" at bounding box center [60, 176] width 22 height 10
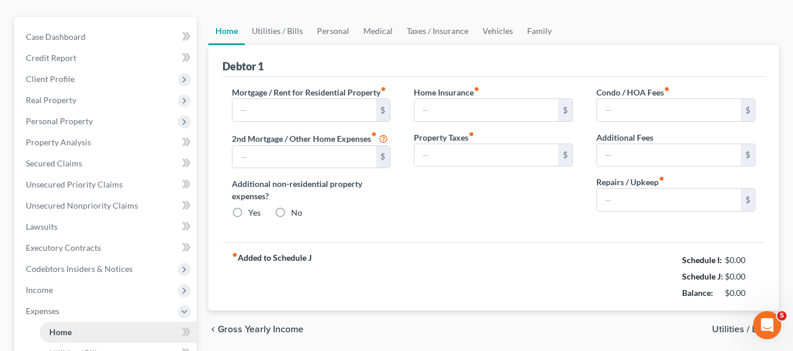
type input "780.00"
type input "0.00"
radio input "true"
type input "0.00"
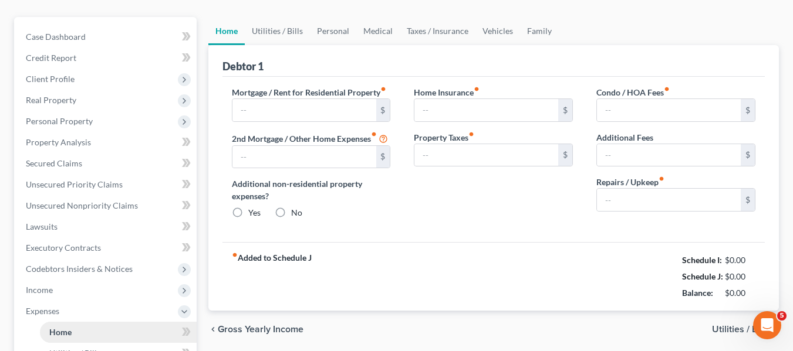
type input "0.00"
type input "100.00"
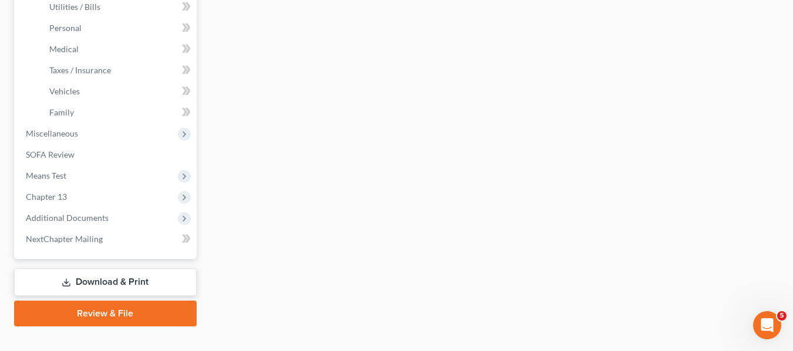
scroll to position [462, 0]
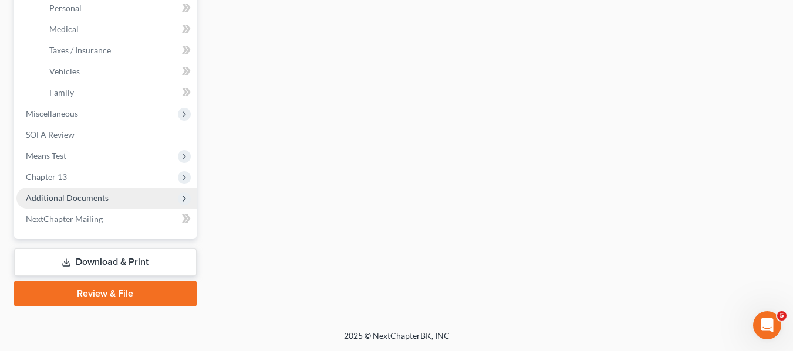
click at [77, 205] on span "Additional Documents" at bounding box center [106, 198] width 180 height 21
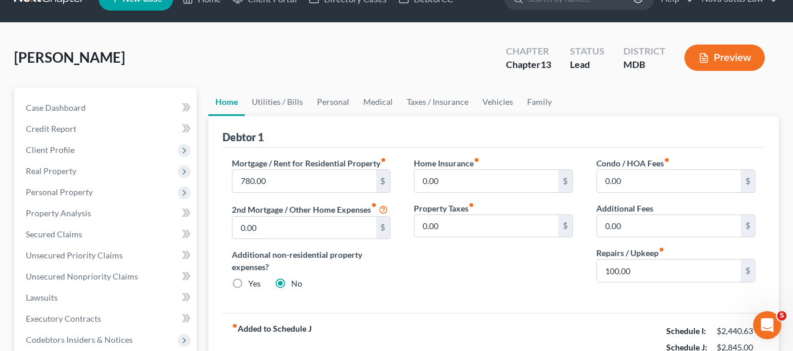
scroll to position [0, 0]
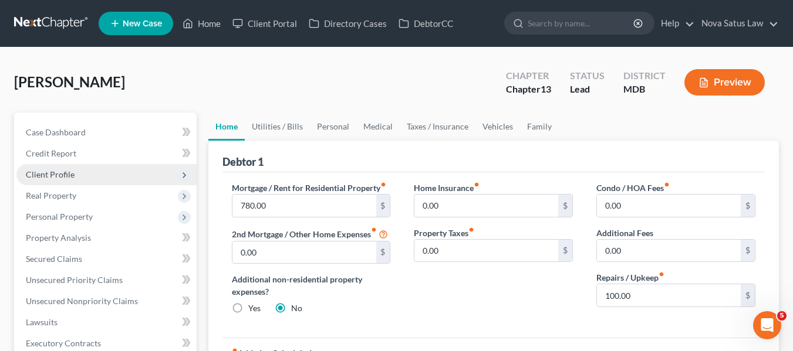
click at [43, 178] on span "Client Profile" at bounding box center [50, 175] width 49 height 10
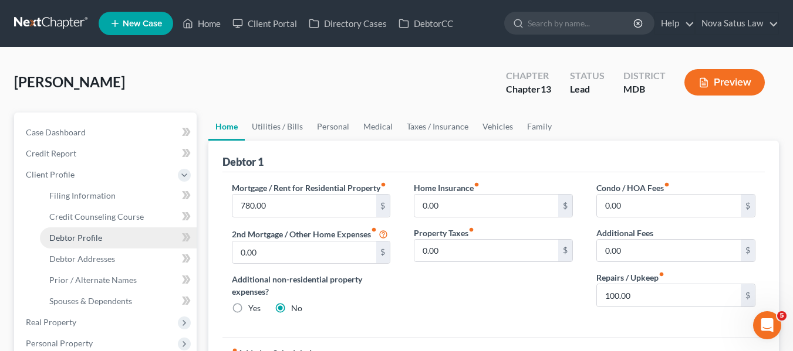
click at [76, 236] on span "Debtor Profile" at bounding box center [75, 238] width 53 height 10
select select "3"
select select "1"
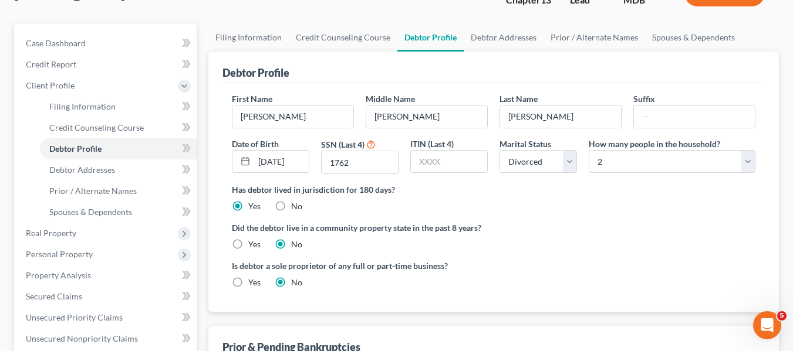
scroll to position [90, 0]
click at [114, 191] on span "Prior / Alternate Names" at bounding box center [92, 190] width 87 height 10
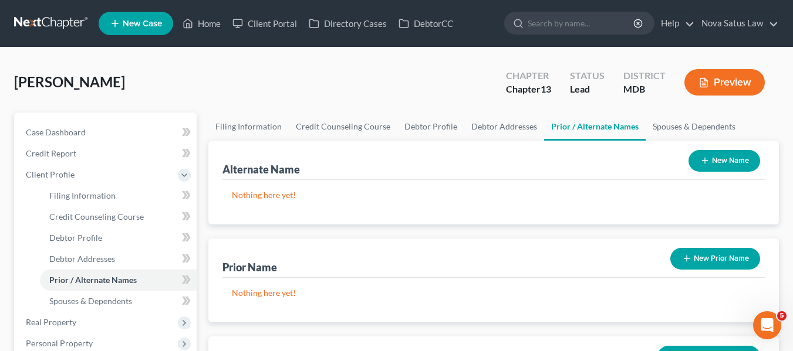
click at [700, 267] on button "New Prior Name" at bounding box center [715, 259] width 90 height 22
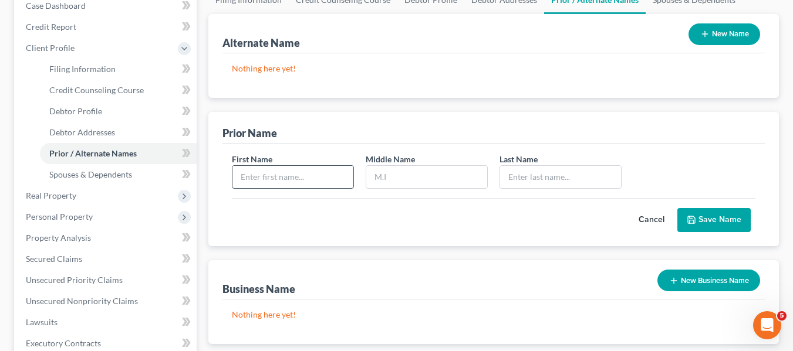
scroll to position [127, 0]
click at [299, 174] on input "text" at bounding box center [292, 176] width 121 height 22
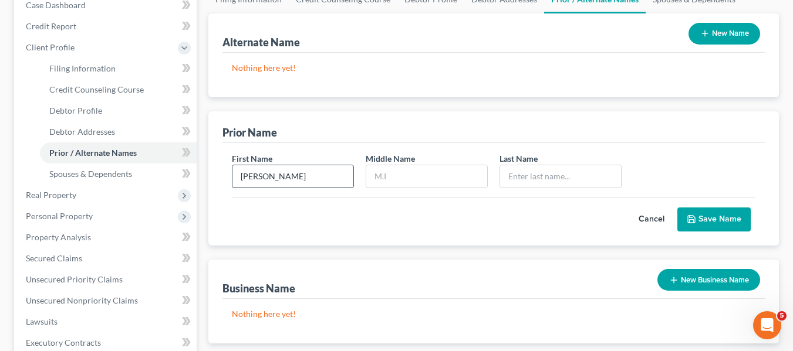
type input "[PERSON_NAME]"
click at [700, 218] on button "Save Name" at bounding box center [713, 220] width 73 height 25
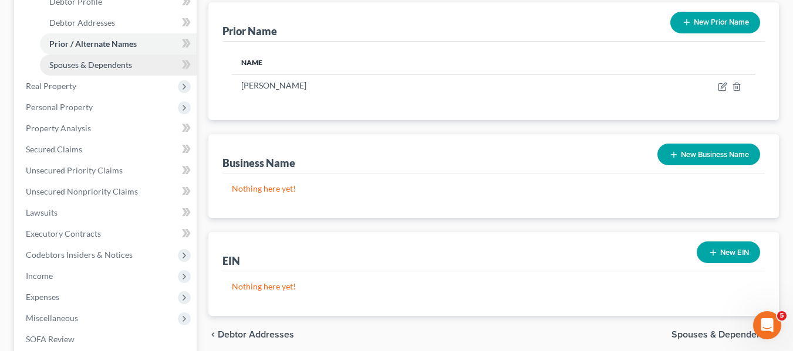
scroll to position [237, 0]
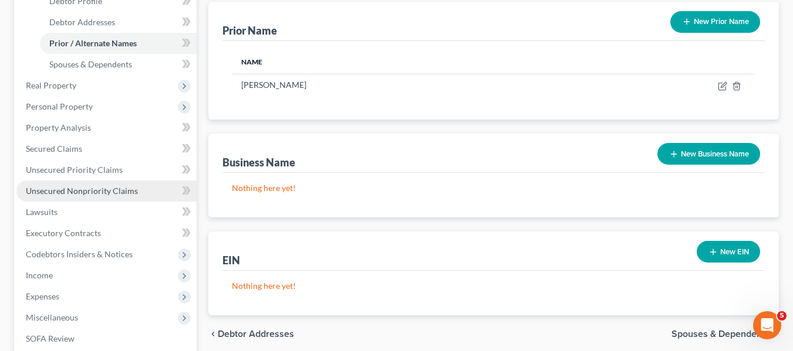
click at [94, 187] on span "Unsecured Nonpriority Claims" at bounding box center [82, 191] width 112 height 10
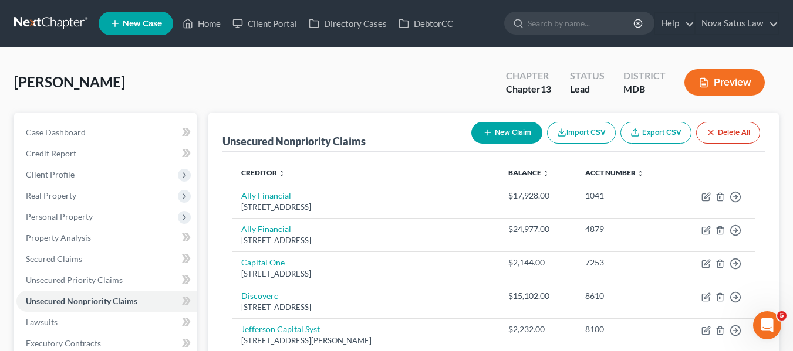
click at [489, 128] on icon "button" at bounding box center [487, 132] width 9 height 9
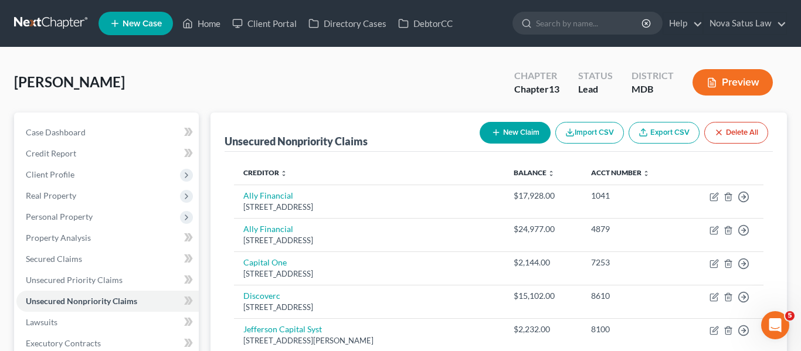
select select "0"
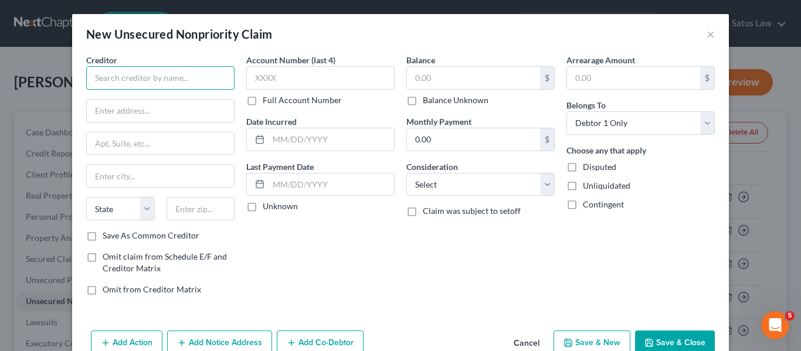
click at [127, 87] on input "text" at bounding box center [160, 77] width 148 height 23
paste input "ON DECK CAPITAL, INC."
type input "ON DECK CAPITAL, INC."
click at [196, 217] on input "text" at bounding box center [201, 208] width 69 height 23
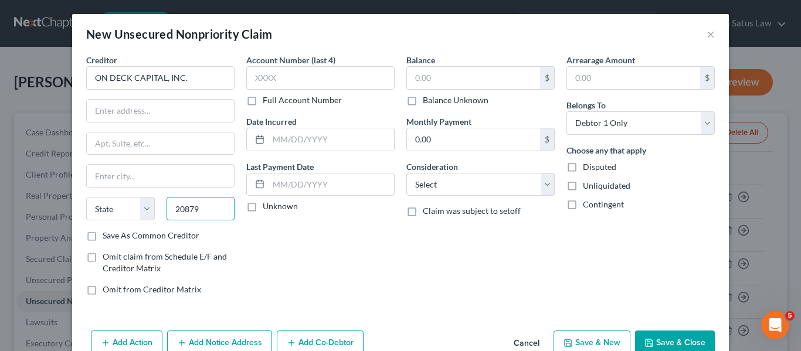
type input "20879"
type input "Gaithersburg"
select select "21"
click at [98, 113] on input "text" at bounding box center [160, 111] width 147 height 22
paste input "C/[PERSON_NAME] AND ASSOCIATES, P.C. [STREET_ADDRESS][PERSON_NAME]"
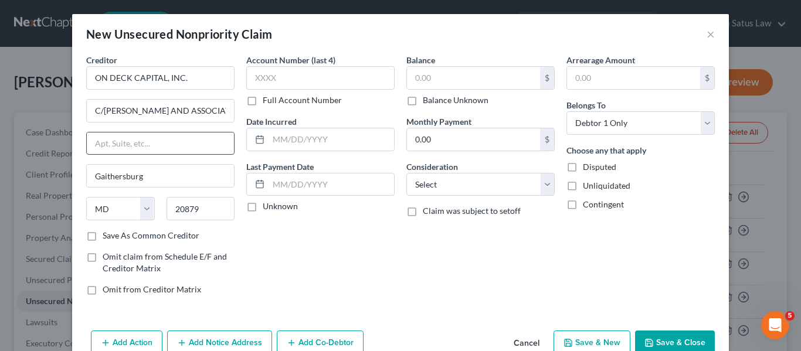
click at [107, 138] on input "text" at bounding box center [160, 144] width 147 height 22
click at [181, 111] on input "C/[PERSON_NAME] AND ASSOCIATES, P.C. [STREET_ADDRESS][PERSON_NAME]" at bounding box center [160, 111] width 147 height 22
click at [185, 111] on input "C/[PERSON_NAME] AND ASSOCIATES, P.C. [STREET_ADDRESS][PERSON_NAME]" at bounding box center [160, 111] width 147 height 22
click at [186, 111] on input "C/[PERSON_NAME] AND ASSOCIATES, P.C. [STREET_ADDRESS][PERSON_NAME]" at bounding box center [160, 111] width 147 height 22
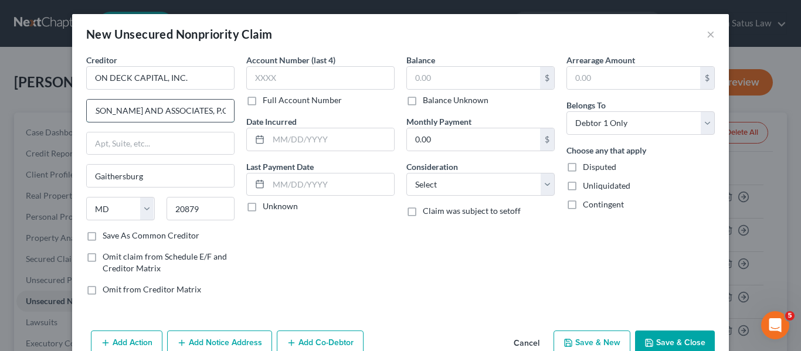
scroll to position [0, 10]
type input "C/[PERSON_NAME] AND ASSOCIATES, P.C."
click at [160, 137] on input "text" at bounding box center [160, 144] width 147 height 22
paste input "C/[PERSON_NAME] AND ASSOCIATES, P.C. [STREET_ADDRESS][PERSON_NAME]"
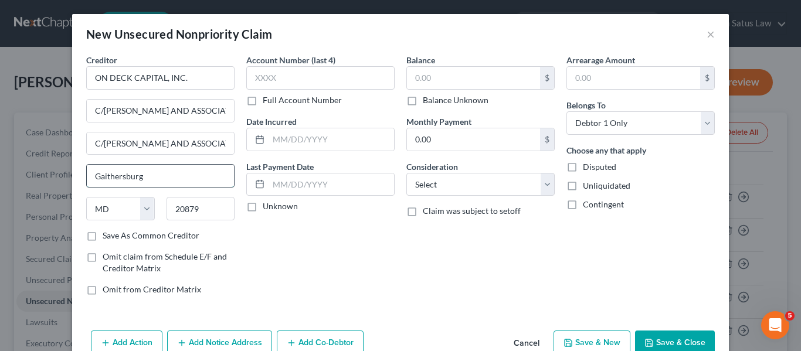
click at [151, 174] on input "Gaithersburg" at bounding box center [160, 176] width 147 height 22
click at [91, 143] on input "C/[PERSON_NAME] AND ASSOCIATES, P.C. [STREET_ADDRESS][PERSON_NAME]" at bounding box center [160, 144] width 147 height 22
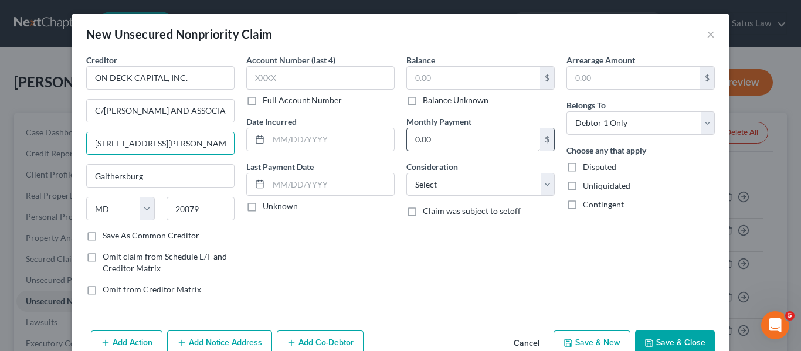
scroll to position [28, 0]
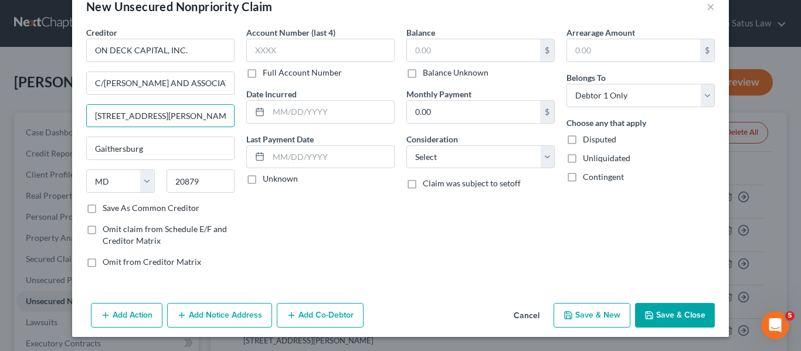
type input "[STREET_ADDRESS][PERSON_NAME]"
click at [659, 313] on button "Save & Close" at bounding box center [675, 315] width 80 height 25
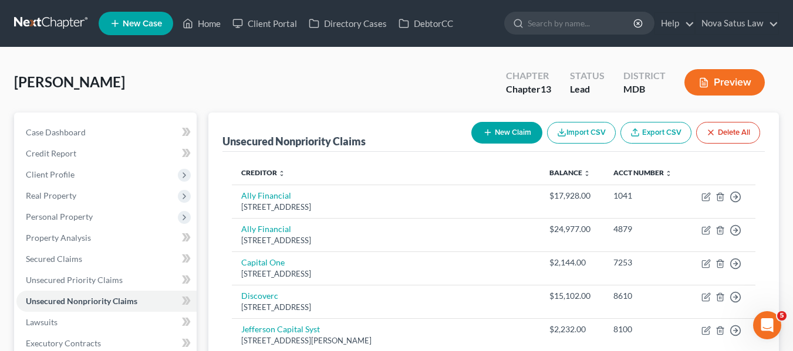
click at [479, 138] on button "New Claim" at bounding box center [506, 133] width 71 height 22
select select "0"
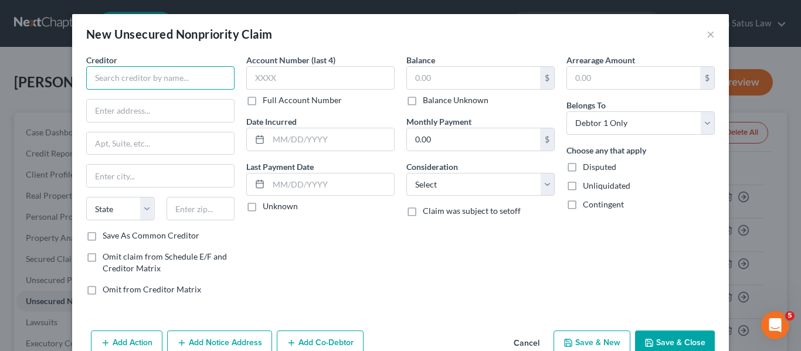
click at [123, 78] on input "text" at bounding box center [160, 77] width 148 height 23
type input "[PERSON_NAME]"
click at [131, 111] on input "text" at bounding box center [160, 111] width 147 height 22
click at [201, 218] on input "text" at bounding box center [201, 208] width 69 height 23
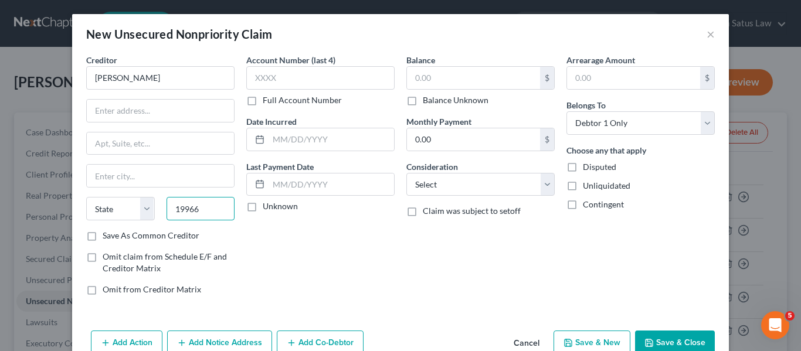
type input "19966"
type input "Millsboro"
select select "7"
click at [120, 116] on input "text" at bounding box center [160, 111] width 147 height 22
paste input "[STREET_ADDRESS][PERSON_NAME]"
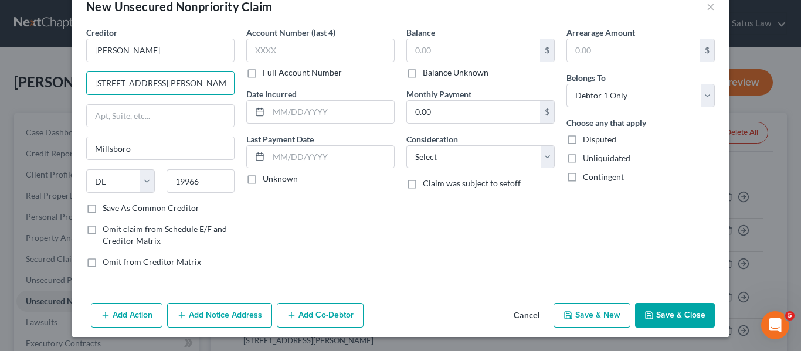
type input "[STREET_ADDRESS][PERSON_NAME]"
click at [651, 313] on button "Save & Close" at bounding box center [675, 315] width 80 height 25
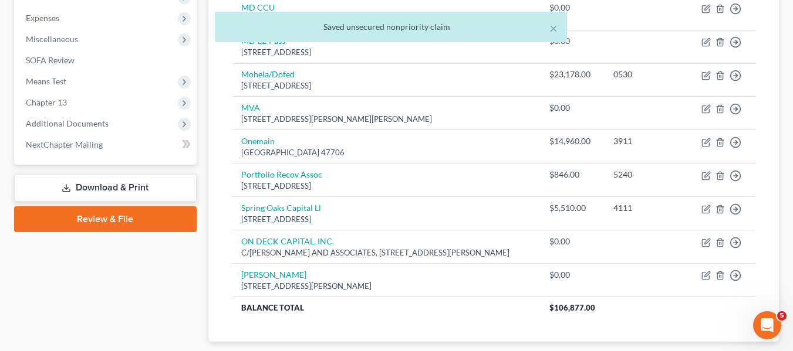
scroll to position [390, 0]
click at [123, 190] on link "Download & Print" at bounding box center [105, 188] width 182 height 28
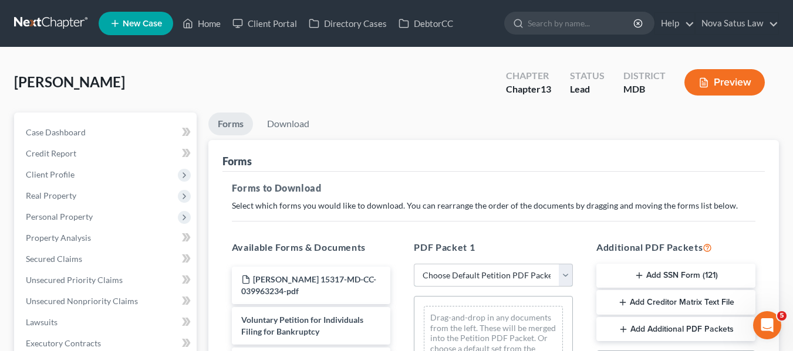
click at [462, 274] on select "Choose Default Petition PDF Packet Complete Bankruptcy Petition (all forms and …" at bounding box center [493, 275] width 159 height 23
select select "0"
click at [414, 264] on select "Choose Default Petition PDF Packet Complete Bankruptcy Petition (all forms and …" at bounding box center [493, 275] width 159 height 23
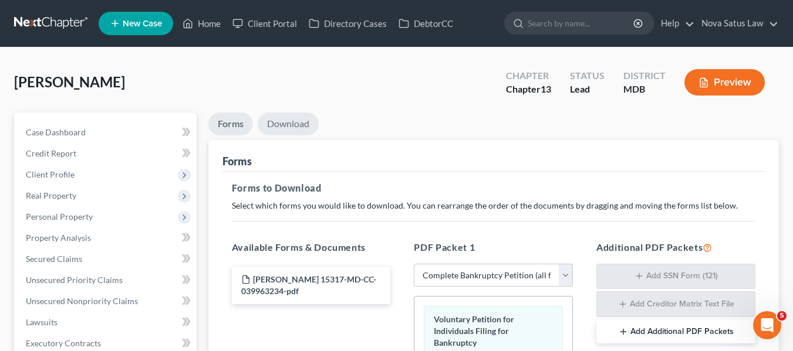
click at [277, 120] on link "Download" at bounding box center [288, 124] width 61 height 23
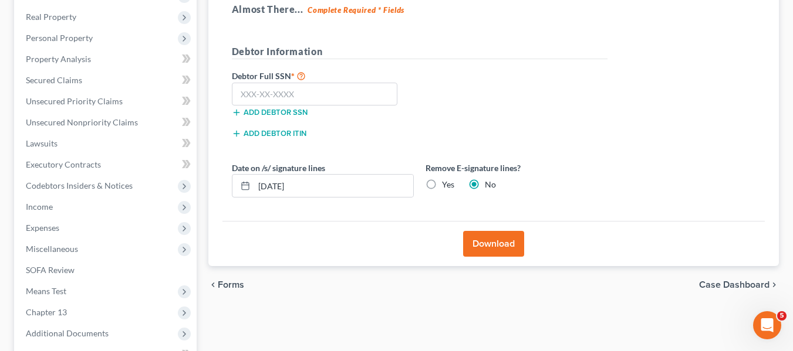
scroll to position [180, 0]
click at [247, 90] on input "text" at bounding box center [315, 93] width 166 height 23
type input "222-58-1762"
click at [480, 246] on button "Download" at bounding box center [493, 244] width 61 height 26
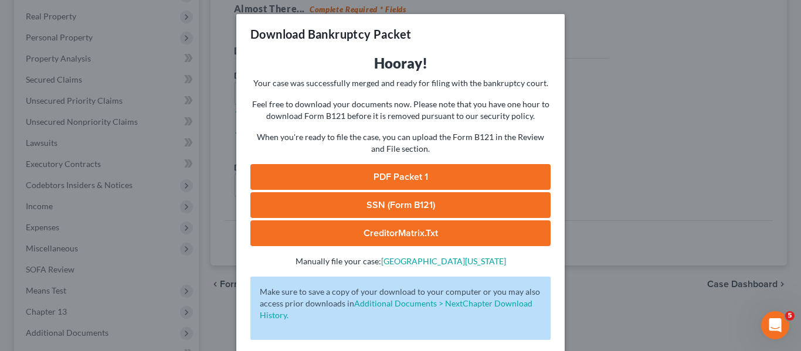
click at [394, 172] on link "PDF Packet 1" at bounding box center [400, 177] width 300 height 26
click at [626, 153] on div "Download Bankruptcy Packet Hooray! Your case was successfully merged and ready …" at bounding box center [400, 175] width 801 height 351
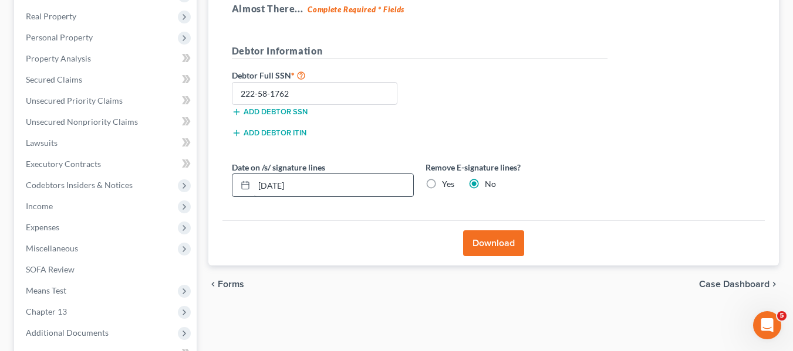
scroll to position [314, 0]
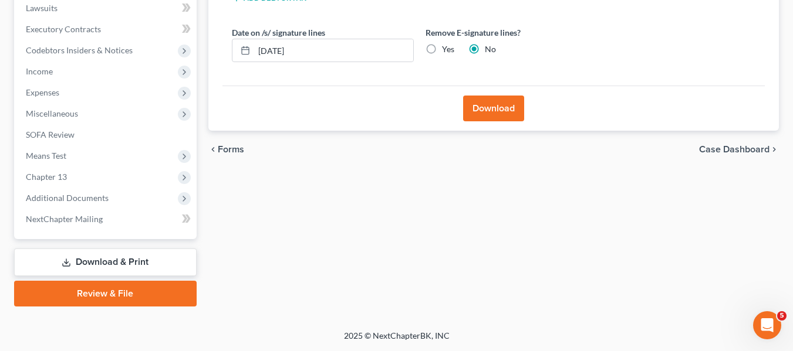
click at [109, 288] on link "Review & File" at bounding box center [105, 294] width 182 height 26
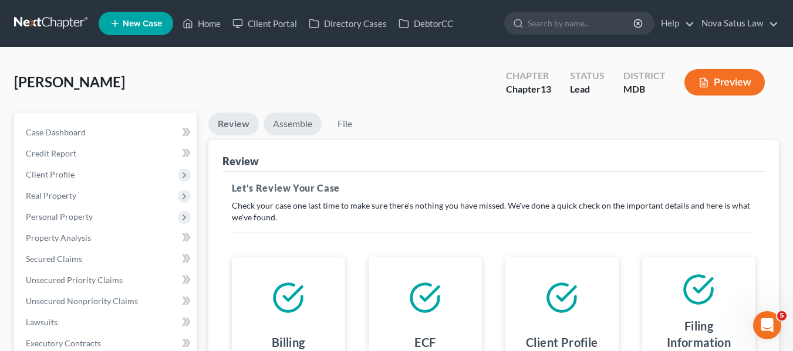
click at [290, 120] on link "Assemble" at bounding box center [292, 124] width 58 height 23
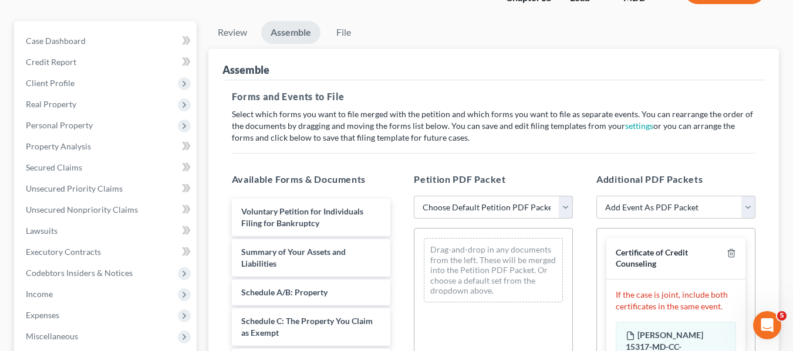
scroll to position [92, 0]
click at [436, 203] on select "Choose Default Petition PDF Packet Emergency Filing (Voluntary Petition and Cre…" at bounding box center [493, 206] width 159 height 23
select select "1"
click at [414, 195] on select "Choose Default Petition PDF Packet Emergency Filing (Voluntary Petition and Cre…" at bounding box center [493, 206] width 159 height 23
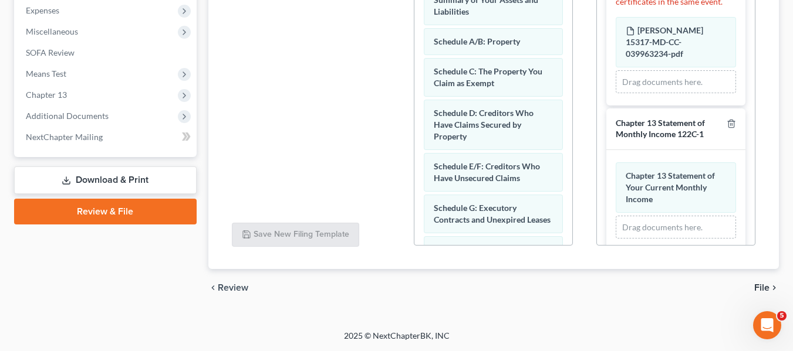
scroll to position [252, 0]
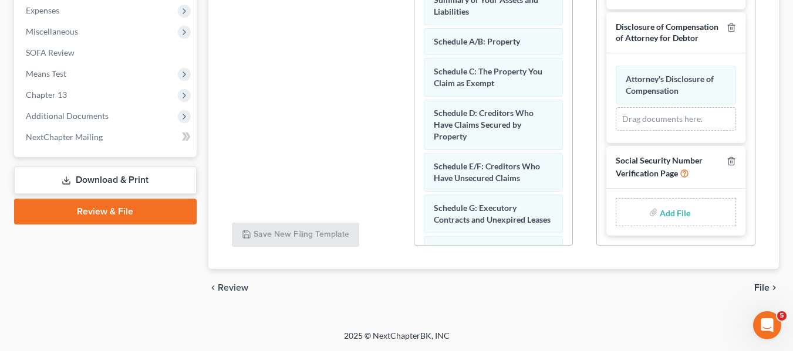
click at [665, 216] on input "file" at bounding box center [673, 212] width 28 height 21
type input "C:\fakepath\SSN.pdf"
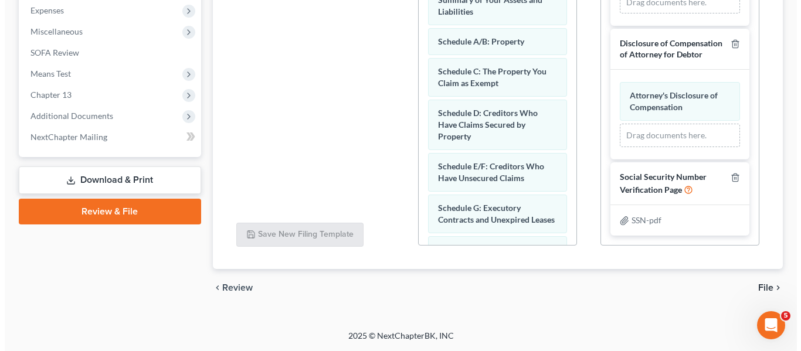
scroll to position [89, 0]
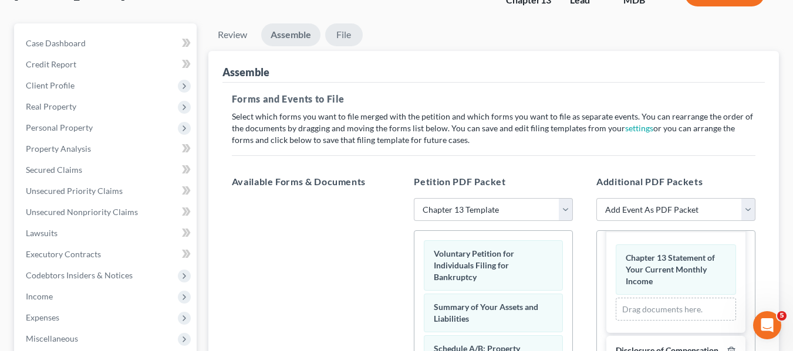
click at [353, 34] on link "File" at bounding box center [344, 34] width 38 height 23
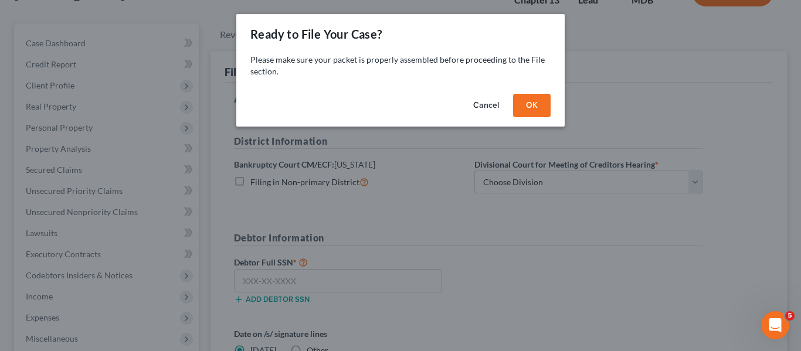
click at [529, 98] on button "OK" at bounding box center [532, 105] width 38 height 23
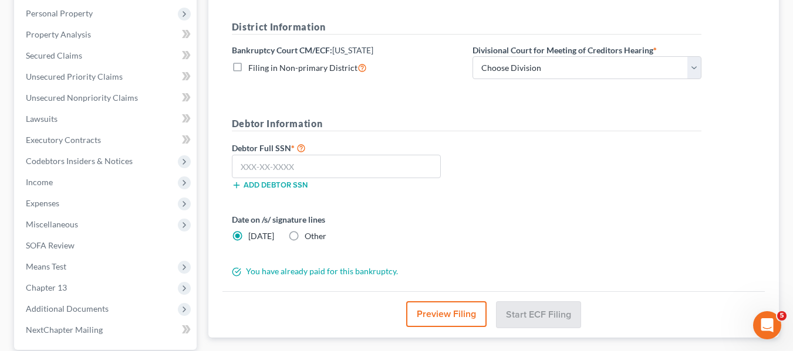
scroll to position [204, 0]
click at [518, 72] on select "Choose Division Baltimore Greenbelt" at bounding box center [586, 67] width 229 height 23
select select "0"
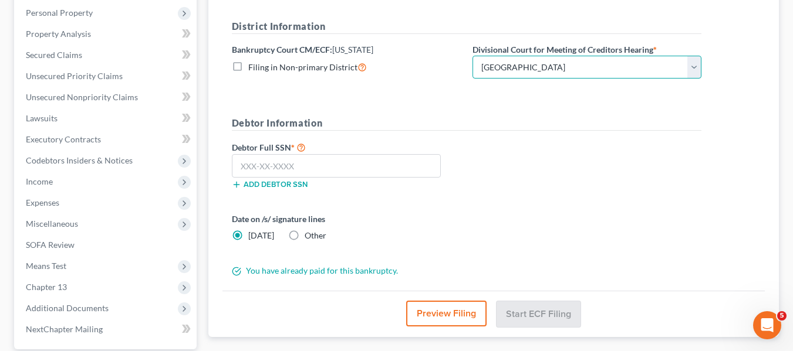
click at [472, 56] on select "Choose Division Baltimore Greenbelt" at bounding box center [586, 67] width 229 height 23
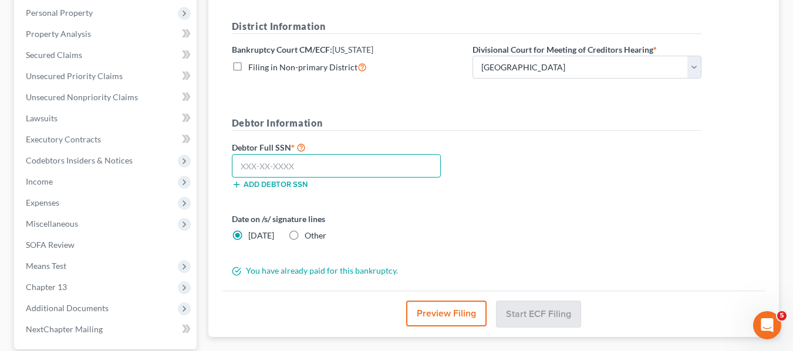
click at [245, 170] on input "text" at bounding box center [336, 165] width 209 height 23
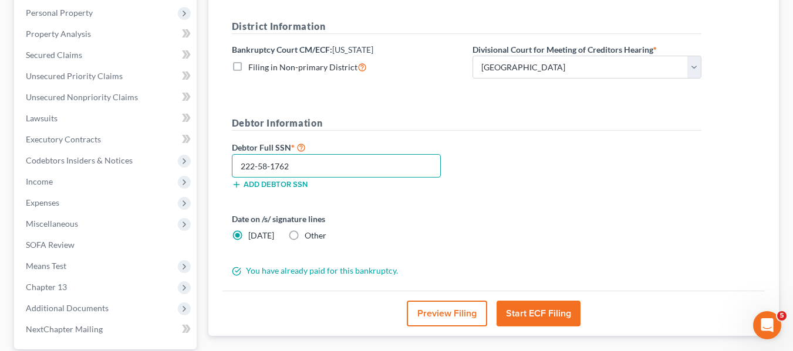
type input "222-58-1762"
click at [519, 308] on button "Start ECF Filing" at bounding box center [538, 314] width 84 height 26
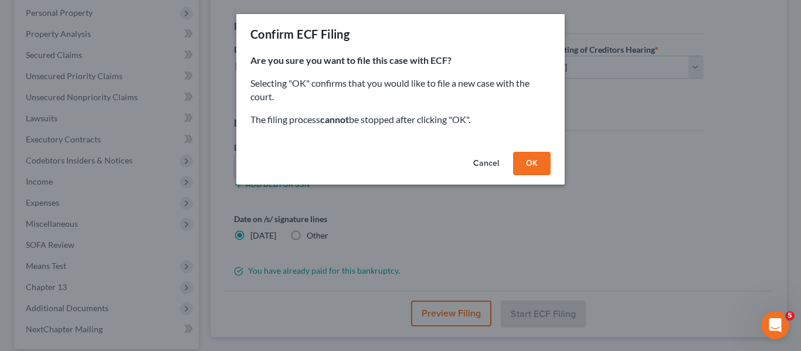
click at [533, 161] on button "OK" at bounding box center [532, 163] width 38 height 23
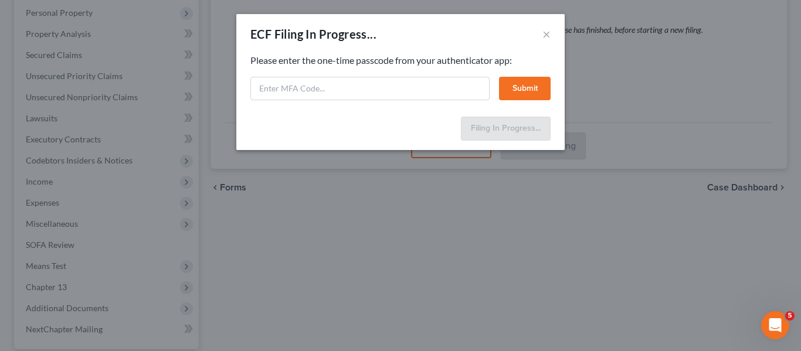
click at [331, 75] on div "Please enter the one-time passcode from your authenticator app: Submit" at bounding box center [400, 77] width 300 height 46
click at [310, 83] on input "text" at bounding box center [369, 88] width 239 height 23
type input "974588"
click at [520, 88] on button "Submit" at bounding box center [525, 88] width 52 height 23
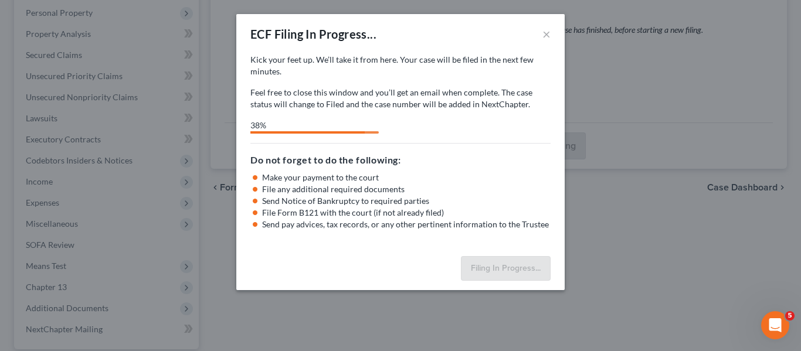
select select "0"
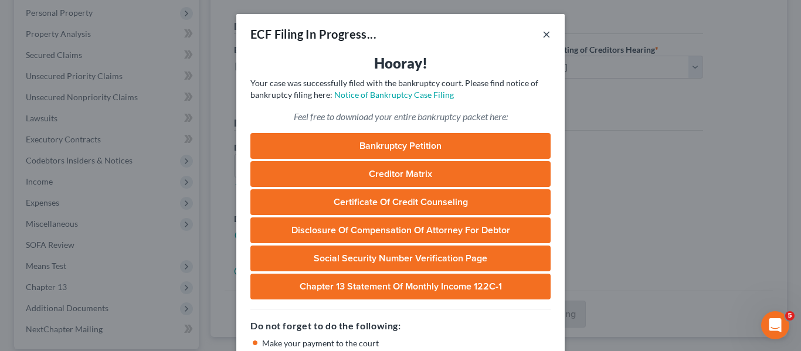
click at [543, 33] on button "×" at bounding box center [547, 34] width 8 height 14
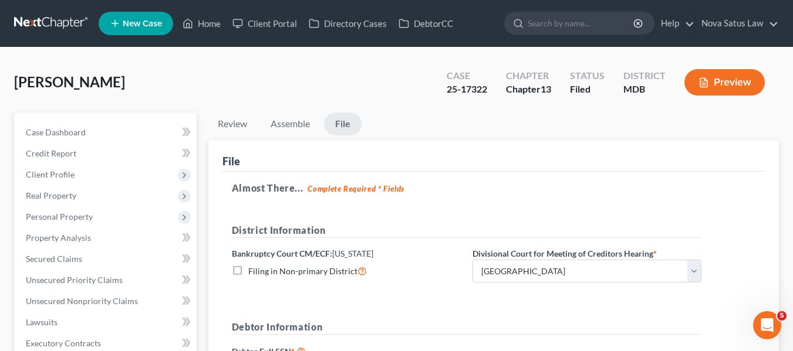
scroll to position [158, 0]
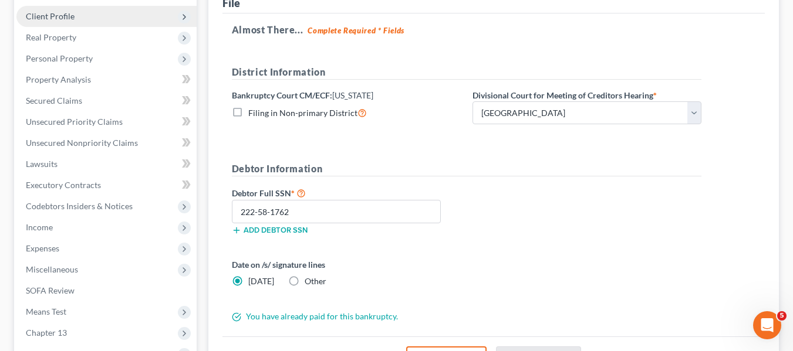
click at [54, 13] on span "Client Profile" at bounding box center [50, 16] width 49 height 10
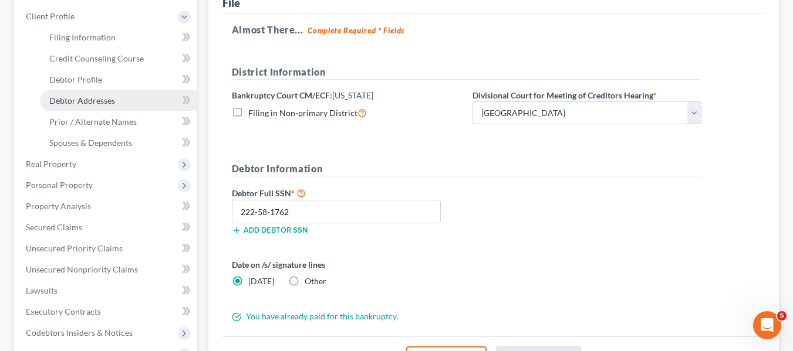
click at [82, 98] on span "Debtor Addresses" at bounding box center [82, 101] width 66 height 10
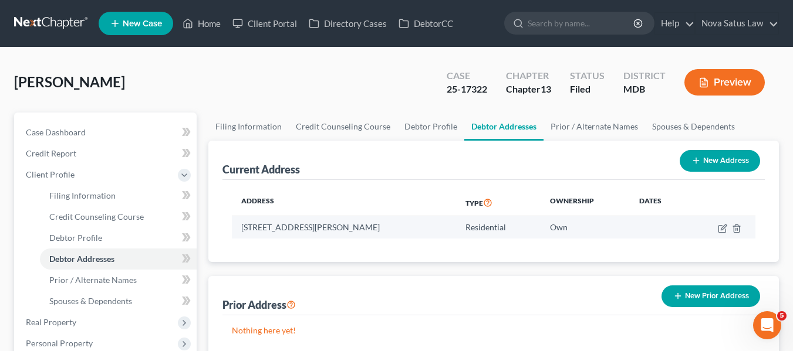
drag, startPoint x: 242, startPoint y: 228, endPoint x: 431, endPoint y: 227, distance: 188.9
click at [431, 227] on td "[STREET_ADDRESS][PERSON_NAME]" at bounding box center [344, 227] width 224 height 22
copy td "[STREET_ADDRESS][PERSON_NAME]"
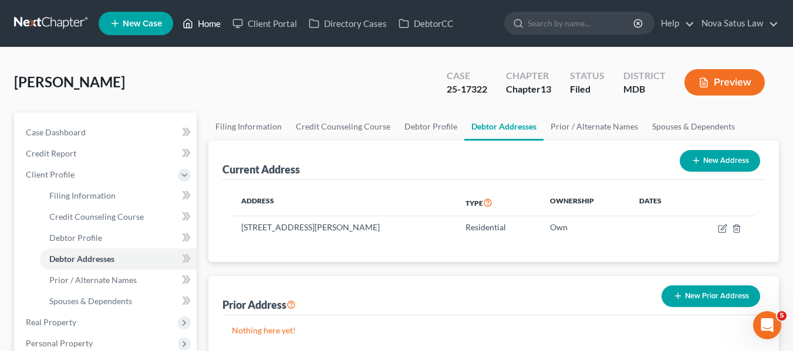
click at [209, 21] on link "Home" at bounding box center [202, 23] width 50 height 21
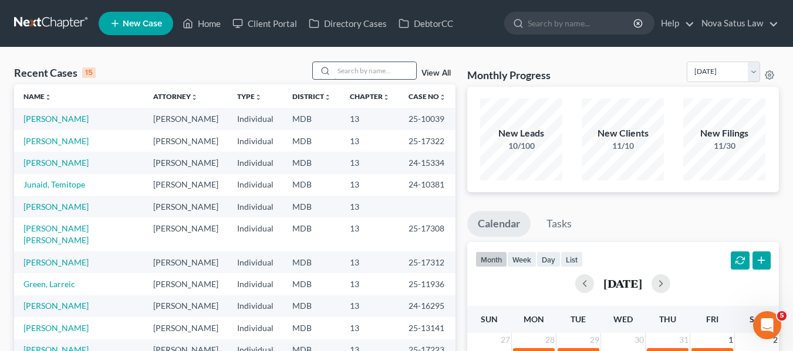
click at [352, 70] on input "search" at bounding box center [375, 70] width 82 height 17
click at [40, 208] on link "[PERSON_NAME]" at bounding box center [55, 207] width 65 height 10
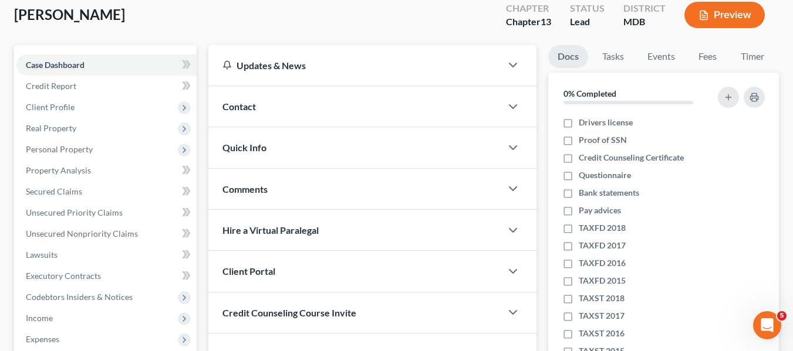
scroll to position [99, 0]
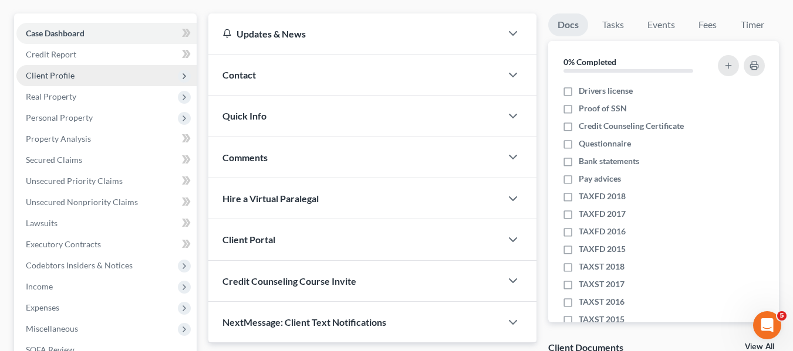
click at [64, 76] on span "Client Profile" at bounding box center [50, 75] width 49 height 10
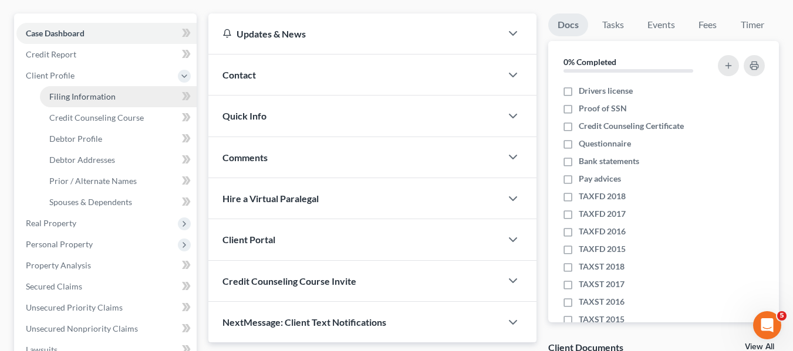
click at [76, 94] on span "Filing Information" at bounding box center [82, 97] width 66 height 10
select select "1"
select select "0"
select select "3"
select select "38"
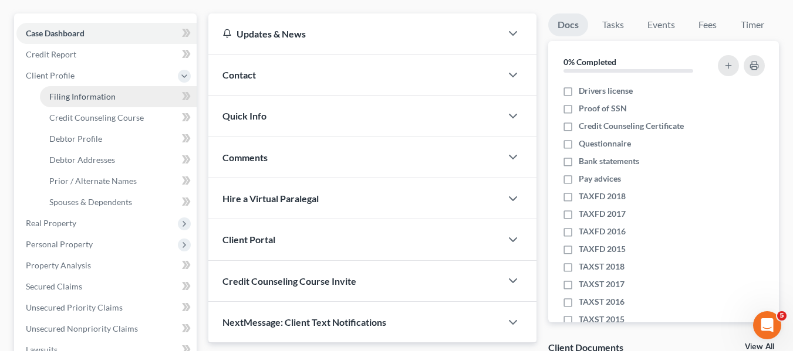
select select "0"
select select "21"
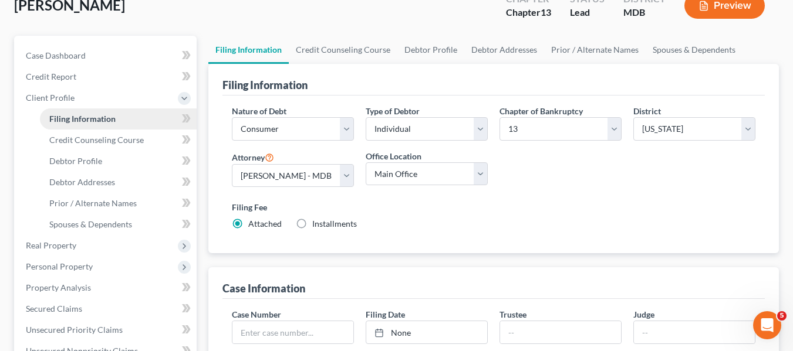
scroll to position [77, 0]
click at [90, 141] on span "Credit Counseling Course" at bounding box center [96, 139] width 94 height 10
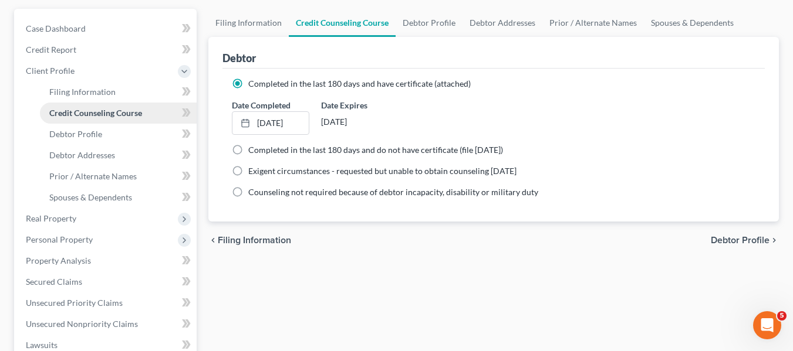
scroll to position [106, 0]
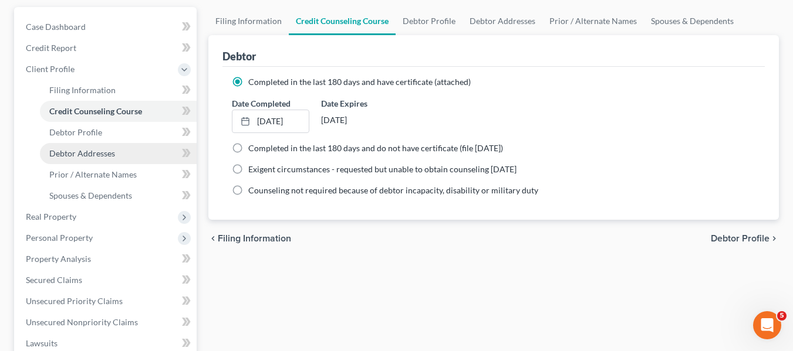
click at [82, 156] on span "Debtor Addresses" at bounding box center [82, 153] width 66 height 10
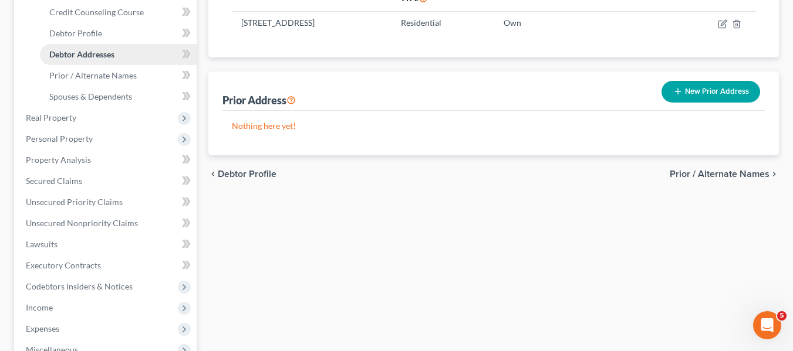
scroll to position [205, 0]
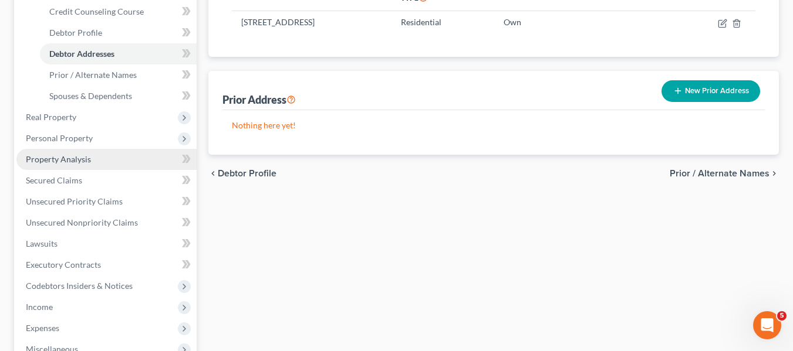
click at [82, 160] on span "Property Analysis" at bounding box center [58, 159] width 65 height 10
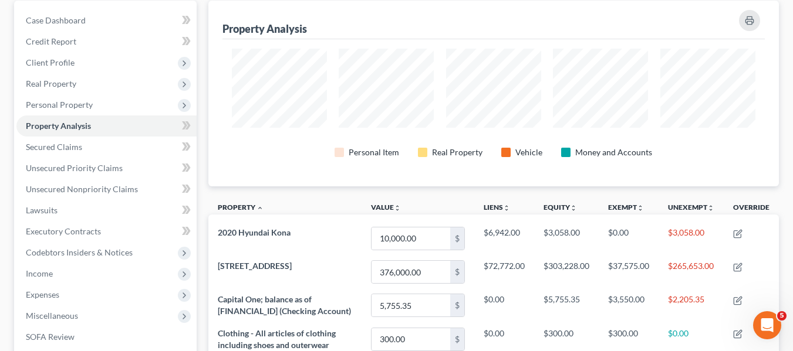
scroll to position [114, 0]
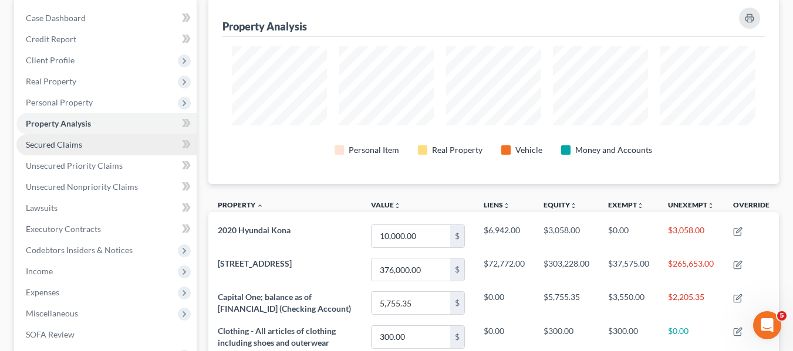
click at [55, 143] on span "Secured Claims" at bounding box center [54, 145] width 56 height 10
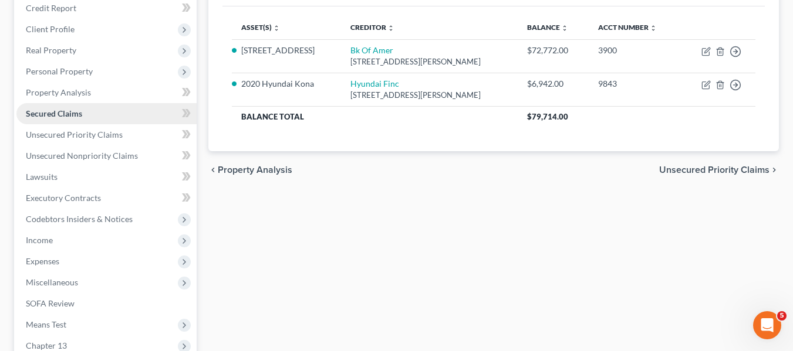
scroll to position [146, 0]
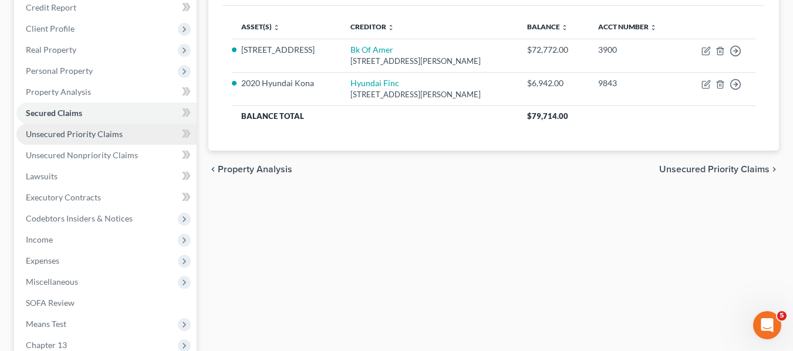
click at [52, 139] on link "Unsecured Priority Claims" at bounding box center [106, 134] width 180 height 21
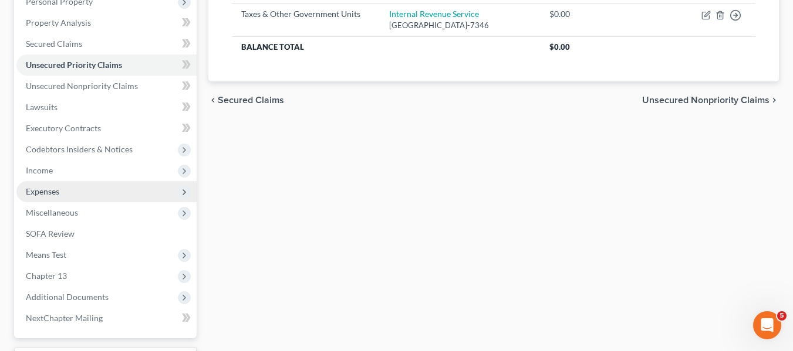
scroll to position [175, 0]
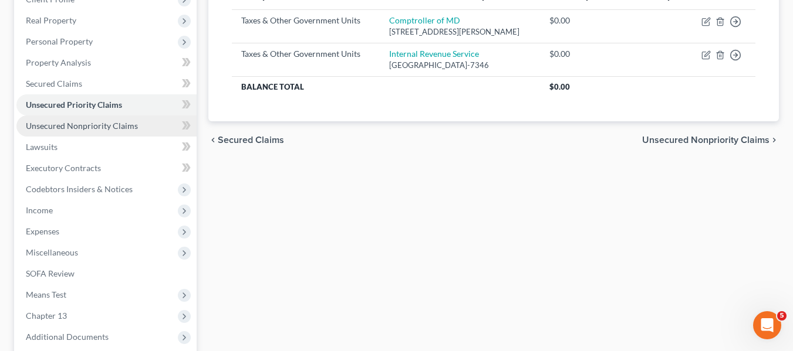
click at [53, 129] on span "Unsecured Nonpriority Claims" at bounding box center [82, 126] width 112 height 10
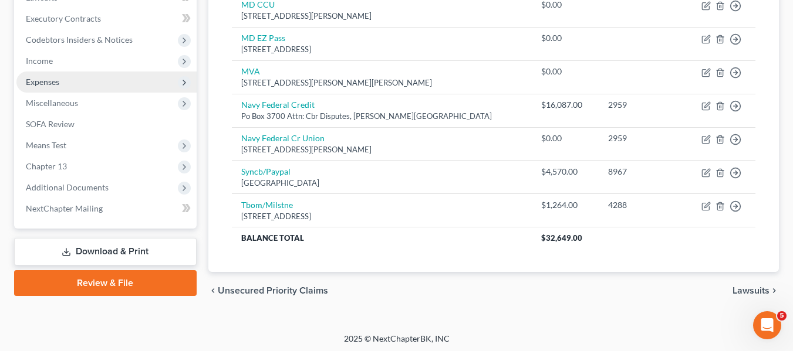
click at [40, 81] on span "Expenses" at bounding box center [42, 82] width 33 height 10
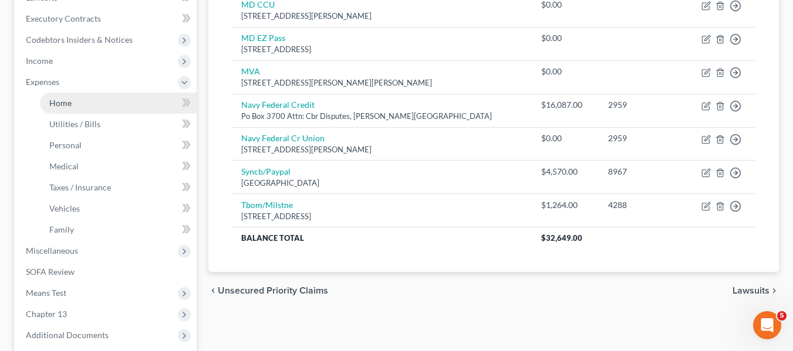
click at [48, 94] on link "Home" at bounding box center [118, 103] width 157 height 21
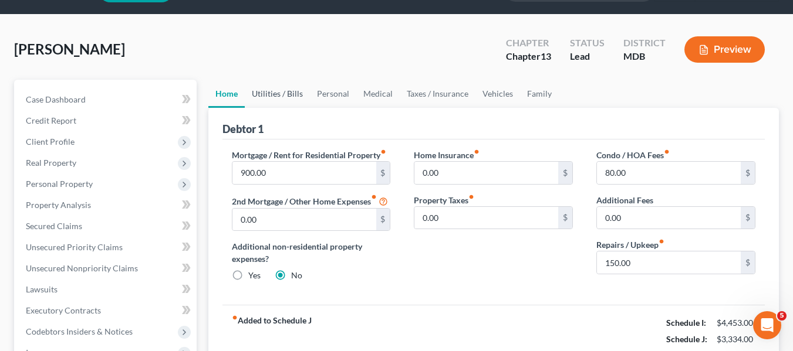
click at [279, 92] on link "Utilities / Bills" at bounding box center [277, 94] width 65 height 28
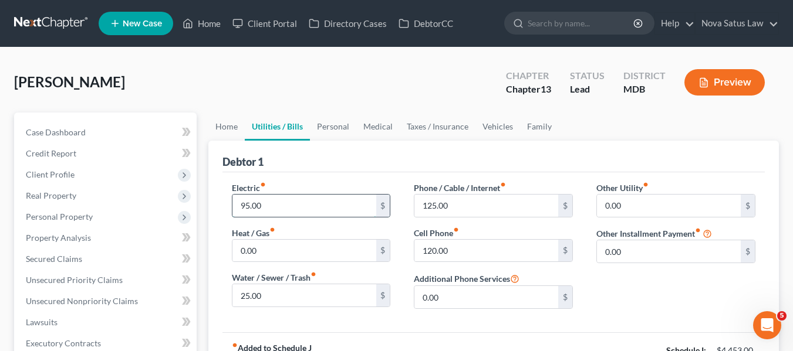
click at [281, 203] on input "95.00" at bounding box center [304, 206] width 144 height 22
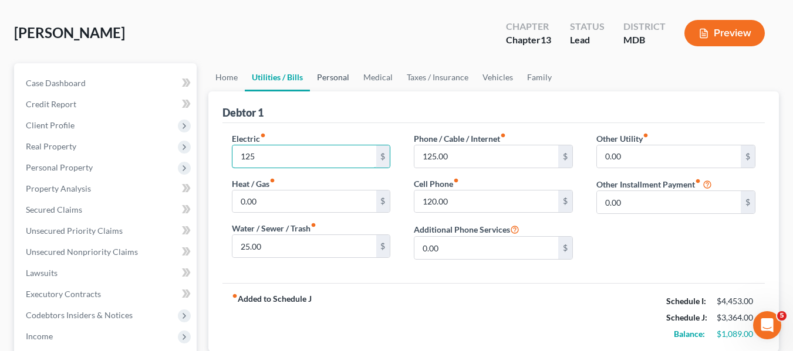
type input "125"
click at [331, 80] on link "Personal" at bounding box center [333, 77] width 46 height 28
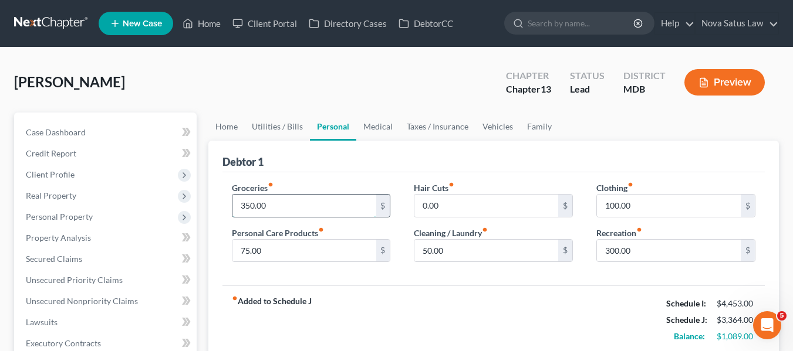
click at [285, 197] on input "350.00" at bounding box center [304, 206] width 144 height 22
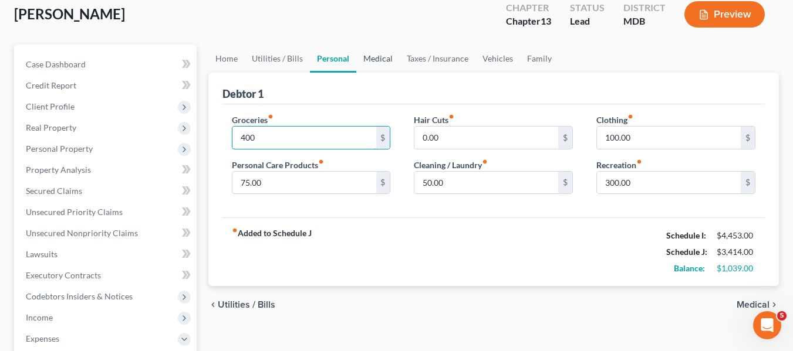
type input "400"
click at [365, 56] on link "Medical" at bounding box center [377, 59] width 43 height 28
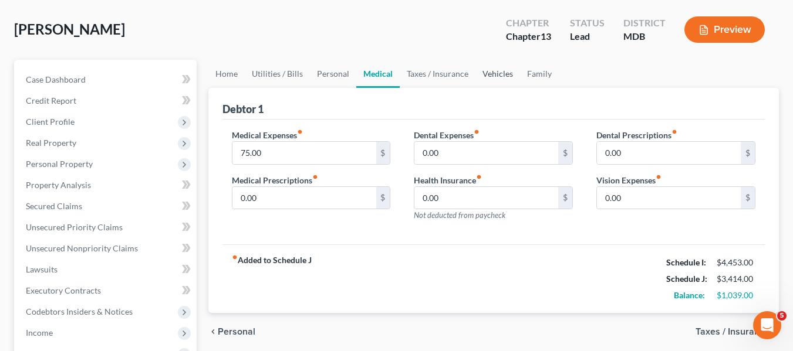
click at [483, 78] on link "Vehicles" at bounding box center [497, 74] width 45 height 28
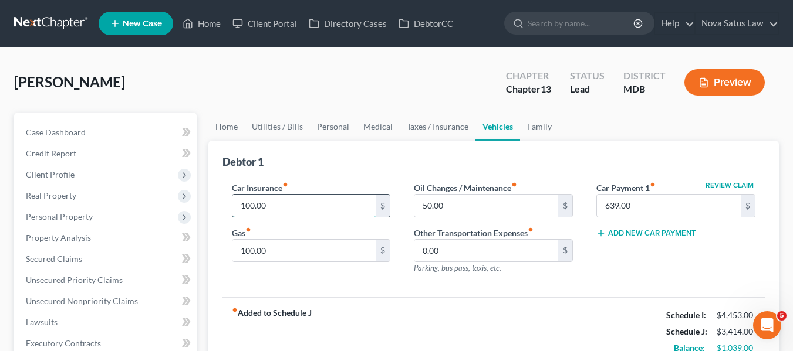
click at [284, 211] on input "100.00" at bounding box center [304, 206] width 144 height 22
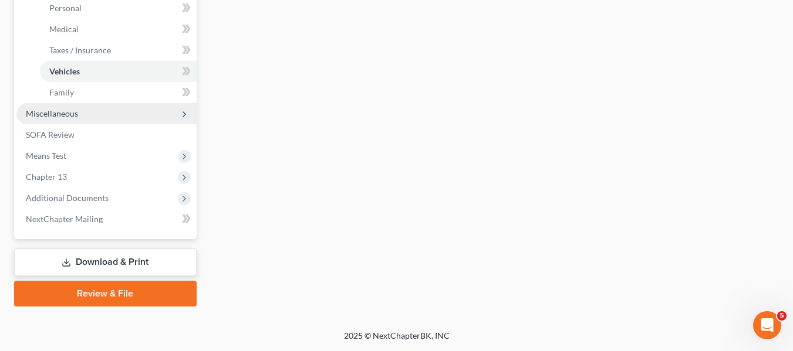
click at [84, 116] on span "Miscellaneous" at bounding box center [106, 113] width 180 height 21
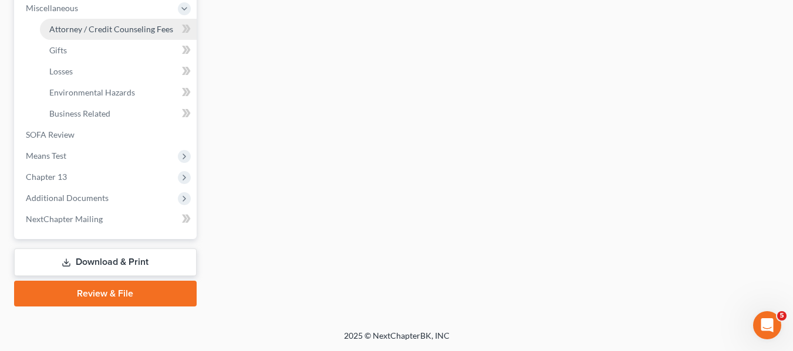
click at [89, 30] on span "Attorney / Credit Counseling Fees" at bounding box center [111, 29] width 124 height 10
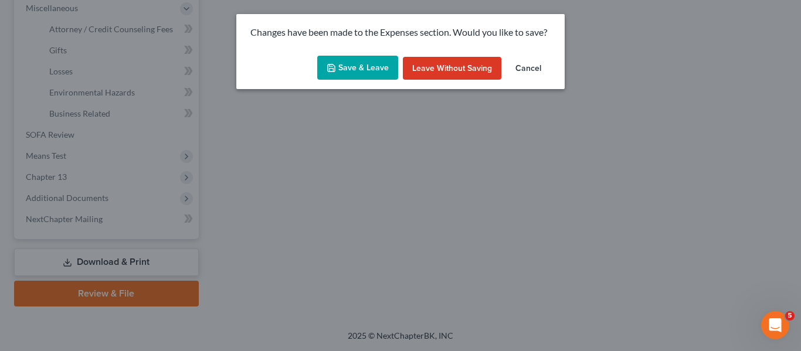
click at [366, 64] on button "Save & Leave" at bounding box center [357, 68] width 81 height 25
type input "125.00"
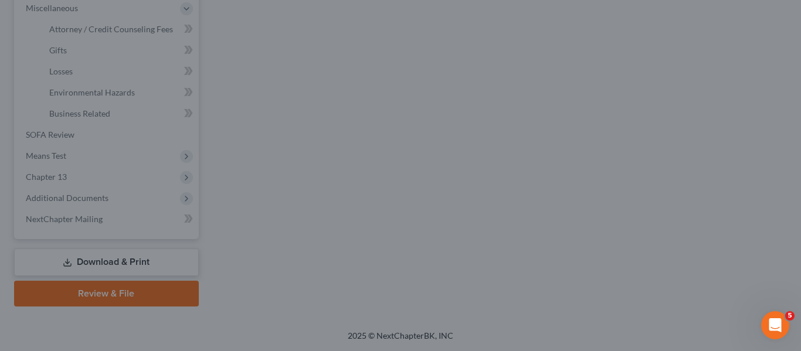
select select "2"
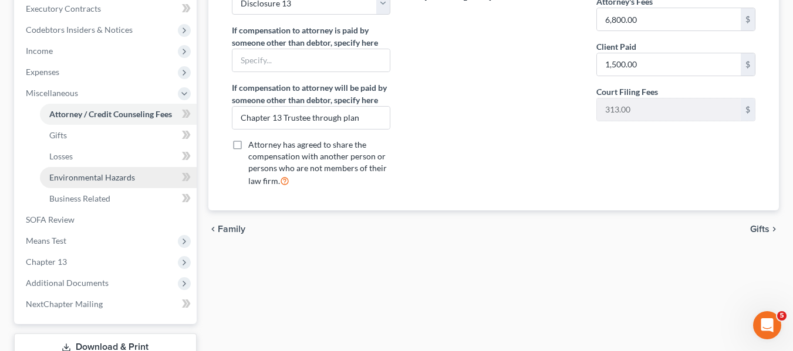
scroll to position [333, 0]
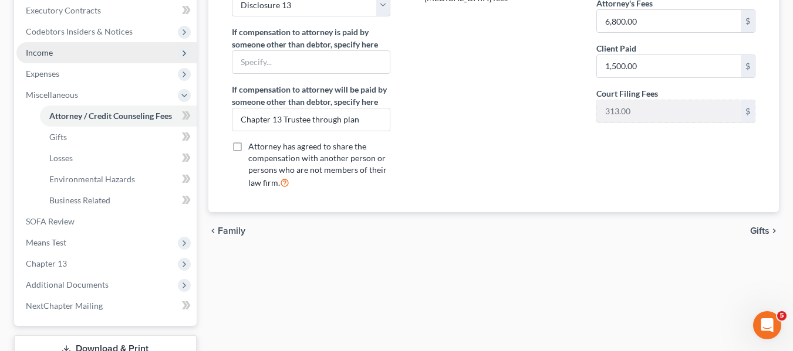
click at [42, 56] on span "Income" at bounding box center [39, 53] width 27 height 10
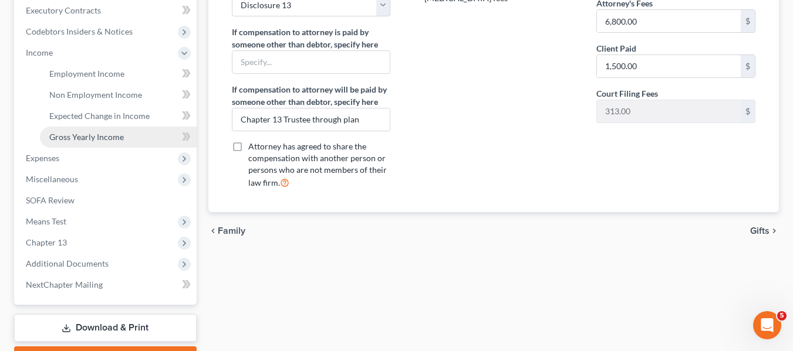
click at [69, 136] on span "Gross Yearly Income" at bounding box center [86, 137] width 75 height 10
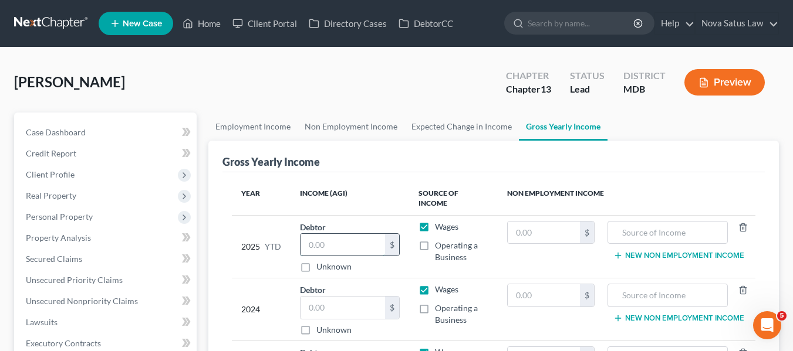
click at [339, 234] on input "text" at bounding box center [342, 245] width 85 height 22
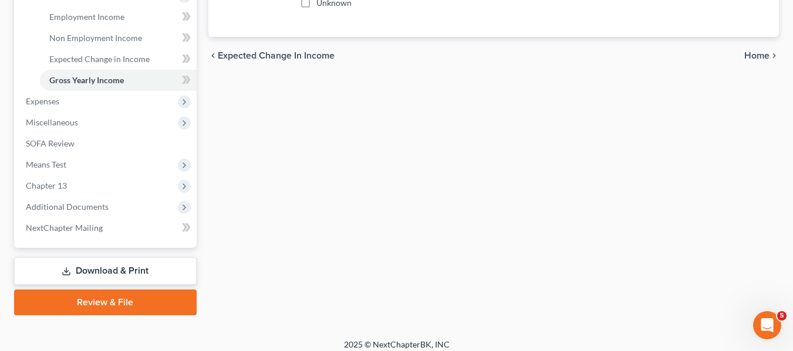
scroll to position [399, 0]
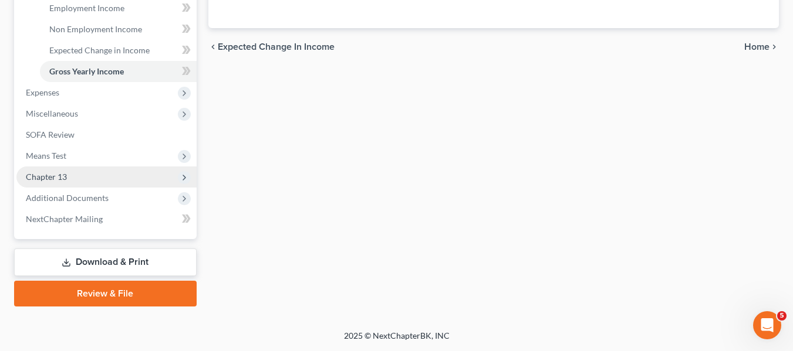
type input "25,600"
click at [56, 174] on span "Chapter 13" at bounding box center [46, 177] width 41 height 10
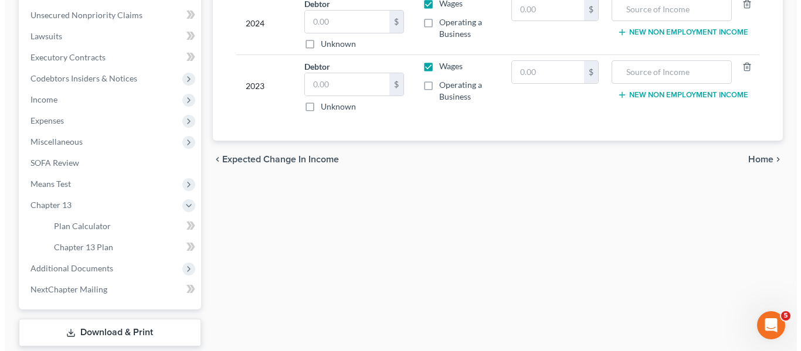
scroll to position [357, 0]
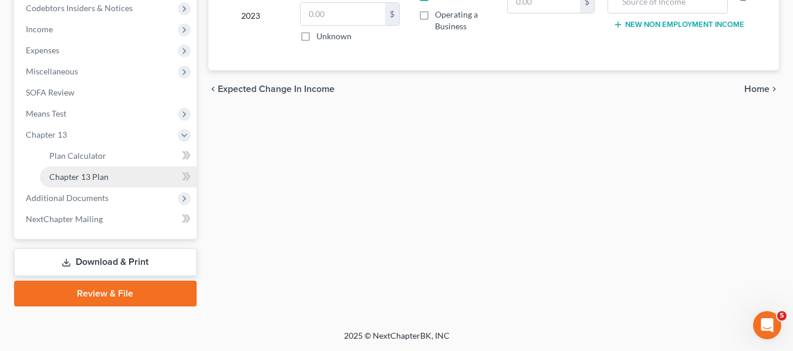
click at [79, 172] on span "Chapter 13 Plan" at bounding box center [78, 177] width 59 height 10
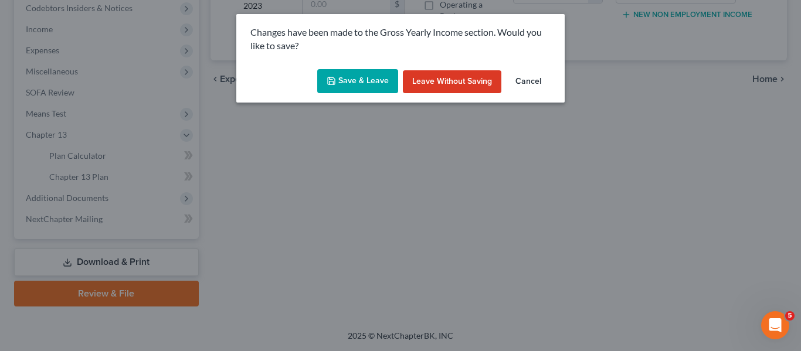
click at [342, 82] on button "Save & Leave" at bounding box center [357, 81] width 81 height 25
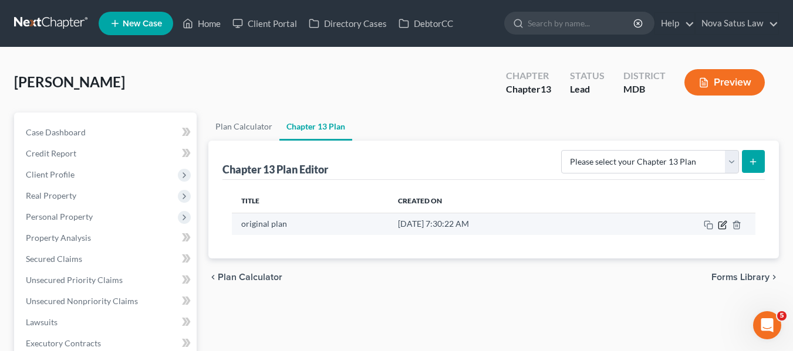
click at [719, 227] on icon "button" at bounding box center [721, 225] width 7 height 7
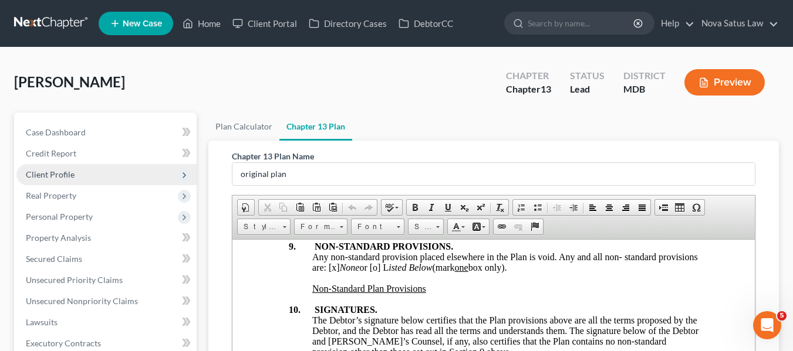
click at [70, 173] on span "Client Profile" at bounding box center [50, 175] width 49 height 10
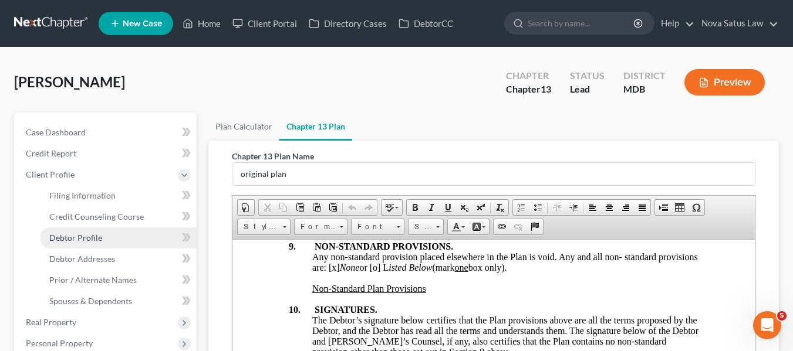
click at [97, 235] on span "Debtor Profile" at bounding box center [75, 238] width 53 height 10
select select "0"
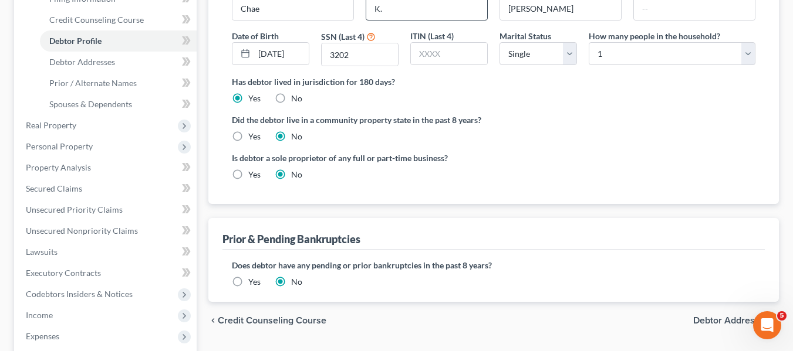
scroll to position [441, 0]
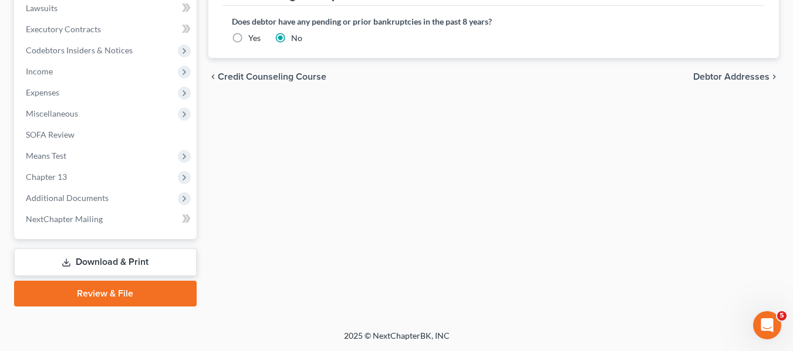
click at [114, 260] on link "Download & Print" at bounding box center [105, 263] width 182 height 28
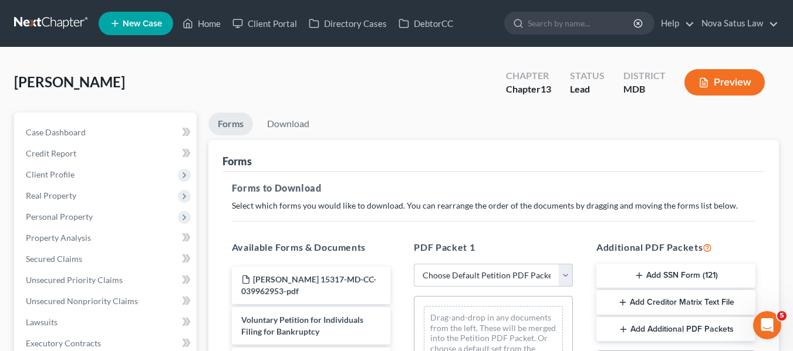
click at [522, 272] on select "Choose Default Petition PDF Packet Complete Bankruptcy Petition (all forms and …" at bounding box center [493, 275] width 159 height 23
select select "0"
click at [414, 264] on select "Choose Default Petition PDF Packet Complete Bankruptcy Petition (all forms and …" at bounding box center [493, 275] width 159 height 23
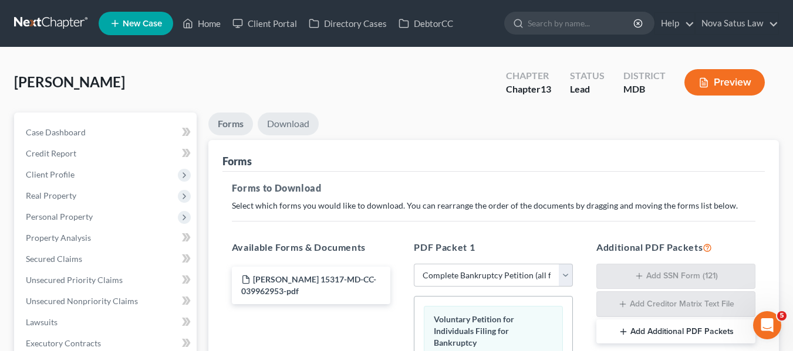
click at [285, 121] on link "Download" at bounding box center [288, 124] width 61 height 23
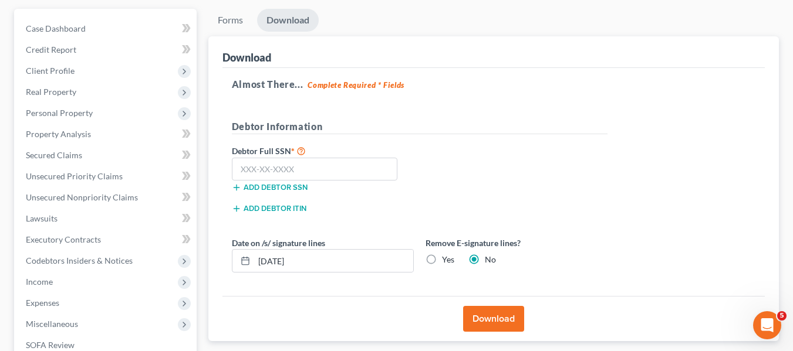
scroll to position [104, 0]
click at [255, 163] on input "text" at bounding box center [315, 168] width 166 height 23
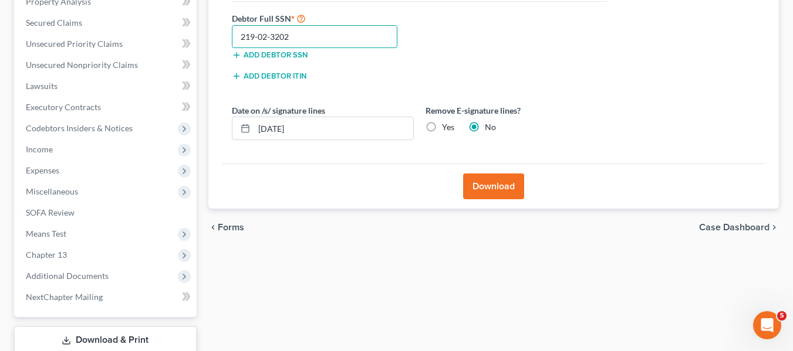
scroll to position [237, 0]
type input "219-02-3202"
click at [496, 184] on button "Download" at bounding box center [493, 186] width 61 height 26
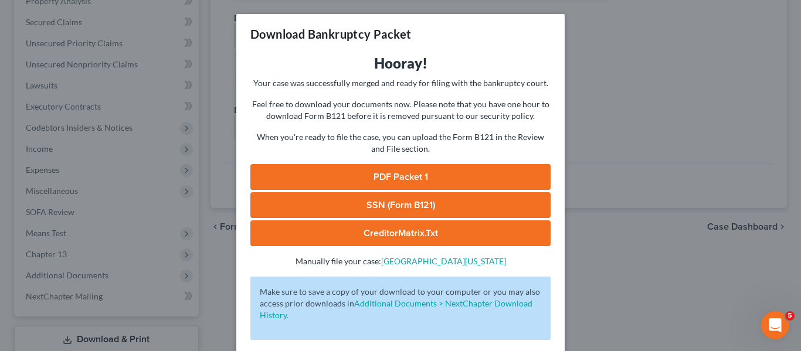
click at [442, 170] on link "PDF Packet 1" at bounding box center [400, 177] width 300 height 26
click at [631, 176] on div "Download Bankruptcy Packet Hooray! Your case was successfully merged and ready …" at bounding box center [400, 175] width 801 height 351
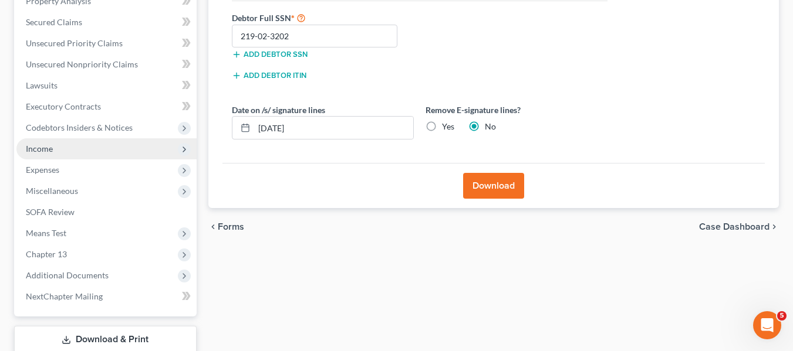
click at [28, 145] on span "Income" at bounding box center [39, 149] width 27 height 10
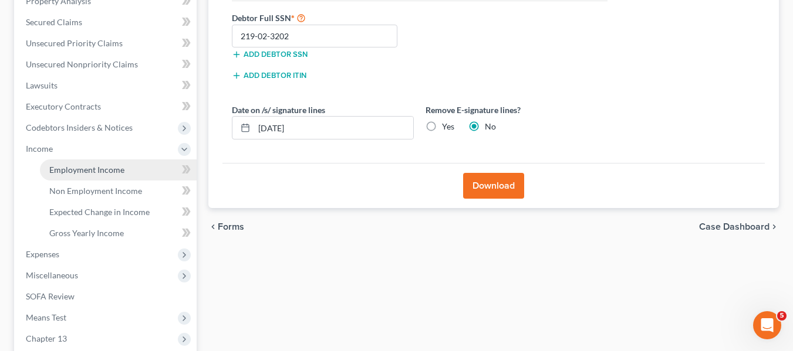
click at [82, 169] on span "Employment Income" at bounding box center [86, 170] width 75 height 10
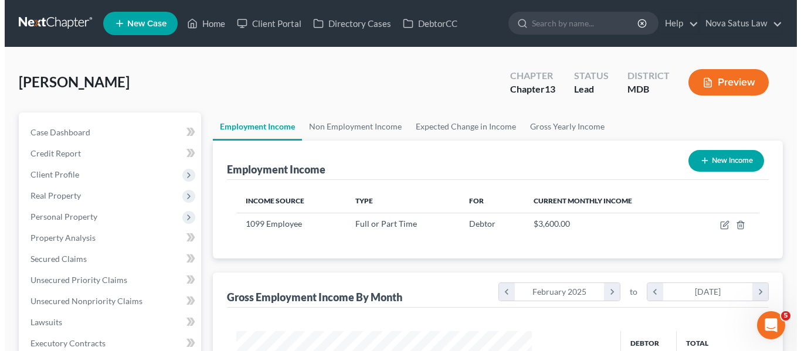
scroll to position [211, 319]
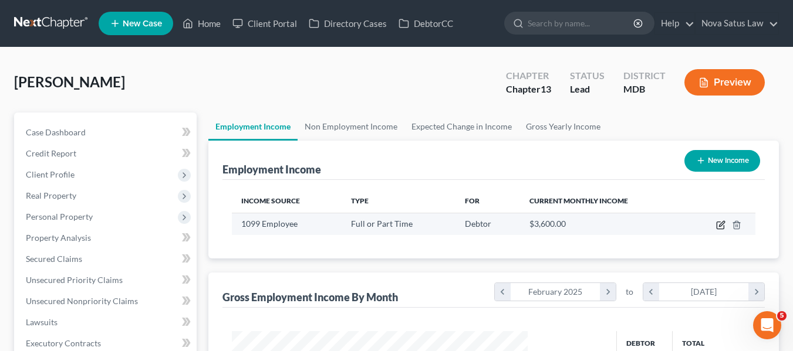
click at [718, 227] on icon "button" at bounding box center [720, 225] width 9 height 9
select select "0"
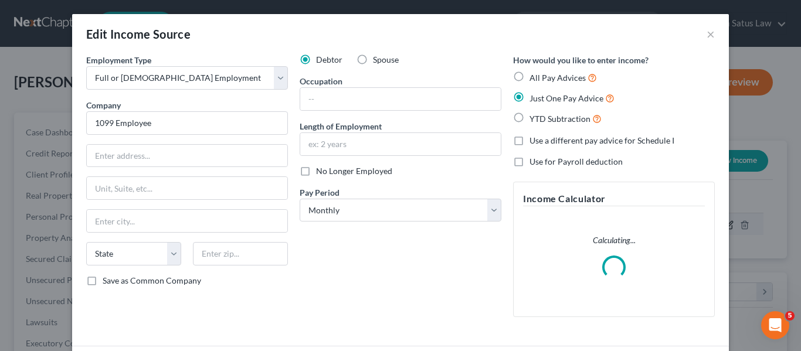
scroll to position [211, 323]
click at [189, 134] on input "1099 Employee" at bounding box center [187, 122] width 202 height 23
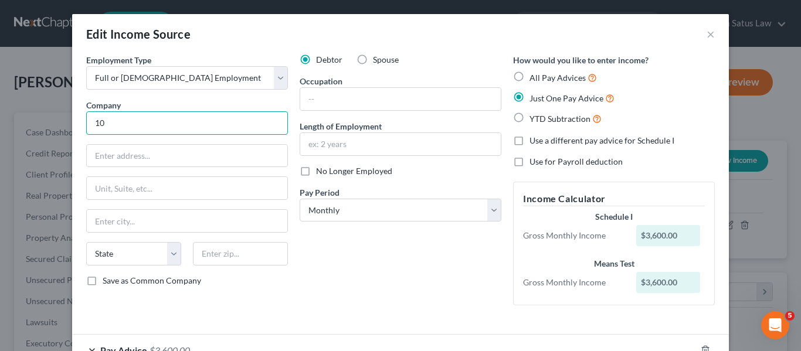
type input "1"
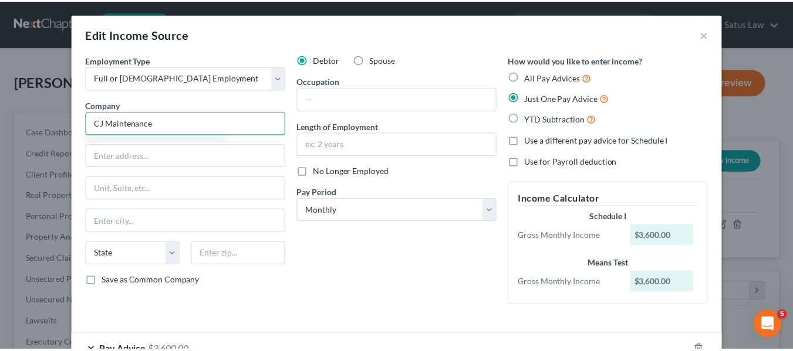
scroll to position [79, 0]
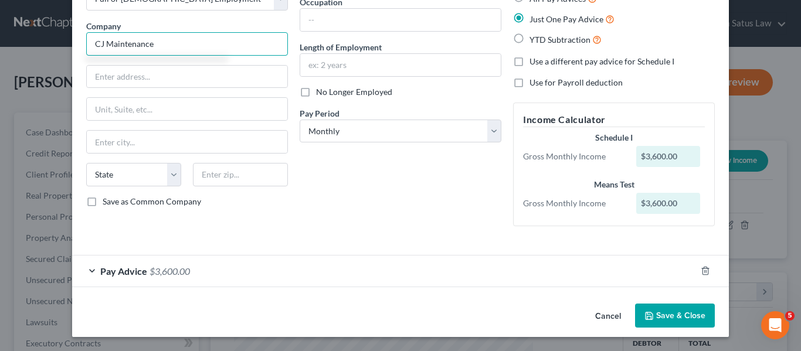
type input "CJ Maintenance"
click at [669, 314] on button "Save & Close" at bounding box center [675, 316] width 80 height 25
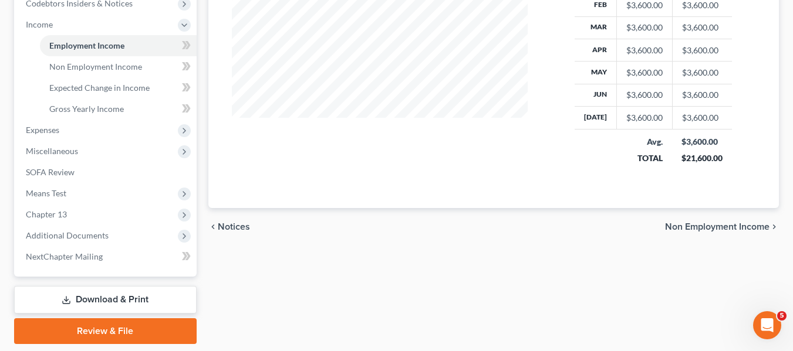
scroll to position [399, 0]
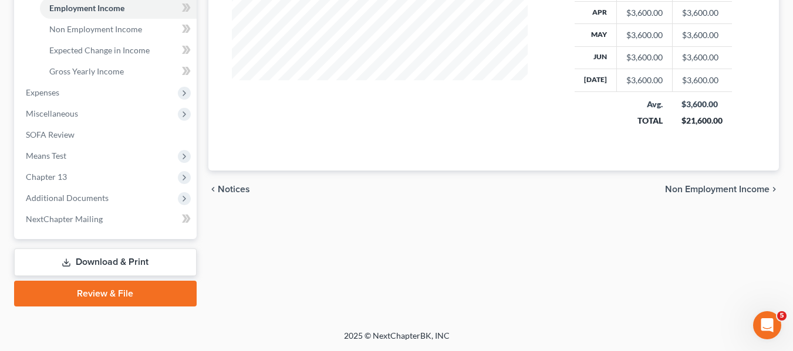
click at [107, 265] on link "Download & Print" at bounding box center [105, 263] width 182 height 28
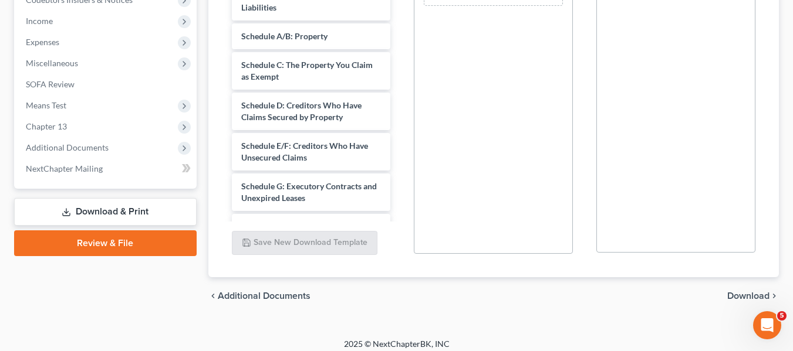
scroll to position [373, 0]
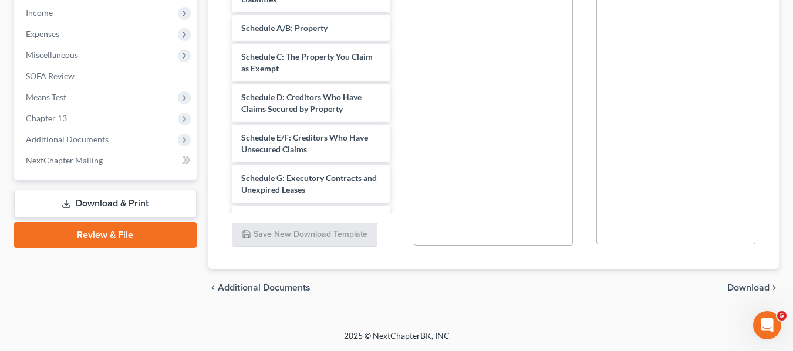
click at [69, 232] on link "Review & File" at bounding box center [105, 235] width 182 height 26
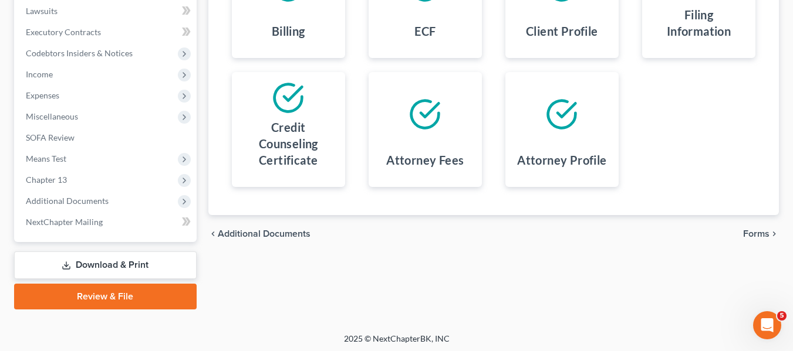
scroll to position [314, 0]
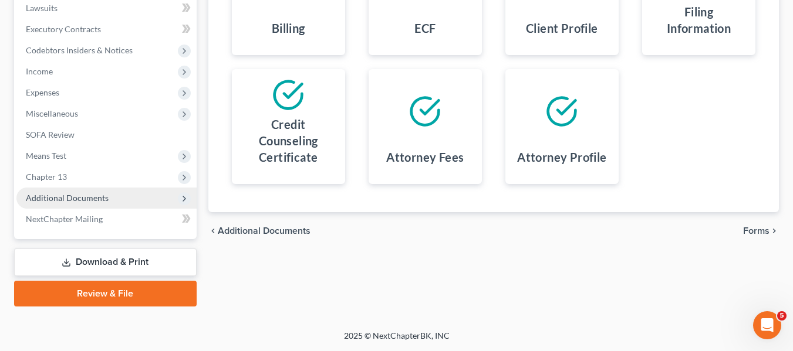
click at [76, 198] on span "Additional Documents" at bounding box center [67, 198] width 83 height 10
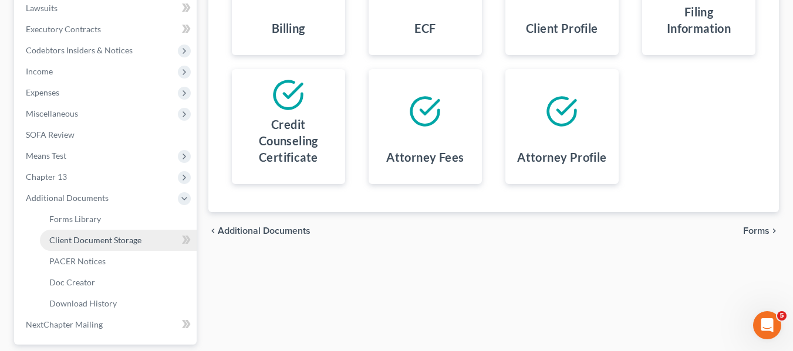
click at [97, 238] on span "Client Document Storage" at bounding box center [95, 240] width 92 height 10
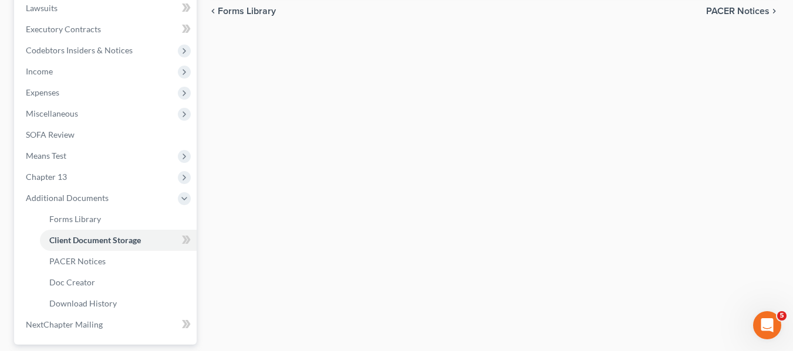
select select "14"
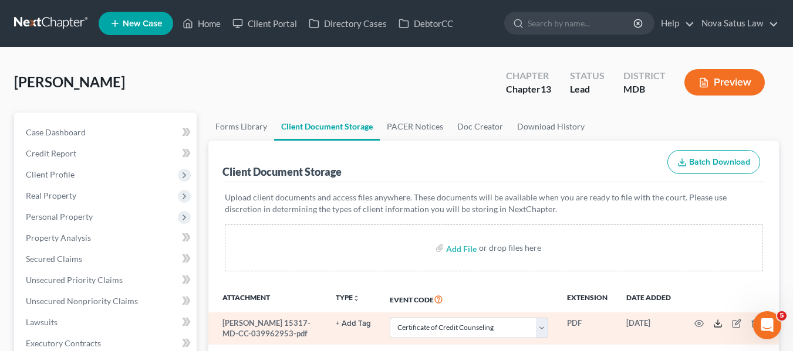
click at [717, 320] on icon at bounding box center [717, 323] width 9 height 9
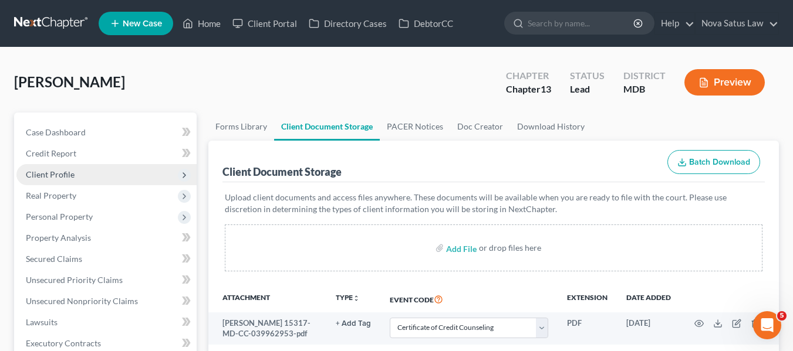
click at [65, 170] on span "Client Profile" at bounding box center [50, 175] width 49 height 10
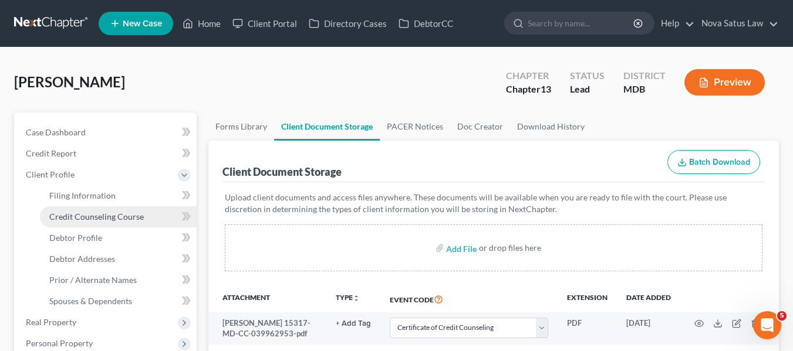
click at [76, 216] on span "Credit Counseling Course" at bounding box center [96, 217] width 94 height 10
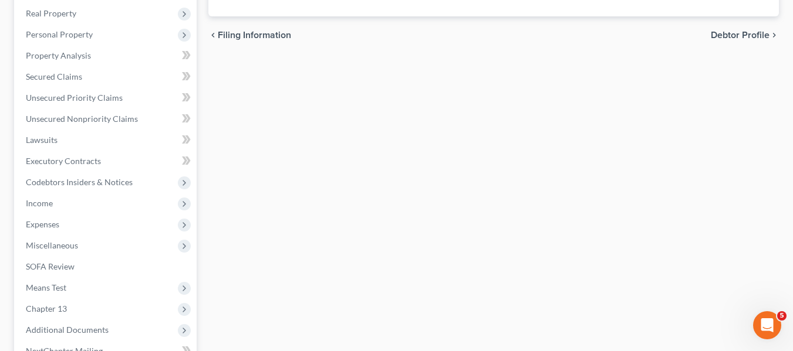
scroll to position [441, 0]
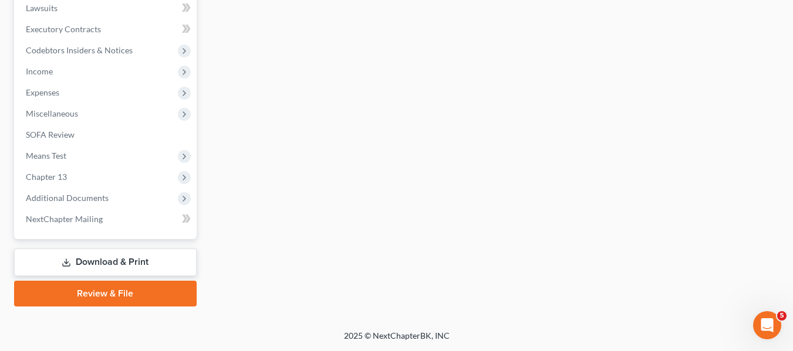
click at [88, 287] on link "Review & File" at bounding box center [105, 294] width 182 height 26
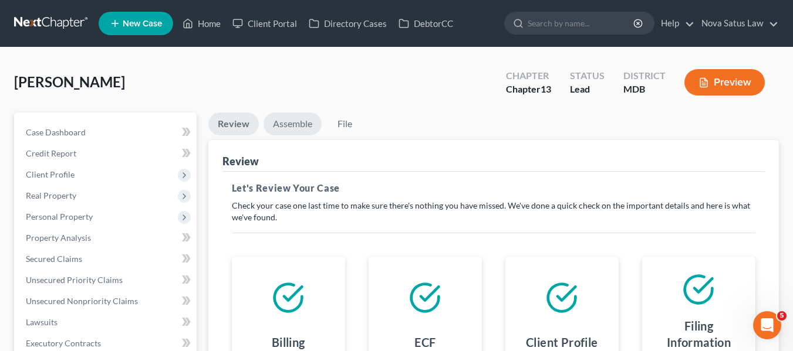
click at [296, 118] on link "Assemble" at bounding box center [292, 124] width 58 height 23
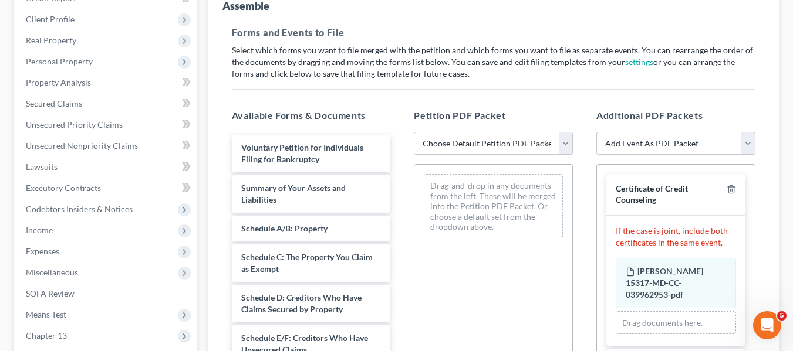
scroll to position [156, 0]
click at [445, 144] on select "Choose Default Petition PDF Packet Emergency Filing (Voluntary Petition and Cre…" at bounding box center [493, 142] width 159 height 23
select select "1"
click at [414, 131] on select "Choose Default Petition PDF Packet Emergency Filing (Voluntary Petition and Cre…" at bounding box center [493, 142] width 159 height 23
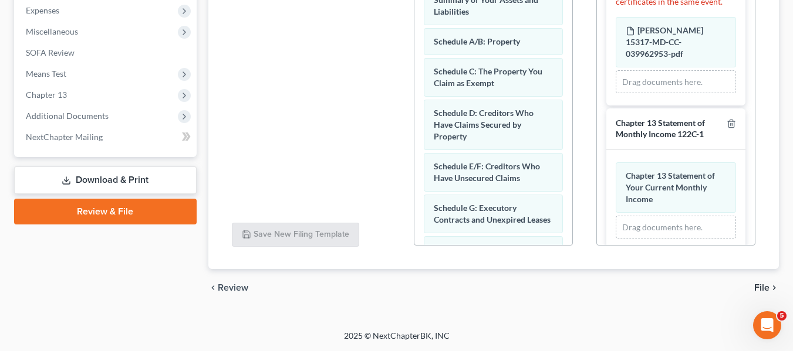
scroll to position [241, 0]
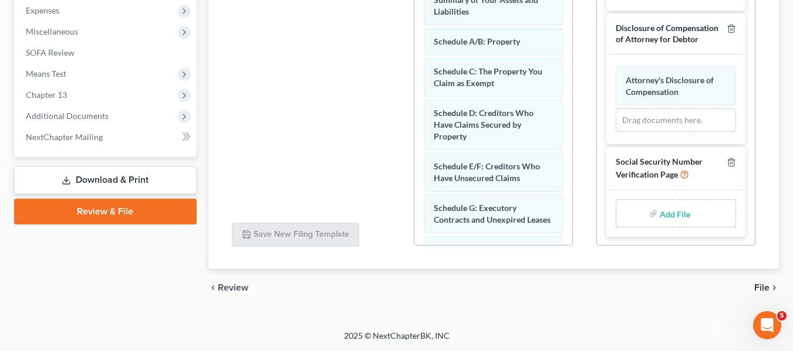
click at [665, 211] on input "file" at bounding box center [673, 213] width 28 height 21
type input "C:\fakepath\SSN.pdf"
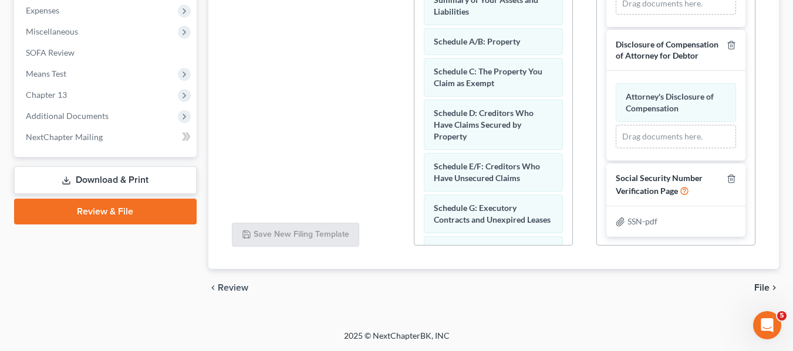
scroll to position [89, 0]
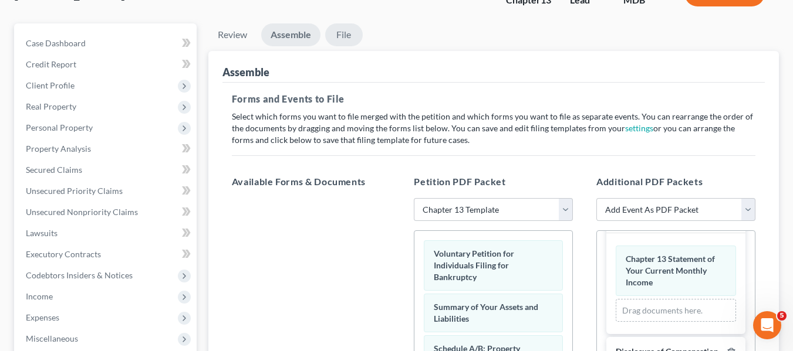
click at [345, 35] on link "File" at bounding box center [344, 34] width 38 height 23
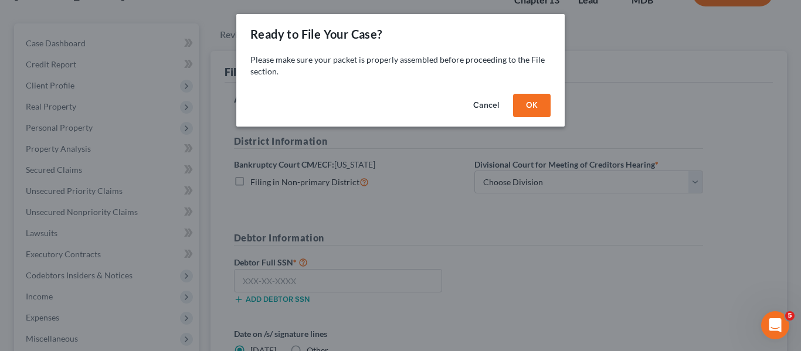
click at [519, 102] on button "OK" at bounding box center [532, 105] width 38 height 23
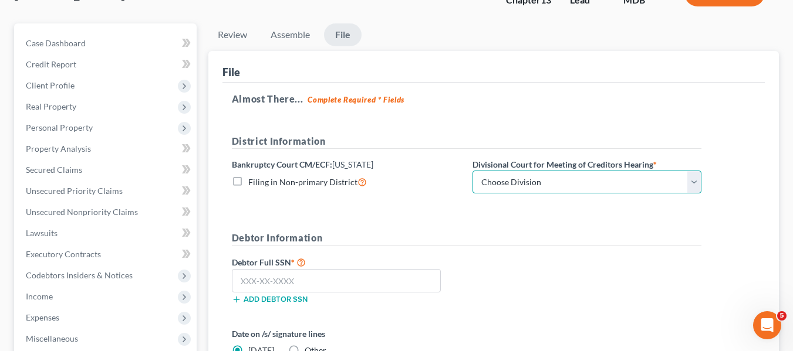
click at [524, 178] on select "Choose Division Baltimore Greenbelt" at bounding box center [586, 182] width 229 height 23
click at [472, 171] on select "Choose Division Baltimore Greenbelt" at bounding box center [586, 182] width 229 height 23
click at [529, 187] on select "Choose Division Baltimore Greenbelt" at bounding box center [586, 182] width 229 height 23
select select "1"
click at [472, 171] on select "Choose Division Baltimore Greenbelt" at bounding box center [586, 182] width 229 height 23
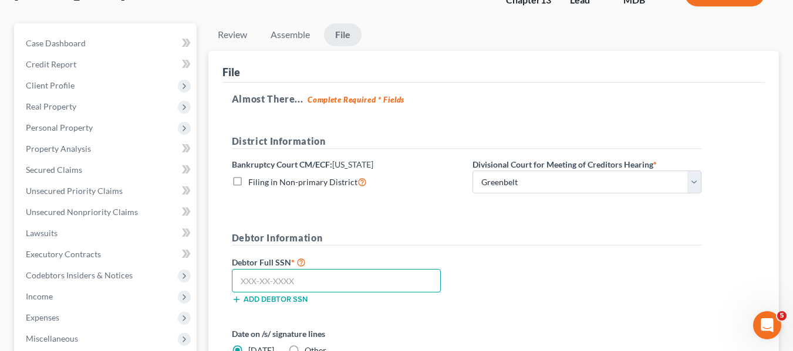
click at [255, 278] on input "text" at bounding box center [336, 280] width 209 height 23
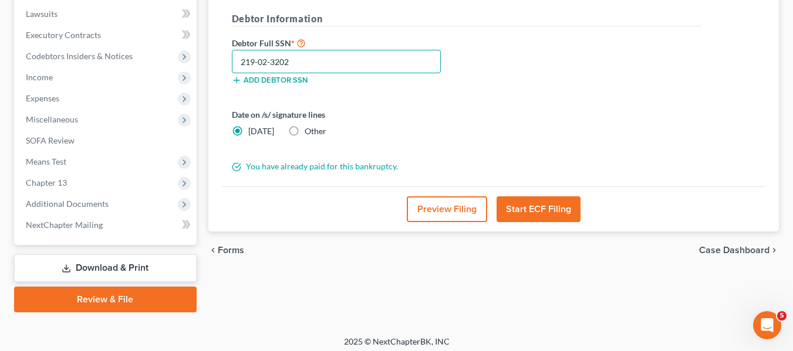
scroll to position [313, 0]
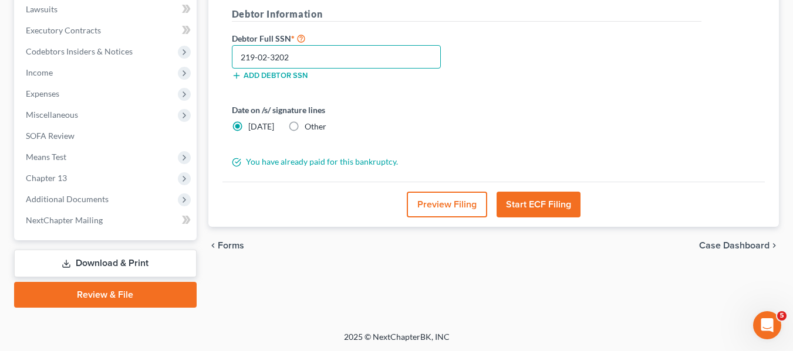
type input "219-02-3202"
click at [529, 212] on button "Start ECF Filing" at bounding box center [538, 205] width 84 height 26
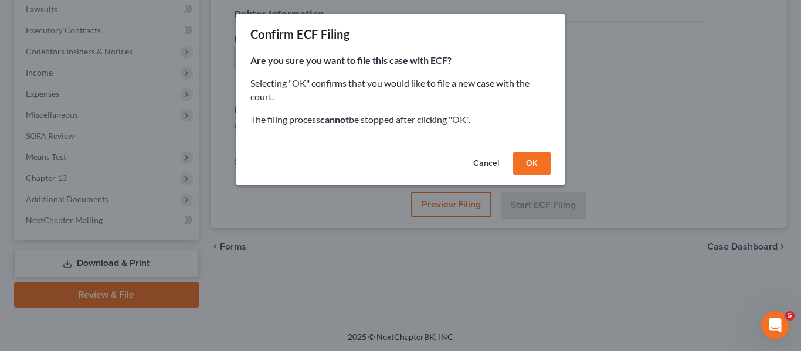
click at [525, 165] on button "OK" at bounding box center [532, 163] width 38 height 23
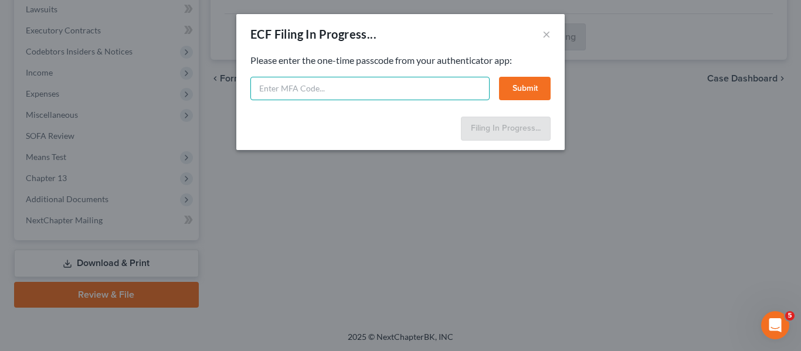
click at [276, 92] on input "text" at bounding box center [369, 88] width 239 height 23
type input "194284"
click at [515, 89] on button "Submit" at bounding box center [525, 88] width 52 height 23
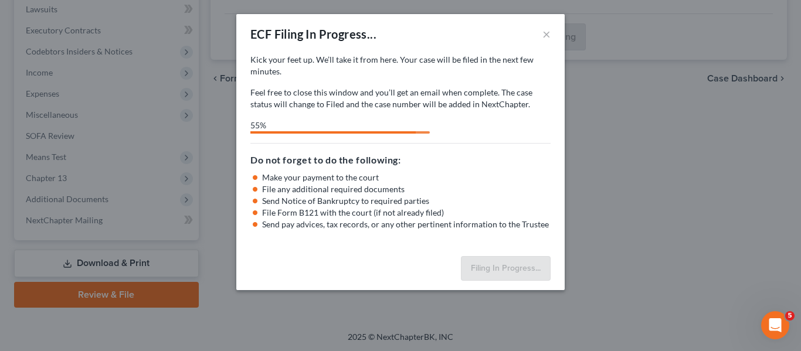
select select "1"
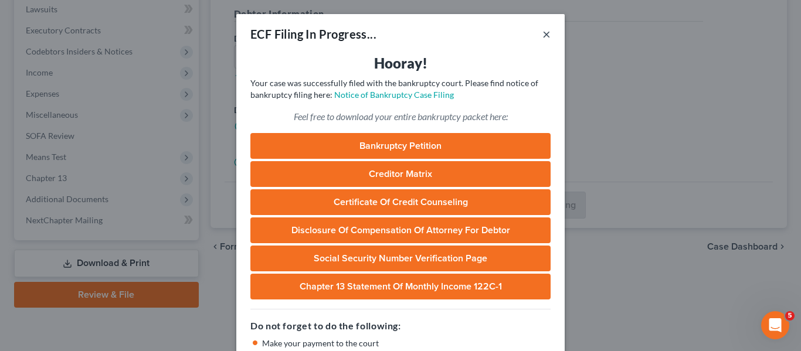
click at [543, 32] on button "×" at bounding box center [547, 34] width 8 height 14
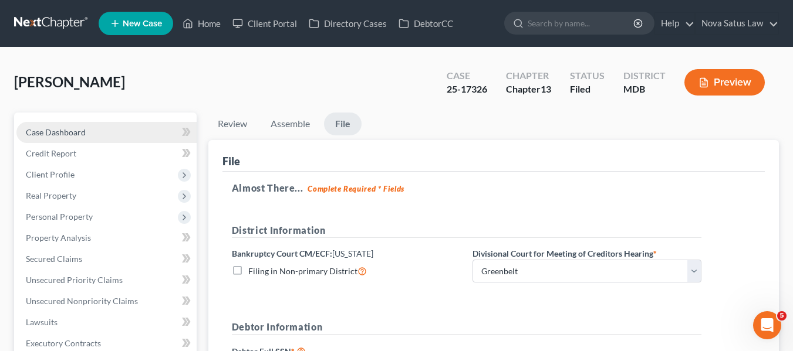
scroll to position [73, 0]
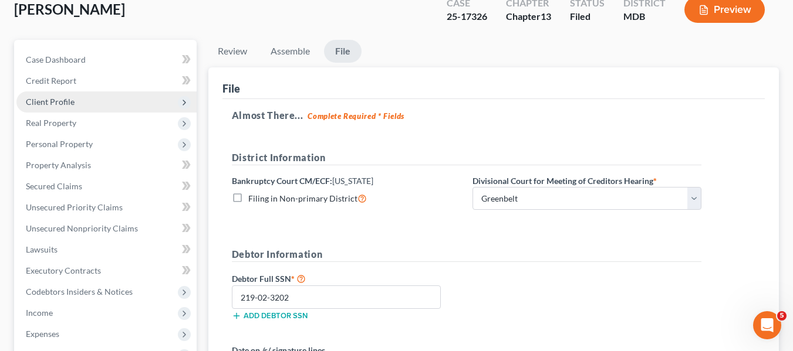
click at [80, 106] on span "Client Profile" at bounding box center [106, 102] width 180 height 21
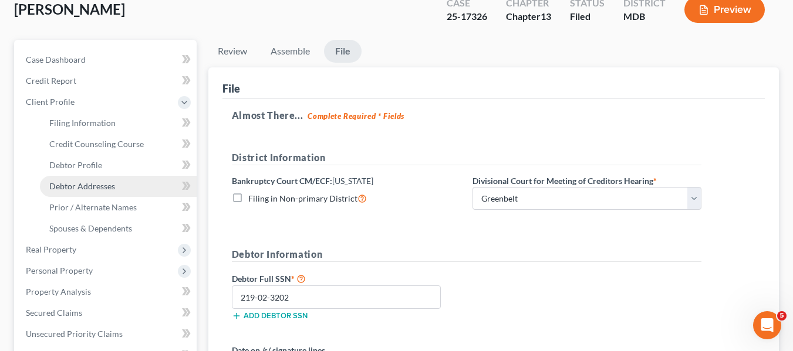
click at [93, 182] on span "Debtor Addresses" at bounding box center [82, 186] width 66 height 10
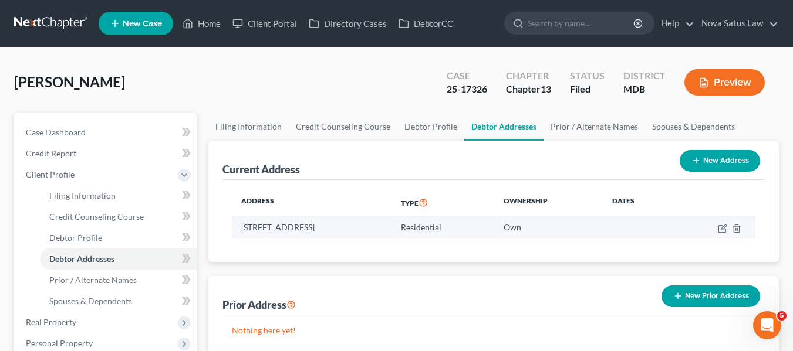
click at [241, 228] on td "[STREET_ADDRESS]" at bounding box center [312, 227] width 160 height 22
click at [242, 228] on td "[STREET_ADDRESS]" at bounding box center [312, 227] width 160 height 22
drag, startPoint x: 242, startPoint y: 228, endPoint x: 409, endPoint y: 230, distance: 167.2
click at [391, 230] on td "[STREET_ADDRESS]" at bounding box center [312, 227] width 160 height 22
copy td "[STREET_ADDRESS]"
